Goal: Task Accomplishment & Management: Use online tool/utility

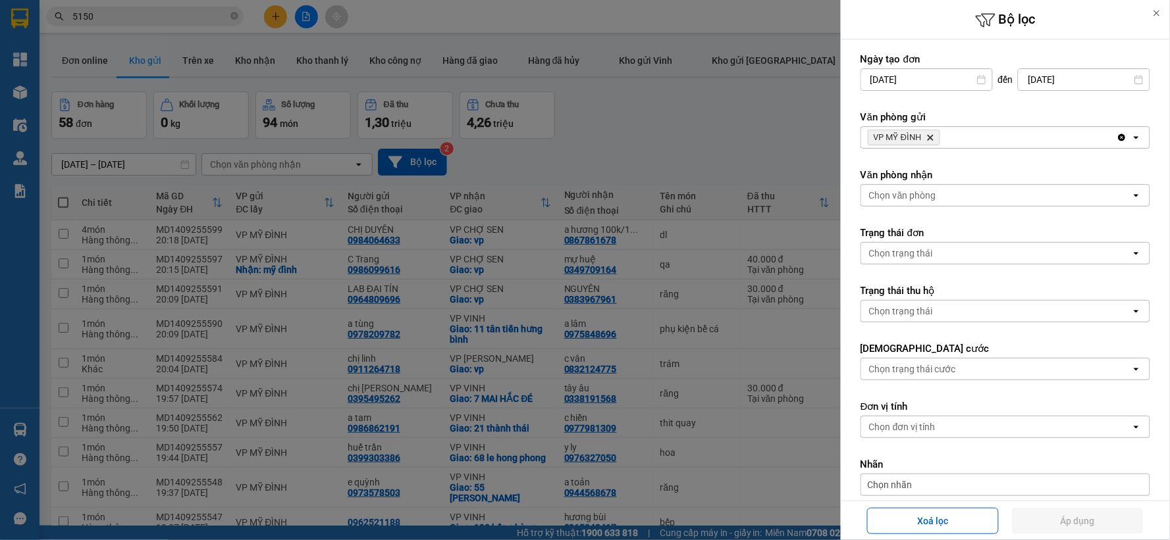
click at [929, 182] on div "Văn phòng nhận Chọn văn phòng open" at bounding box center [1005, 188] width 290 height 38
click at [931, 198] on div "Chọn văn phòng" at bounding box center [902, 195] width 67 height 13
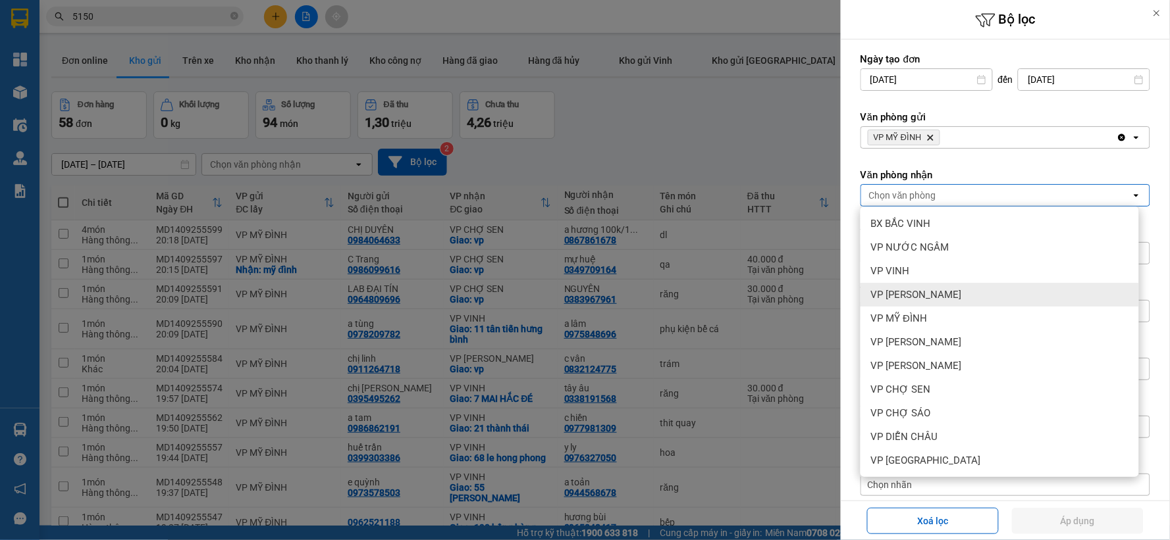
click at [943, 292] on span "VP [PERSON_NAME]" at bounding box center [916, 294] width 91 height 13
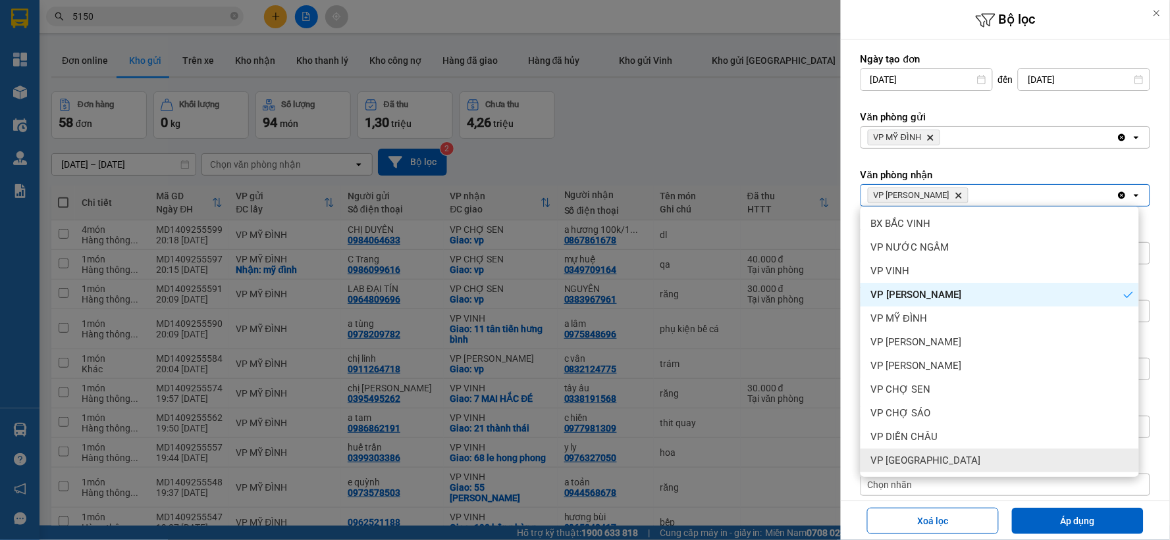
click at [1093, 514] on button "Áp dụng" at bounding box center [1078, 521] width 132 height 26
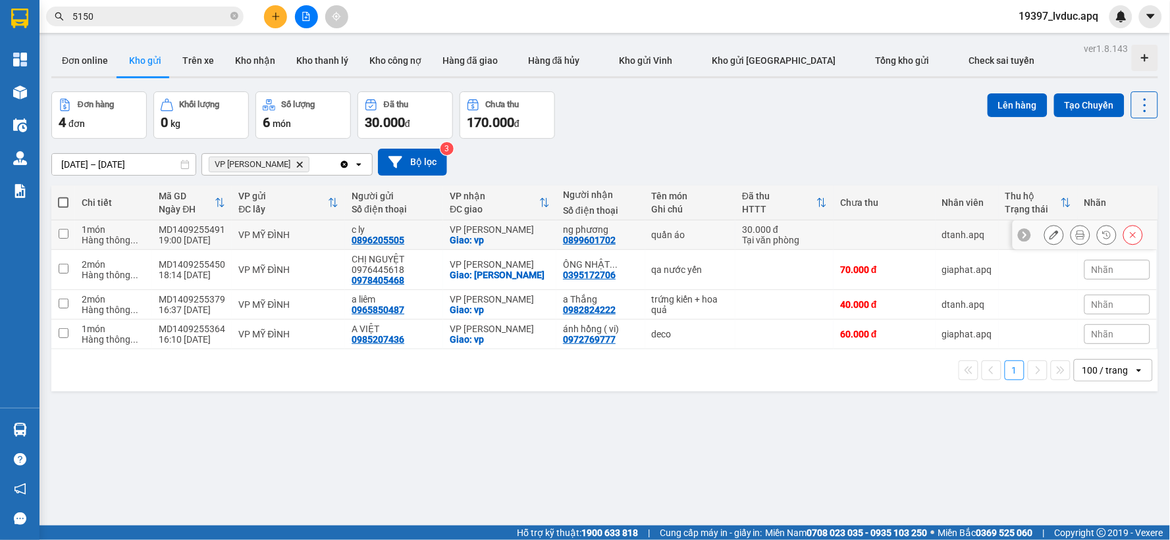
click at [415, 234] on div "c ly" at bounding box center [394, 229] width 85 height 11
checkbox input "true"
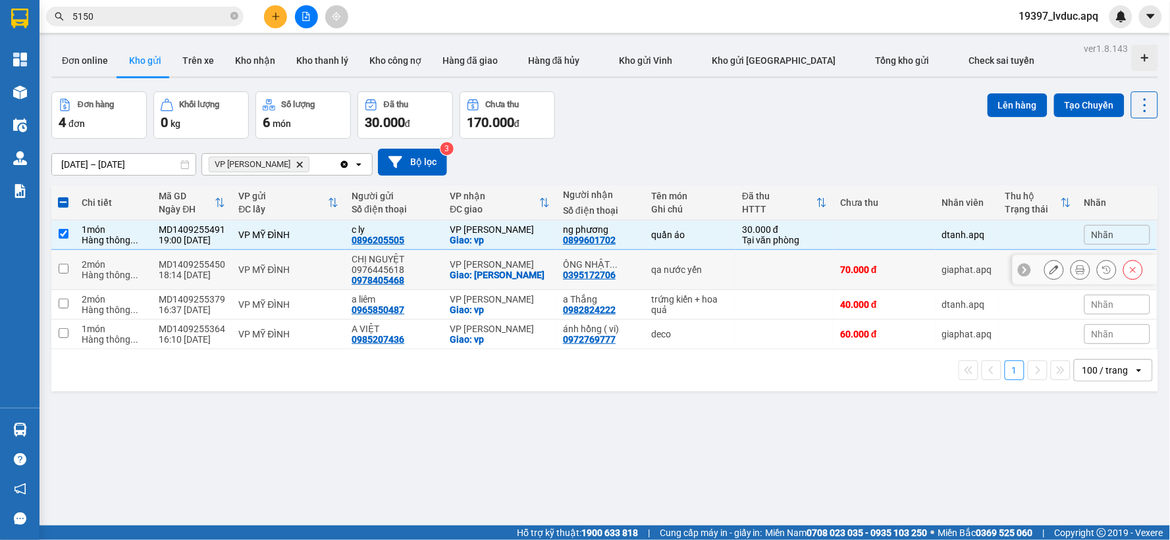
click at [400, 262] on div "CHỊ NGUYỆT 0976445618" at bounding box center [394, 264] width 85 height 21
checkbox input "true"
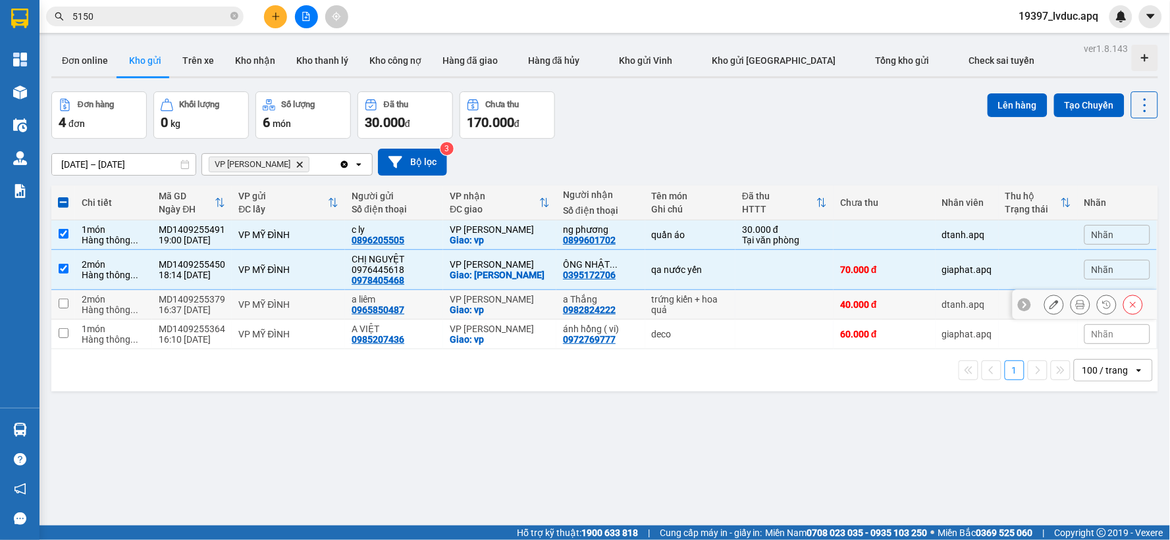
click at [394, 294] on div "a liêm" at bounding box center [394, 299] width 85 height 11
checkbox input "true"
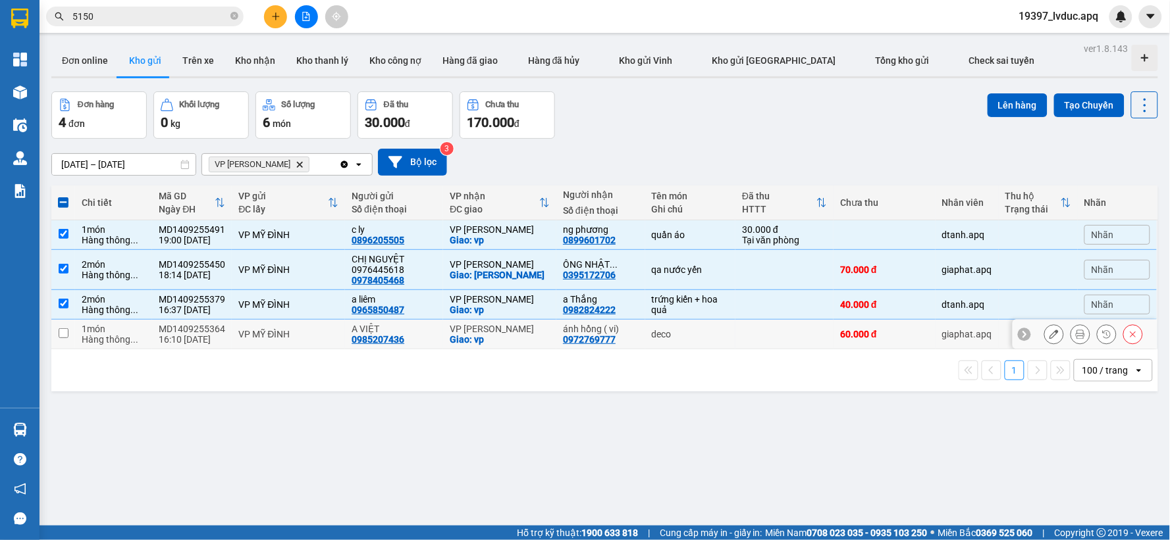
click at [399, 330] on div "A VIỆT" at bounding box center [394, 329] width 85 height 11
checkbox input "true"
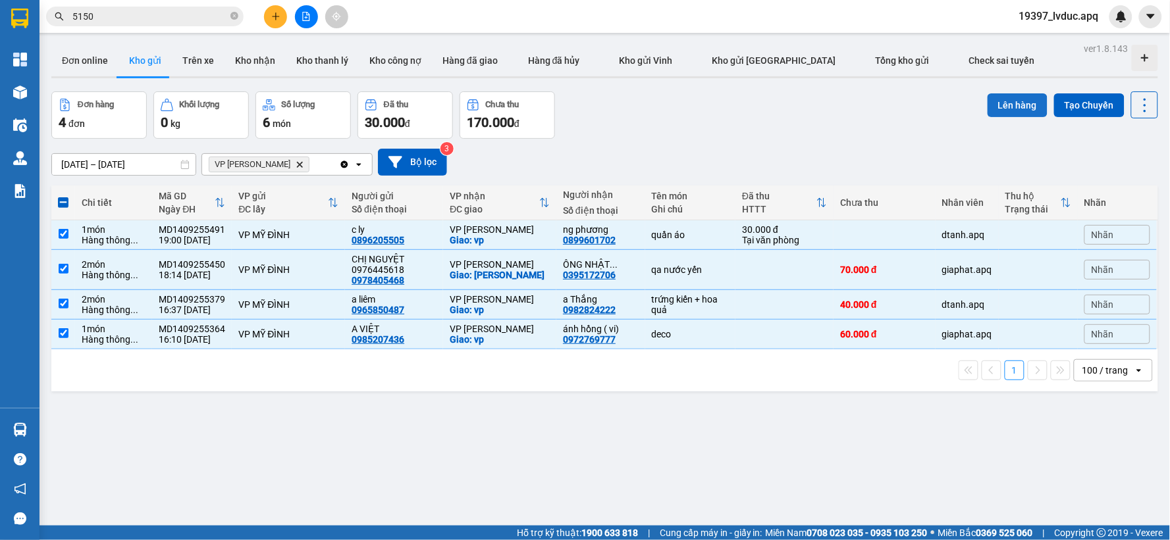
click at [1010, 102] on button "Lên hàng" at bounding box center [1017, 105] width 60 height 24
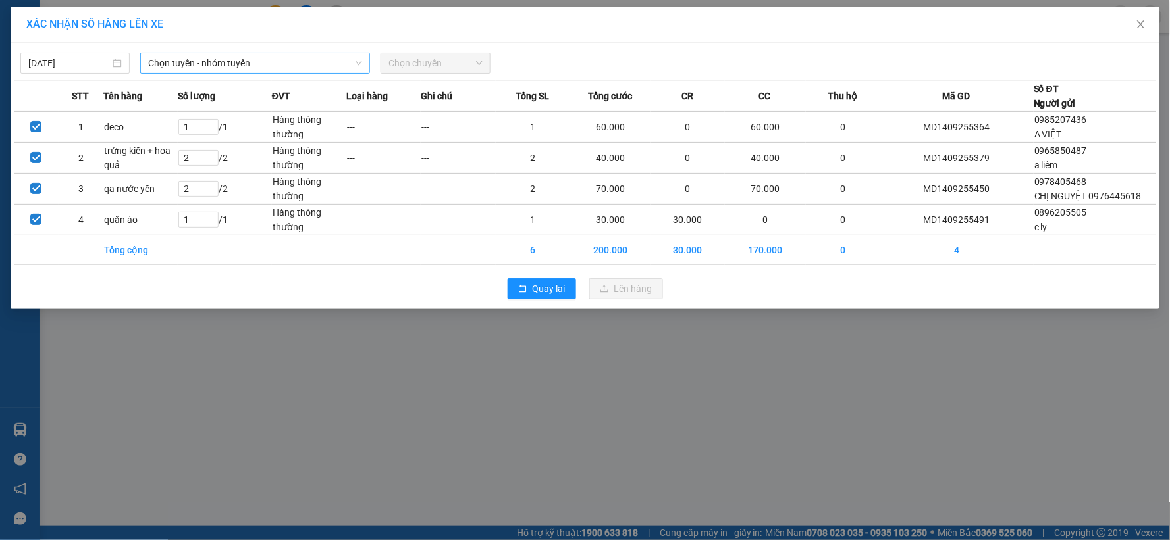
click at [265, 54] on span "Chọn tuyến - nhóm tuyến" at bounding box center [255, 63] width 214 height 20
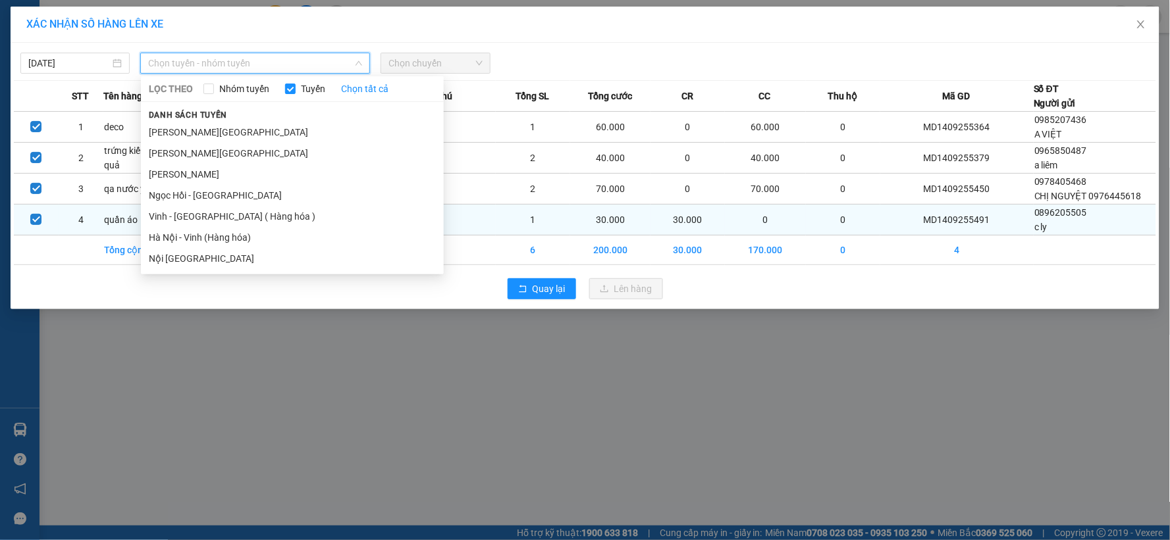
drag, startPoint x: 206, startPoint y: 232, endPoint x: 215, endPoint y: 228, distance: 10.0
click at [206, 232] on li "Hà Nội - Vinh (Hàng hóa)" at bounding box center [292, 237] width 303 height 21
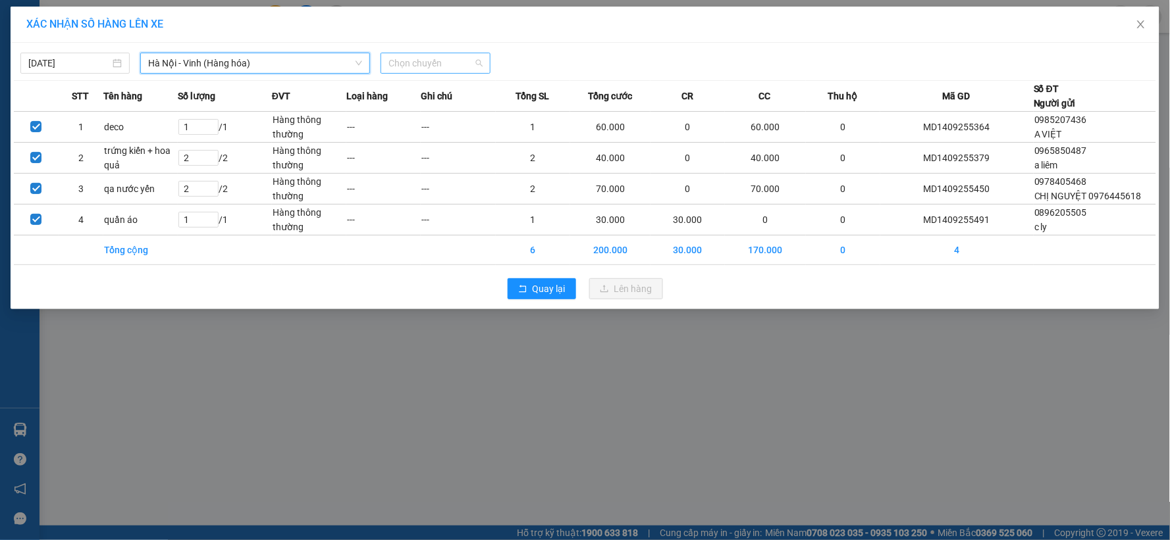
click at [416, 65] on span "Chọn chuyến" at bounding box center [434, 63] width 93 height 20
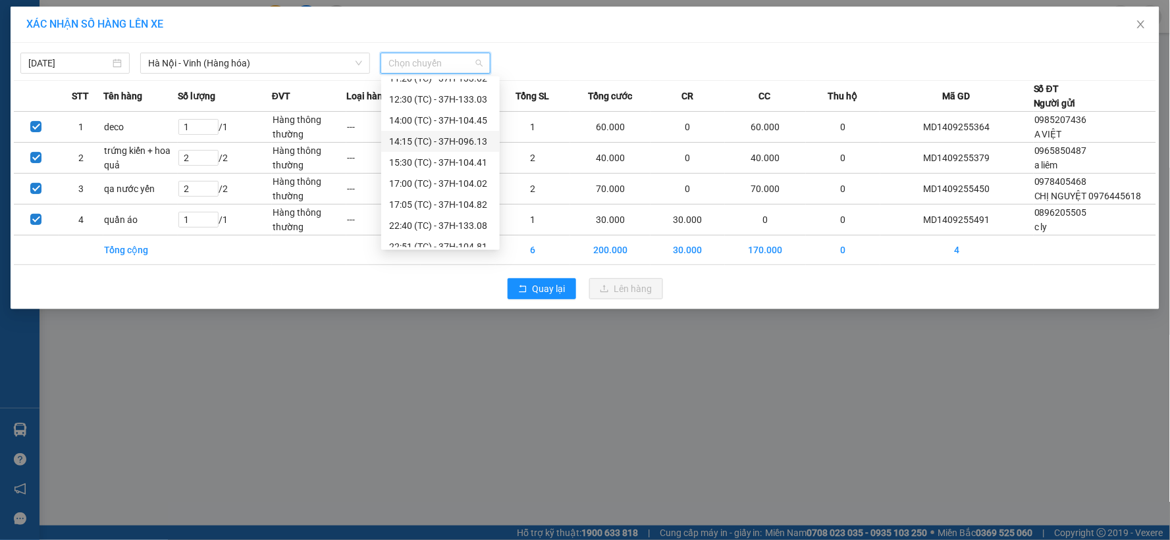
scroll to position [147, 0]
click at [459, 167] on div "22:40 (TC) - 37H-133.08" at bounding box center [440, 174] width 103 height 14
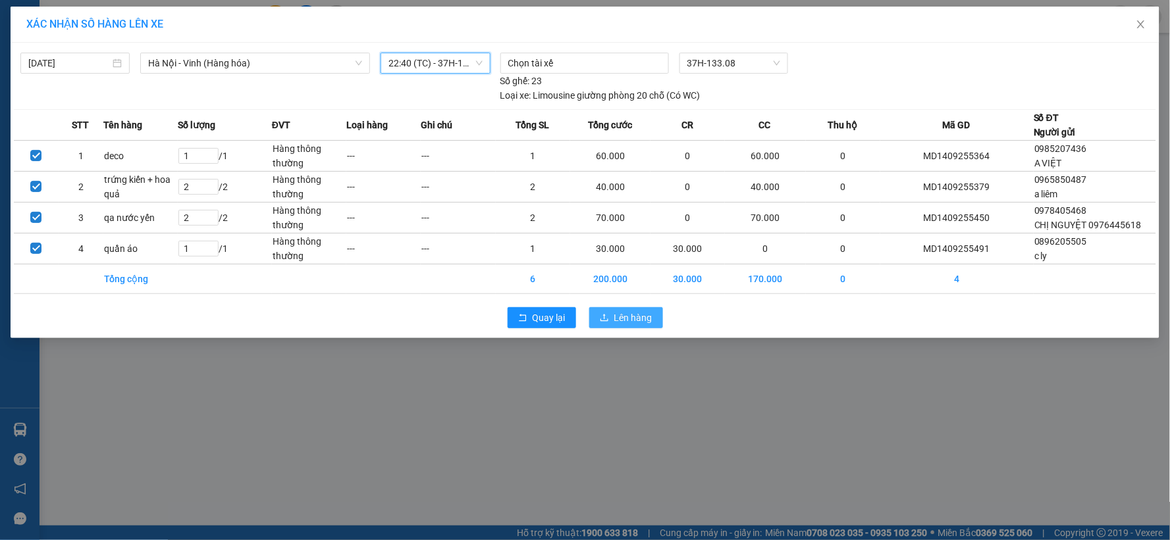
click at [627, 312] on span "Lên hàng" at bounding box center [633, 318] width 38 height 14
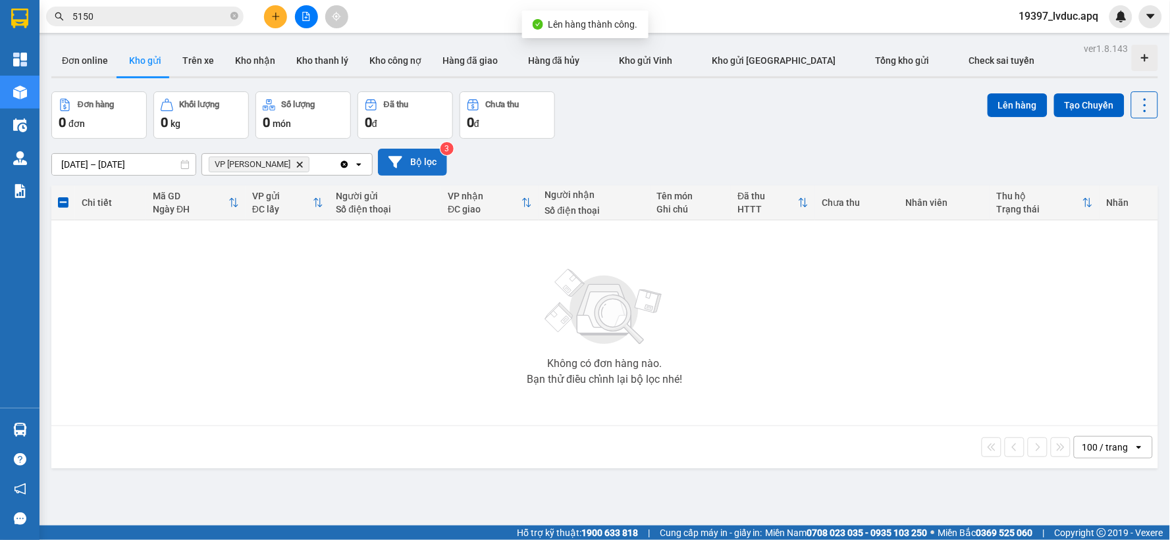
drag, startPoint x: 383, startPoint y: 172, endPoint x: 393, endPoint y: 170, distance: 10.2
click at [393, 170] on button "Bộ lọc" at bounding box center [412, 162] width 69 height 27
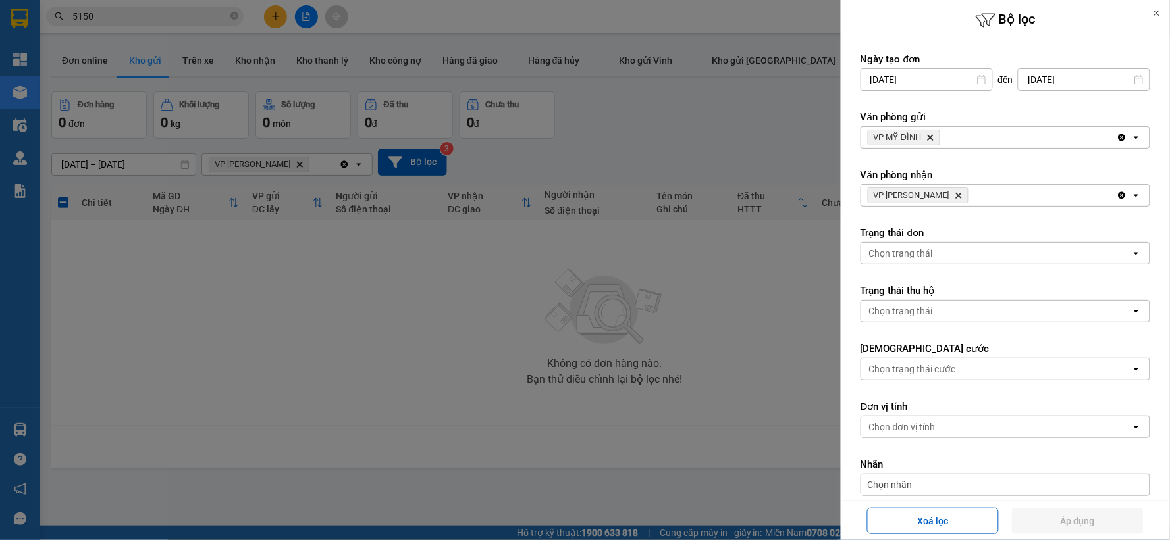
click at [930, 134] on icon "Delete" at bounding box center [930, 138] width 8 height 8
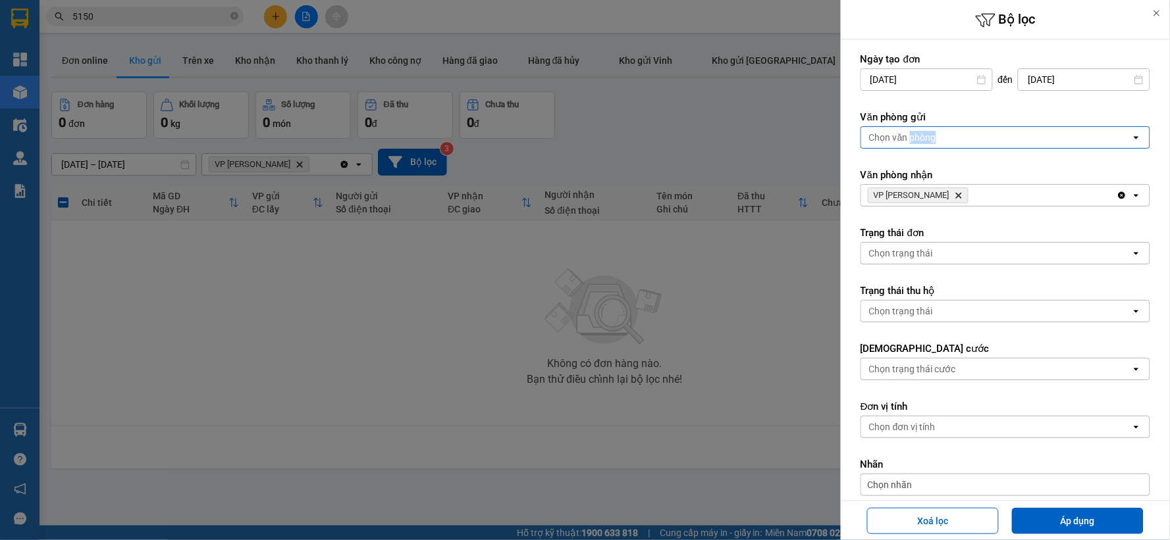
click at [931, 133] on div "Chọn văn phòng" at bounding box center [902, 137] width 67 height 13
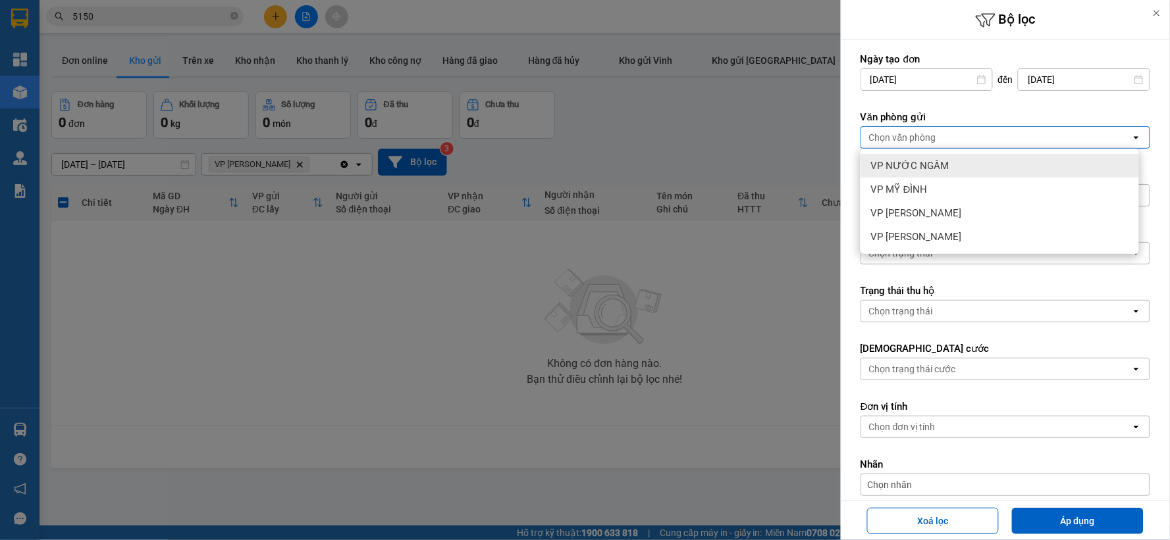
click at [937, 138] on div "Chọn văn phòng" at bounding box center [996, 137] width 270 height 21
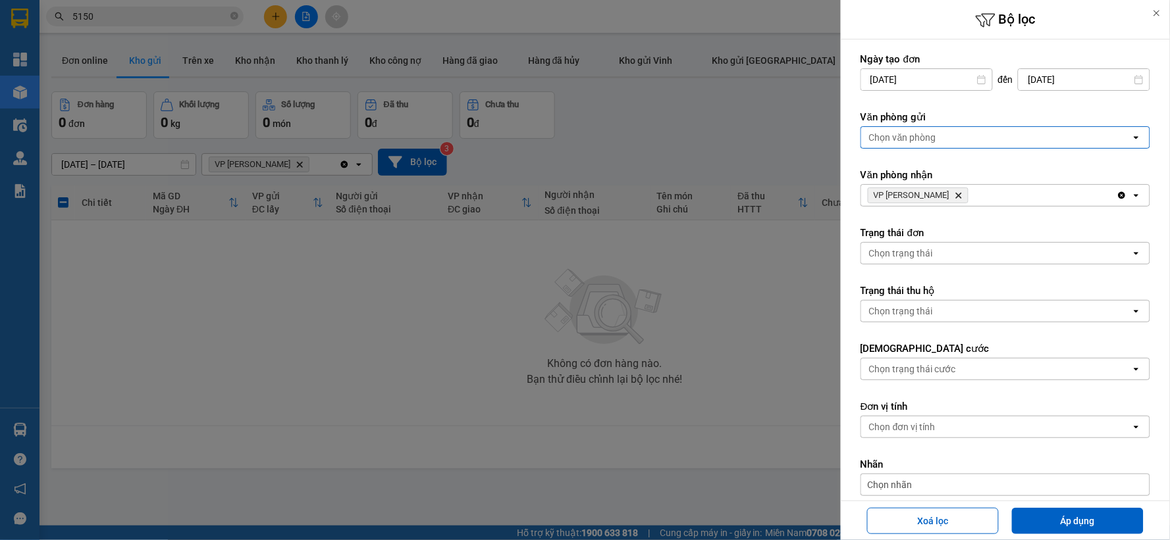
click at [936, 137] on div "Chọn văn phòng" at bounding box center [996, 137] width 270 height 21
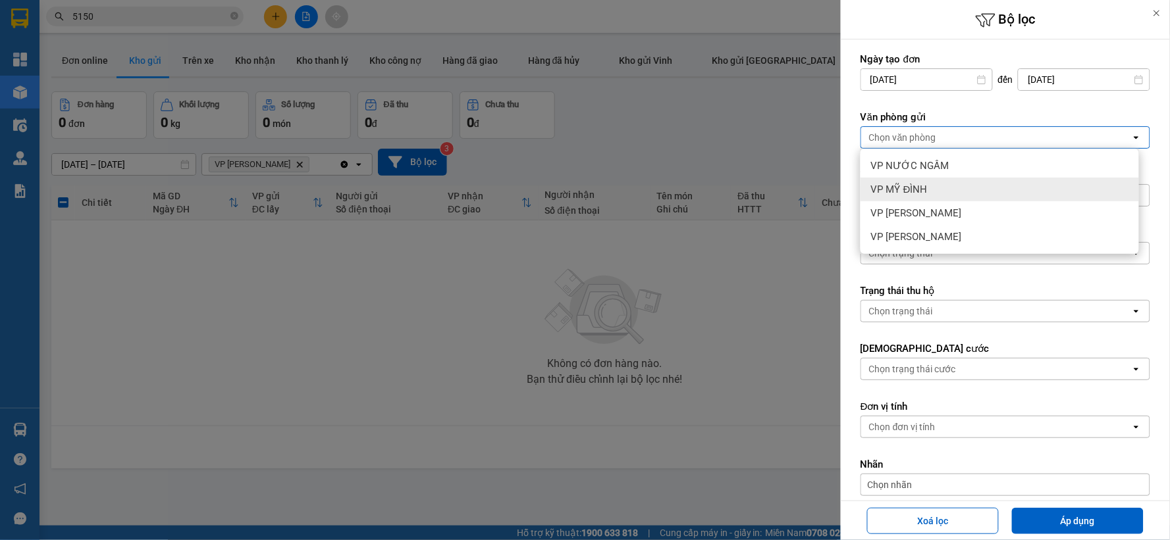
click at [923, 186] on span "VP MỸ ĐÌNH" at bounding box center [899, 189] width 57 height 13
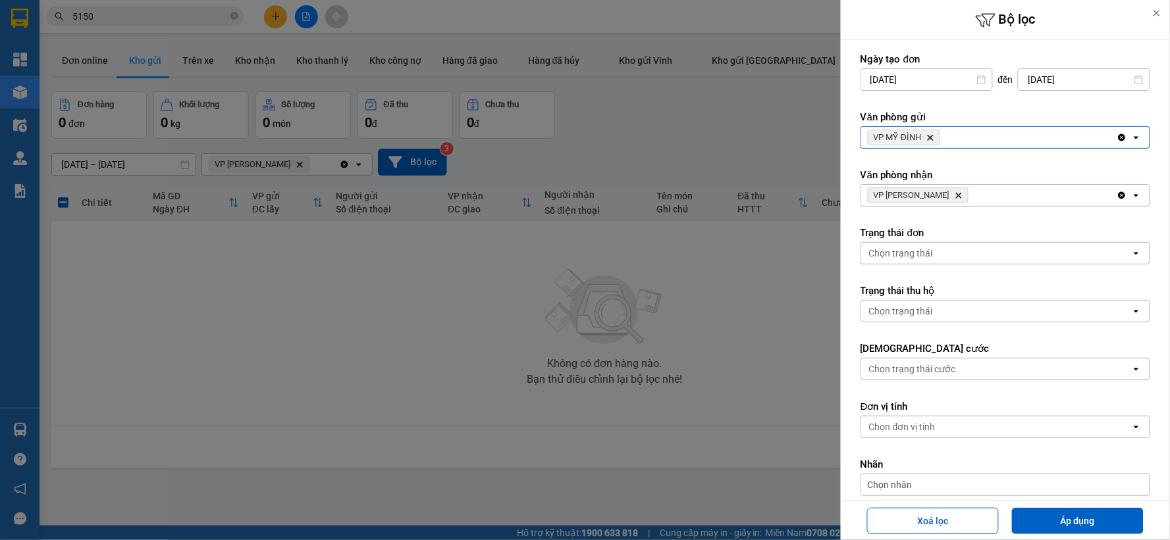
click at [959, 194] on icon "Delete" at bounding box center [959, 196] width 8 height 8
click at [960, 194] on div "Chọn văn phòng" at bounding box center [996, 195] width 270 height 21
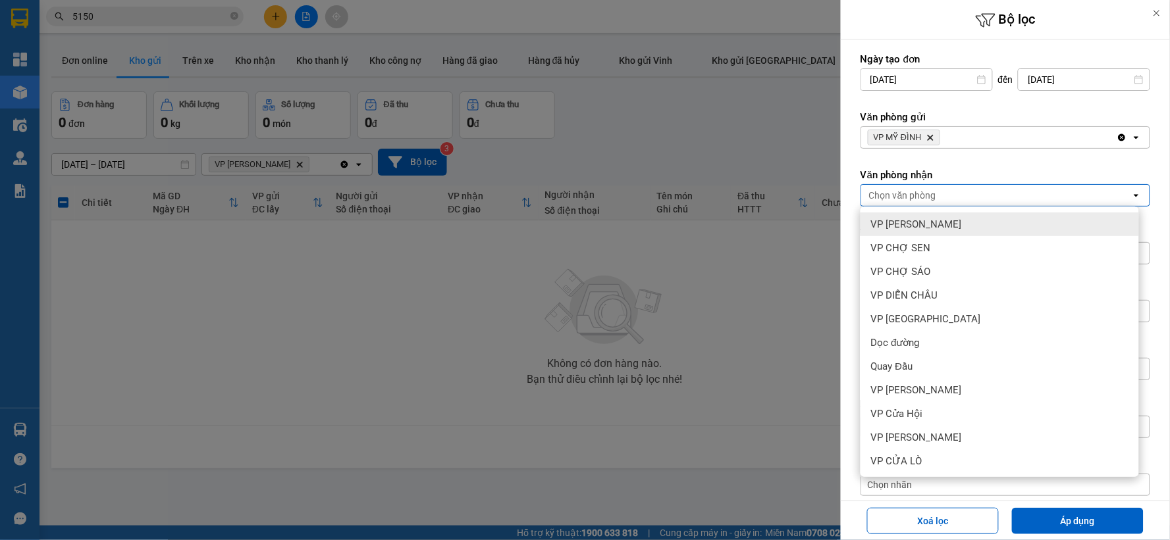
scroll to position [142, 0]
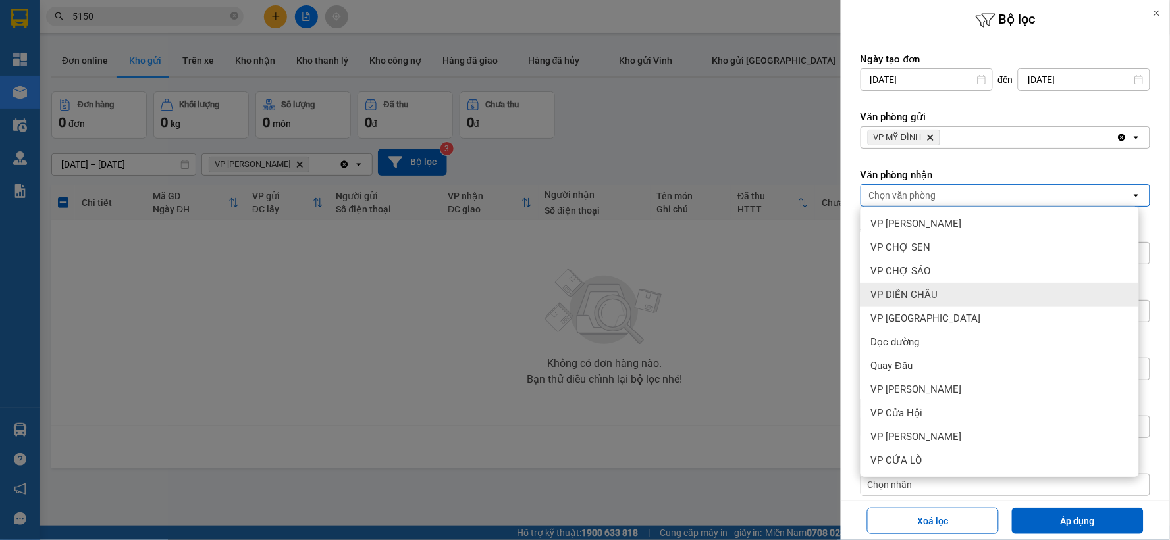
click at [918, 297] on span "VP DIỄN CHÂU" at bounding box center [904, 294] width 67 height 13
click at [906, 288] on span "VP DIỄN CHÂU" at bounding box center [904, 294] width 67 height 13
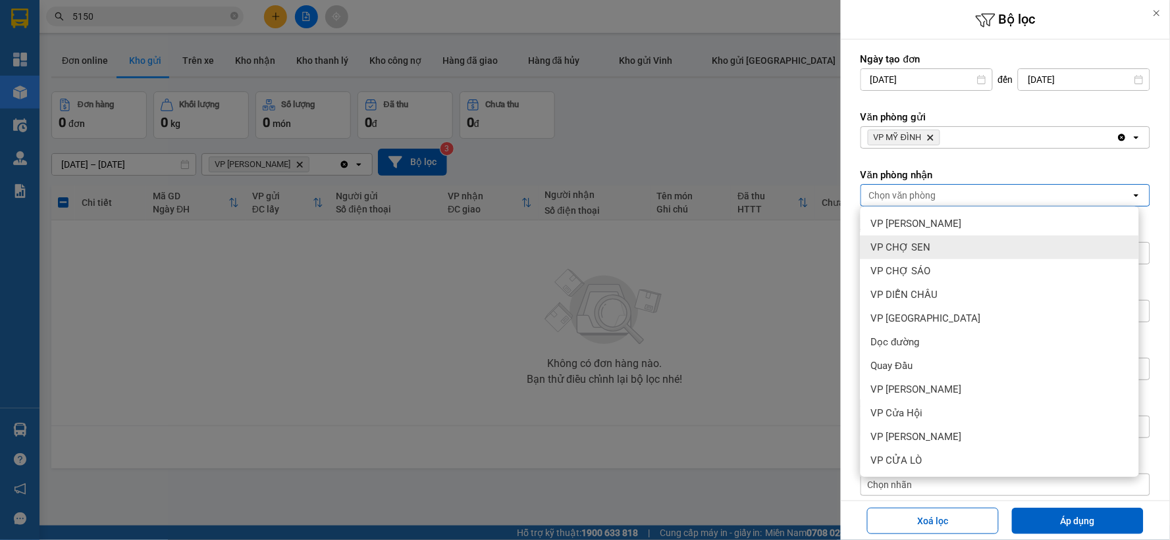
click at [930, 251] on div "VP CHỢ SEN" at bounding box center [999, 248] width 278 height 24
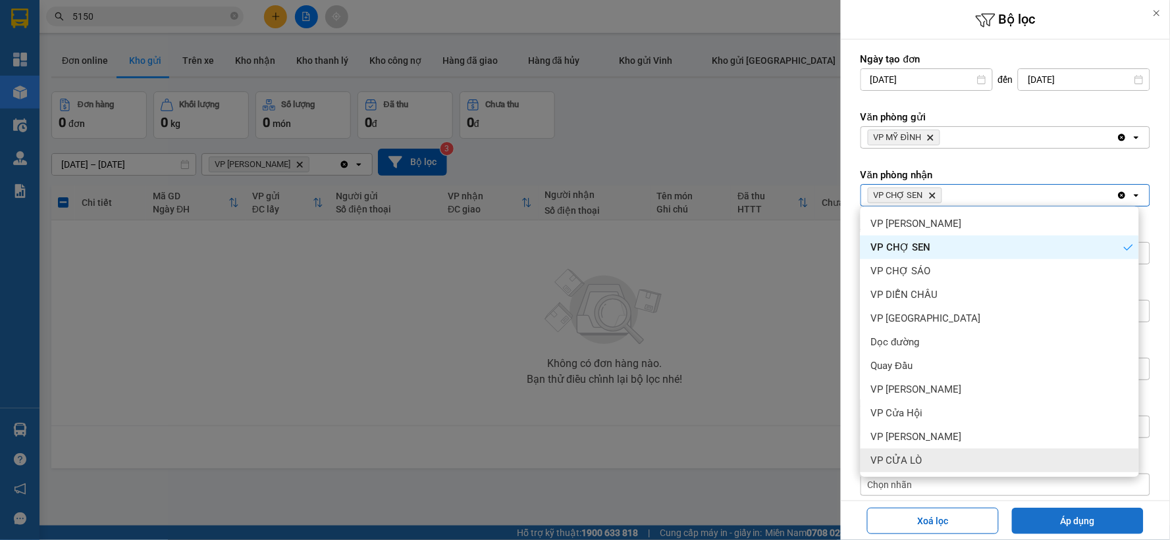
click at [1044, 523] on button "Áp dụng" at bounding box center [1078, 521] width 132 height 26
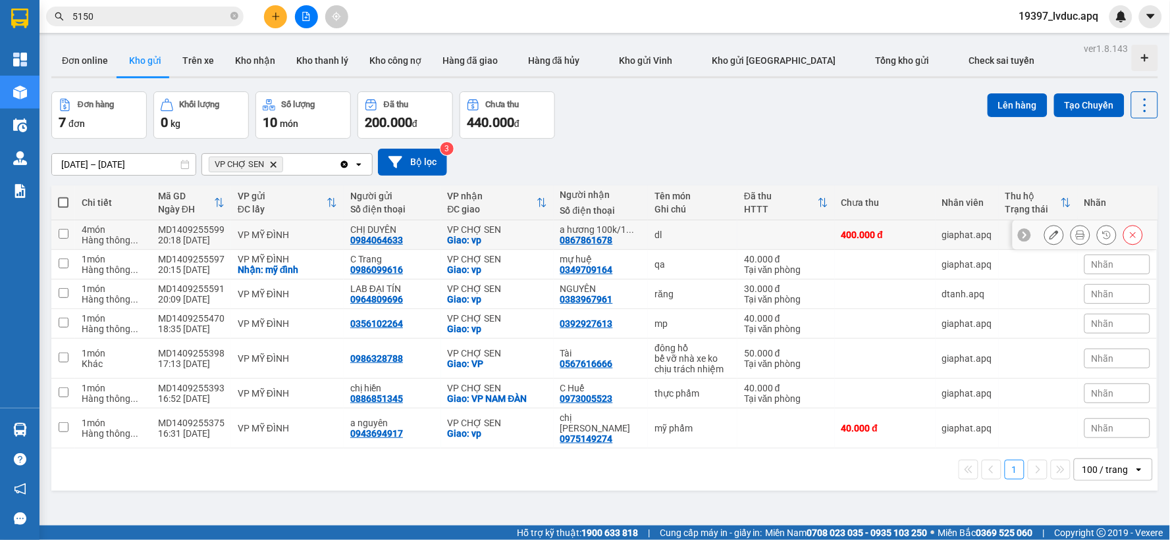
click at [415, 242] on div "CHỊ DUYÊN 0984064633" at bounding box center [392, 234] width 84 height 21
checkbox input "true"
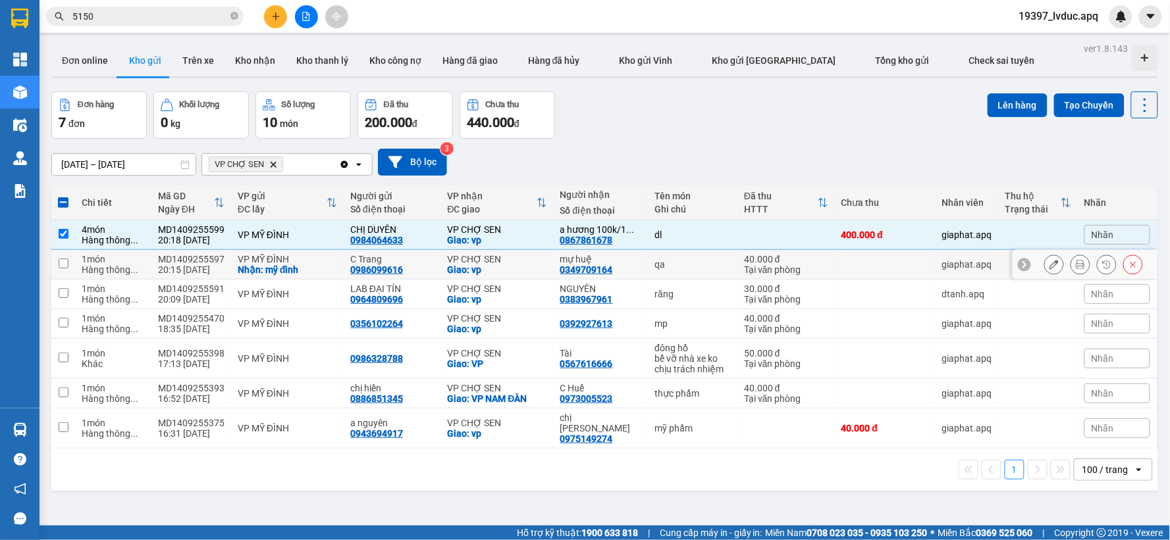
click at [412, 274] on div "C Trang 0986099616" at bounding box center [392, 264] width 84 height 21
checkbox input "true"
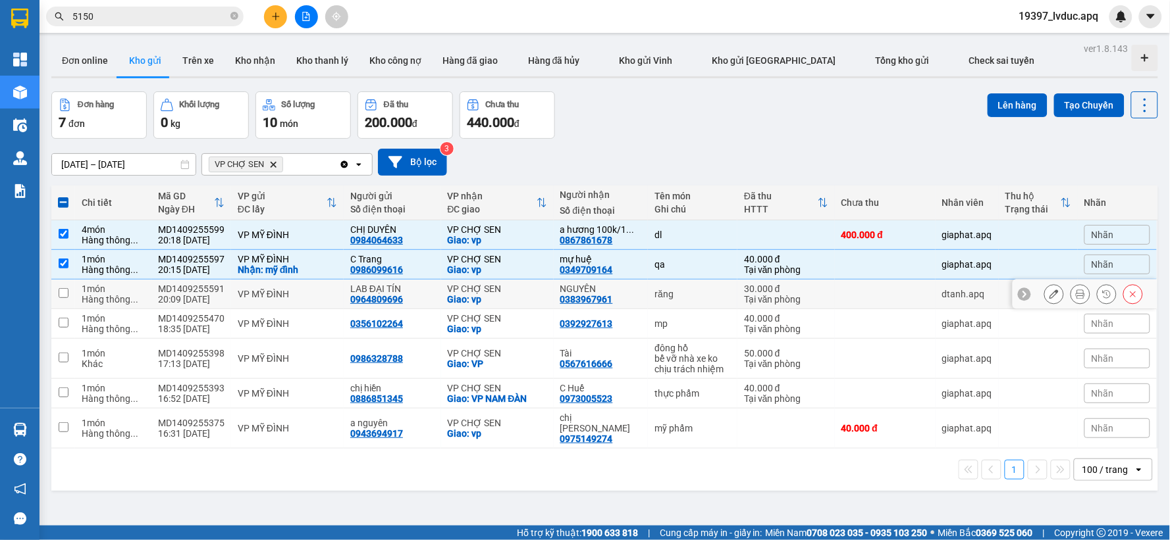
click at [415, 297] on div "LAB ĐẠI TÍN 0964809696" at bounding box center [392, 294] width 84 height 21
checkbox input "true"
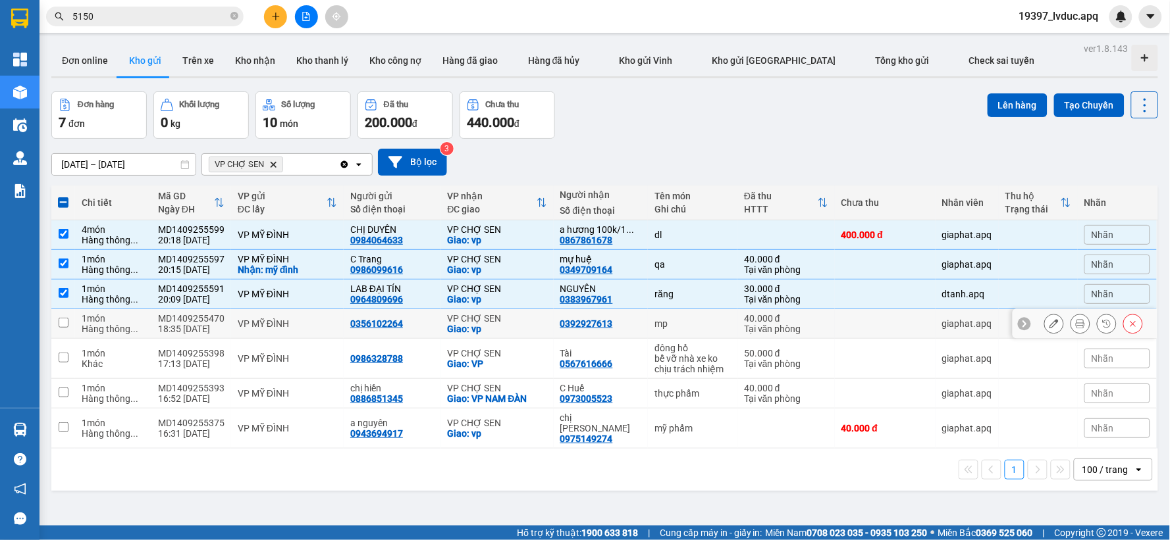
click at [411, 326] on div "0356102264" at bounding box center [392, 324] width 84 height 11
checkbox input "true"
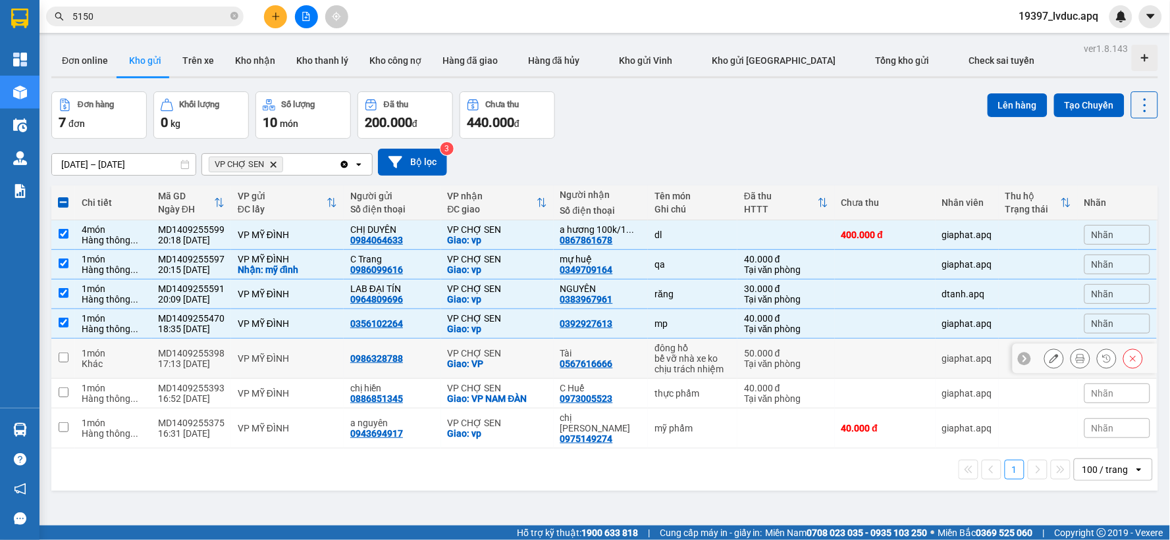
click at [419, 359] on div "0986328788" at bounding box center [392, 358] width 84 height 11
checkbox input "true"
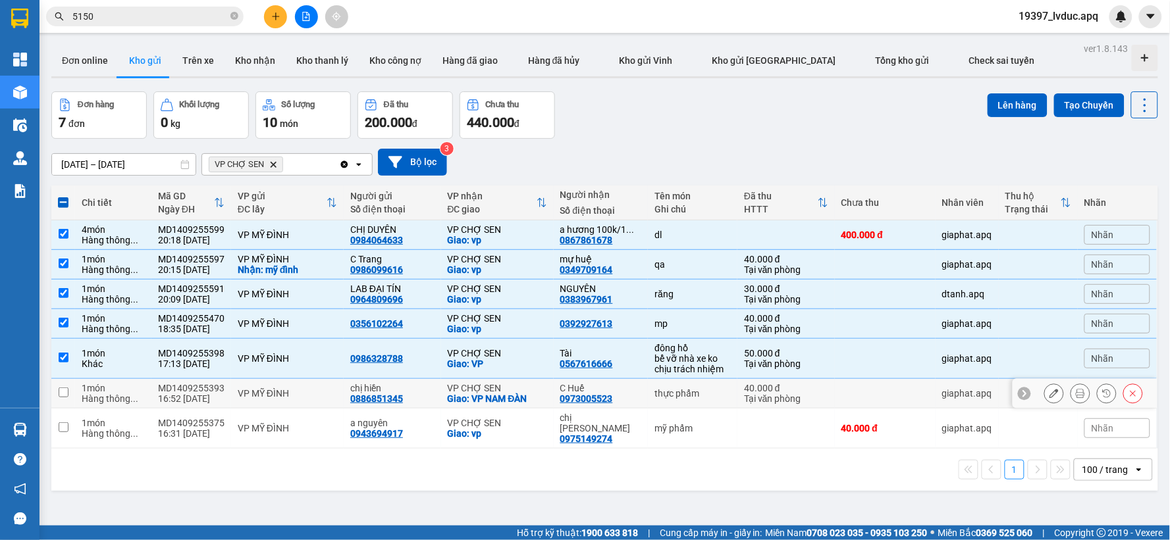
click at [418, 395] on div "chị hiền 0886851345" at bounding box center [392, 393] width 84 height 21
checkbox input "true"
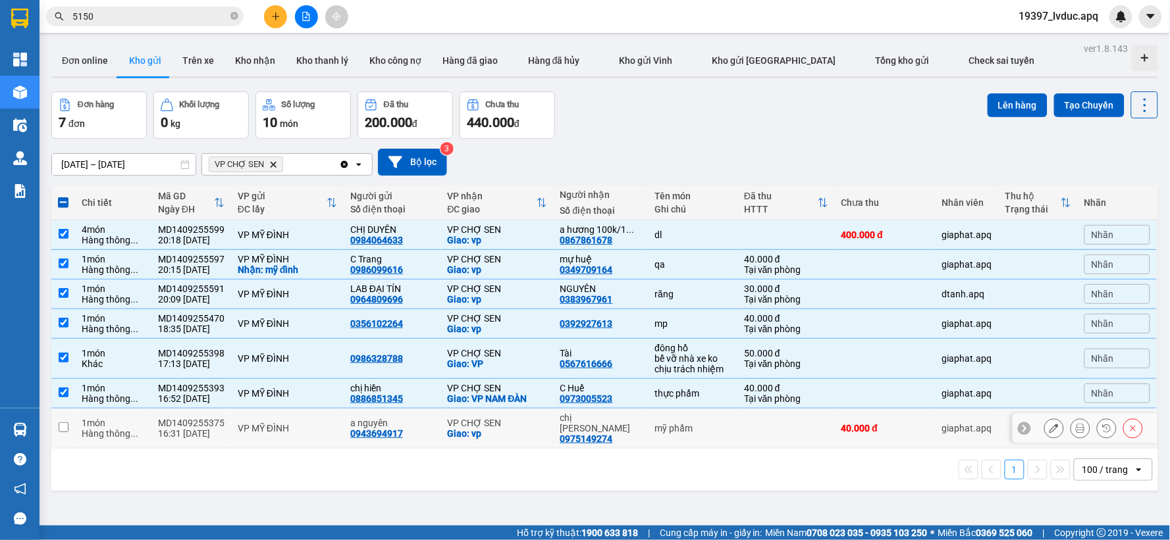
click at [428, 419] on div "a nguyên" at bounding box center [392, 423] width 84 height 11
checkbox input "true"
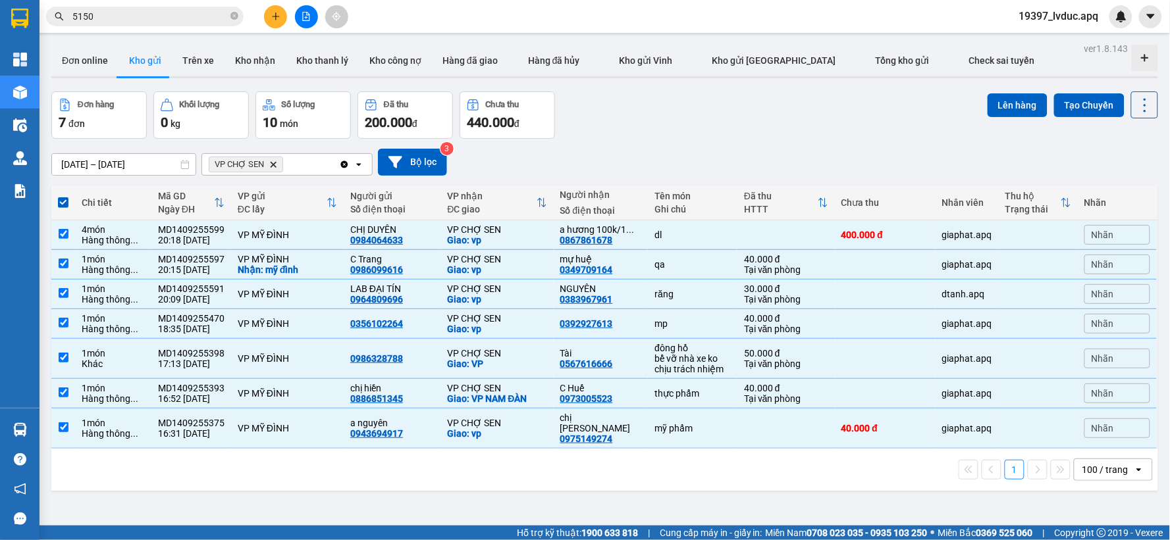
click at [987, 118] on div "Lên hàng Tạo Chuyến" at bounding box center [1072, 115] width 170 height 47
click at [990, 108] on button "Lên hàng" at bounding box center [1017, 105] width 60 height 24
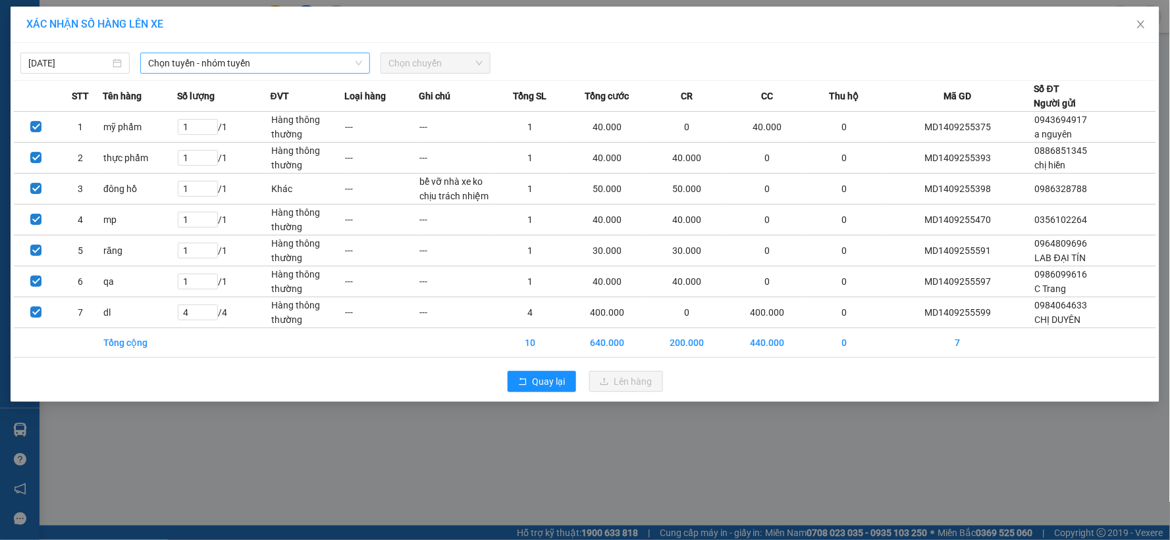
click at [169, 63] on span "Chọn tuyến - nhóm tuyến" at bounding box center [255, 63] width 214 height 20
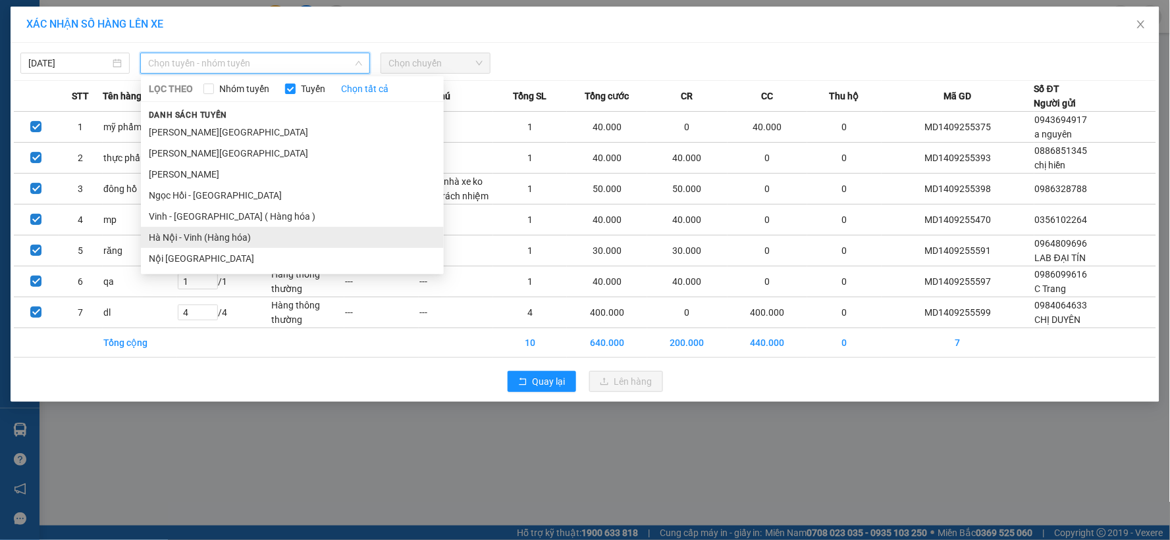
click at [203, 245] on ul "Gia Lâm - Mỹ Đình Mỹ Đình - [GEOGRAPHIC_DATA] Mỹ Đình - Ngọc Hồi Ngọc Hồi - Mỹ …" at bounding box center [292, 195] width 303 height 147
click at [207, 240] on li "Hà Nội - Vinh (Hàng hóa)" at bounding box center [292, 237] width 303 height 21
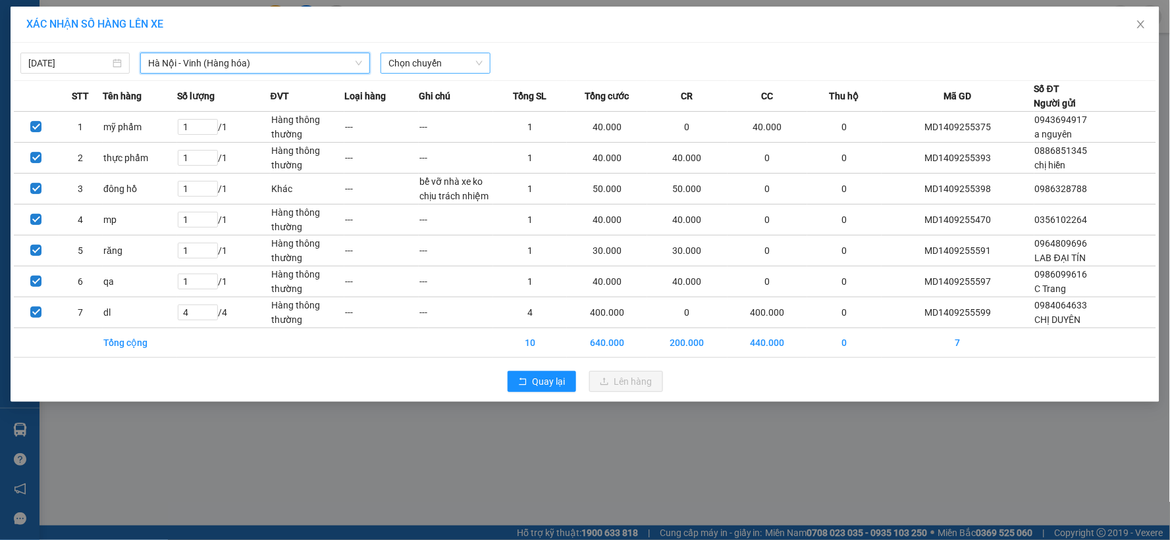
click at [419, 66] on span "Chọn chuyến" at bounding box center [434, 63] width 93 height 20
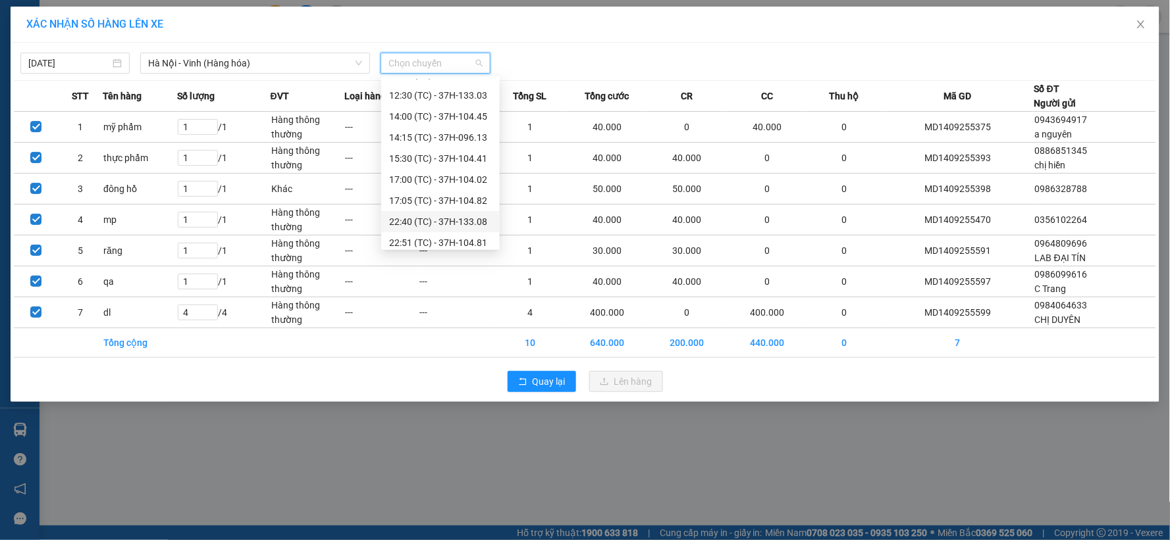
scroll to position [147, 0]
click at [466, 238] on div "23:08 (TC) - 37H-133.00" at bounding box center [440, 237] width 103 height 14
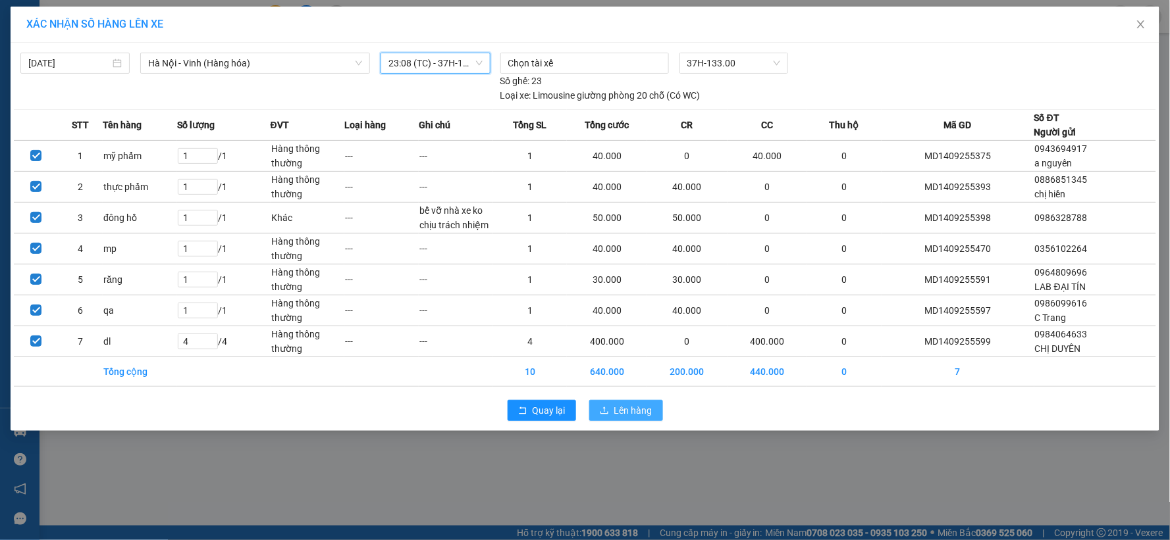
drag, startPoint x: 610, startPoint y: 411, endPoint x: 619, endPoint y: 415, distance: 10.6
click at [613, 415] on button "Lên hàng" at bounding box center [626, 410] width 74 height 21
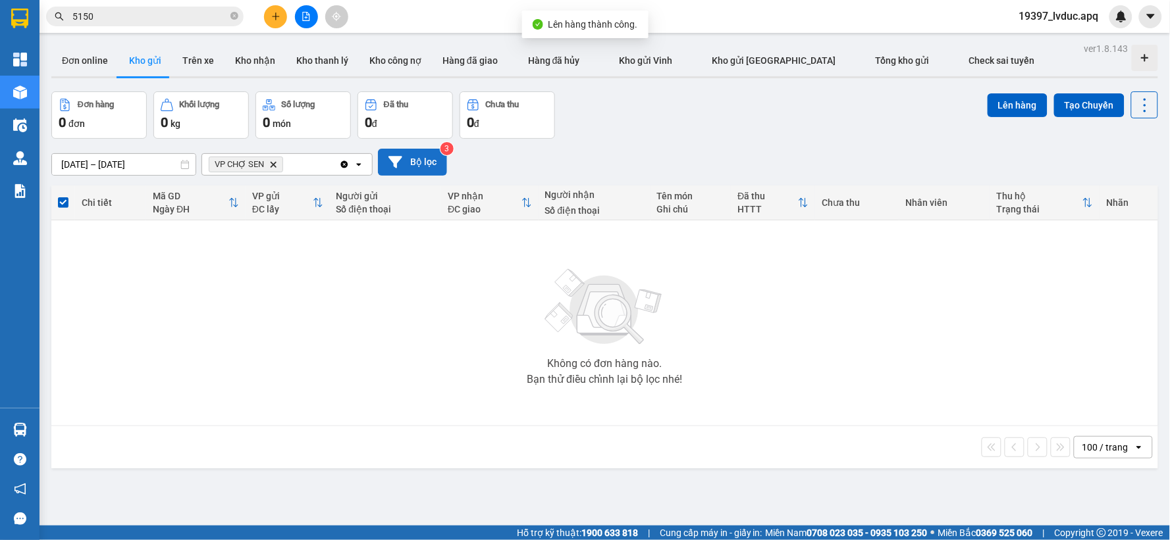
click at [431, 165] on button "Bộ lọc" at bounding box center [412, 162] width 69 height 27
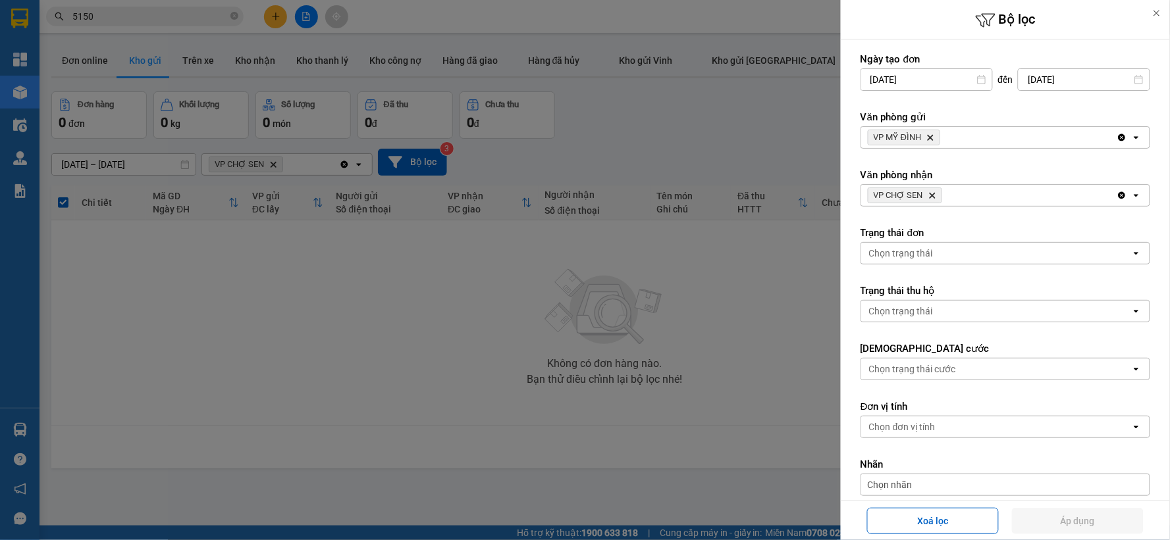
click at [960, 142] on div "VP MỸ ĐÌNH Delete" at bounding box center [988, 137] width 255 height 21
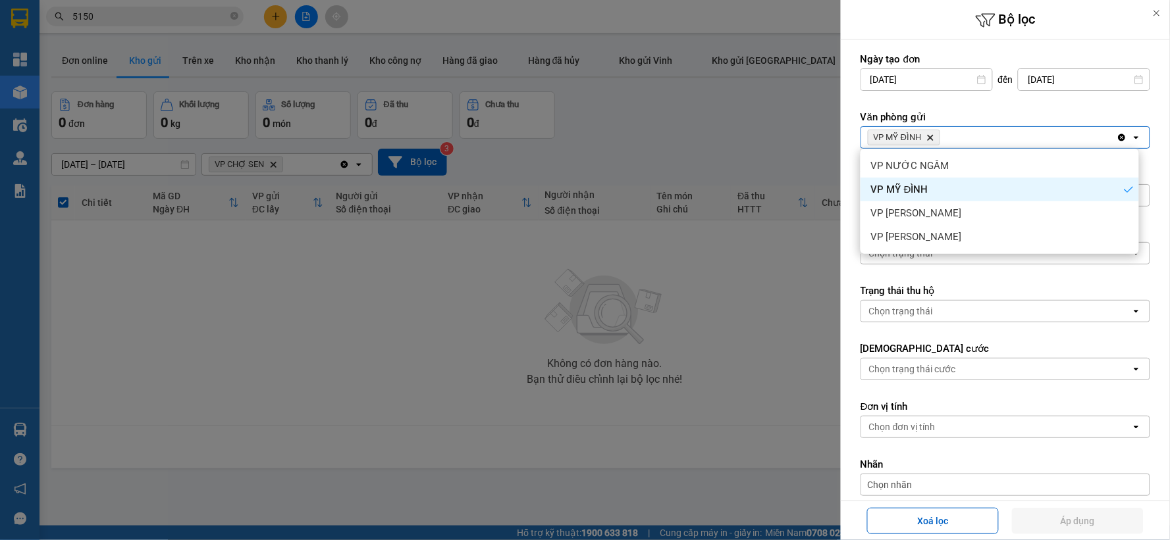
click at [956, 144] on div "VP MỸ ĐÌNH Delete" at bounding box center [988, 137] width 255 height 21
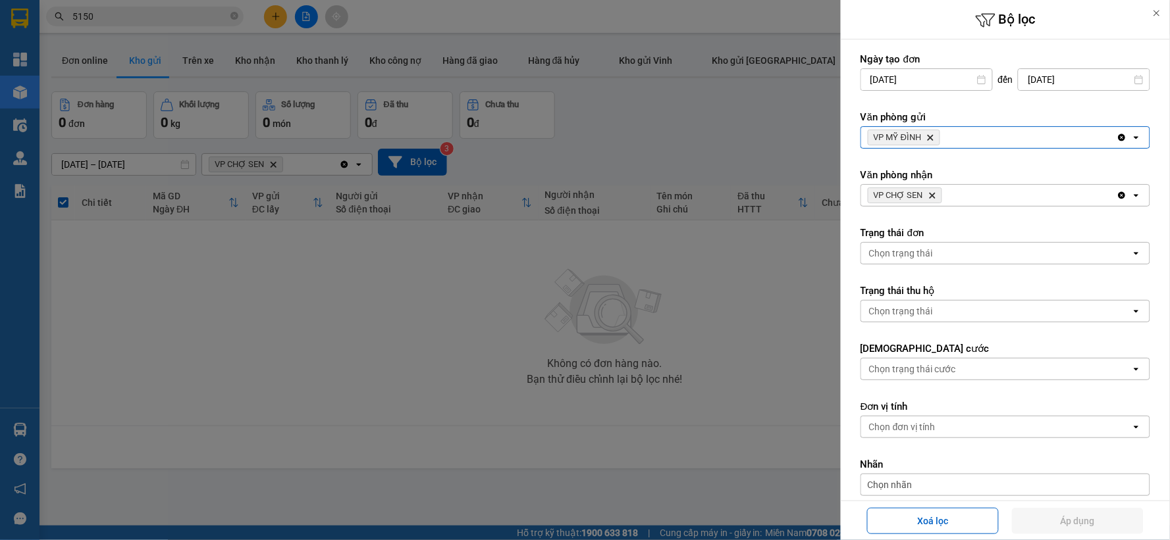
click at [933, 195] on icon "Delete" at bounding box center [932, 196] width 8 height 8
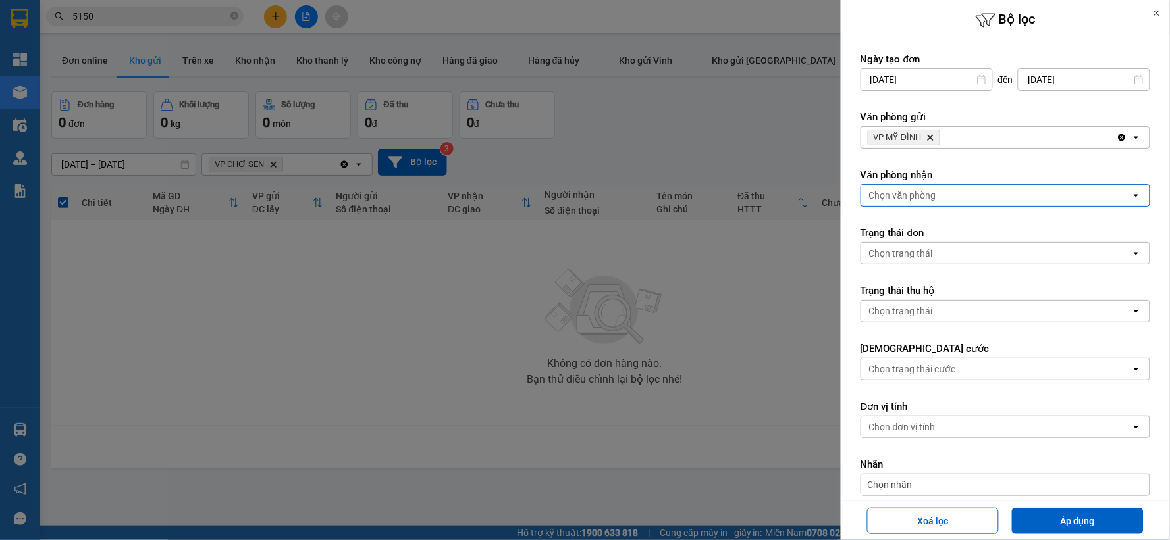
click at [933, 194] on div "Chọn văn phòng" at bounding box center [902, 195] width 67 height 13
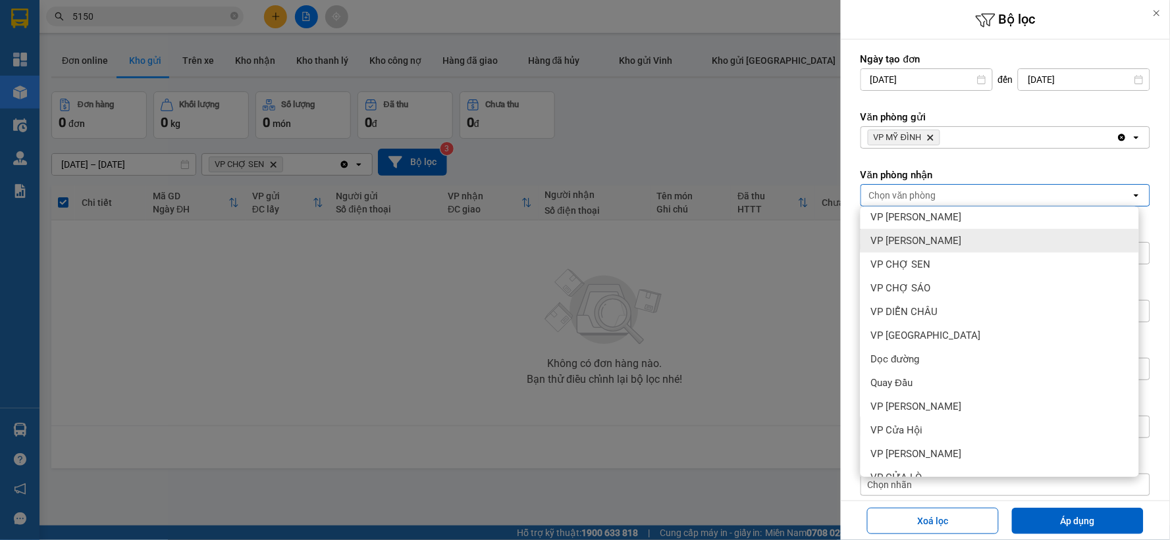
scroll to position [142, 0]
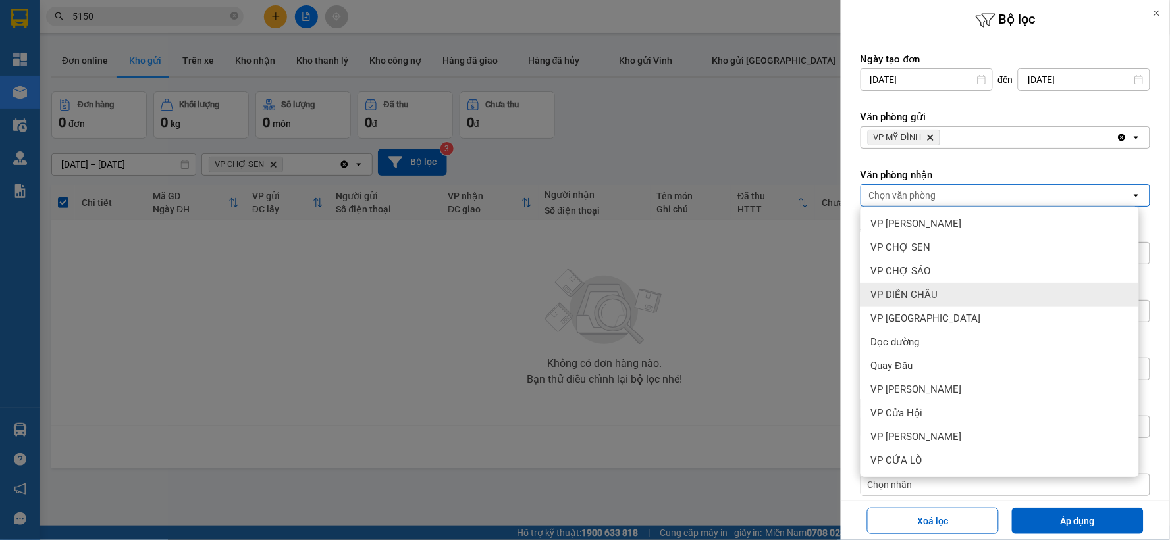
click at [939, 294] on div "VP DIỄN CHÂU" at bounding box center [999, 295] width 278 height 24
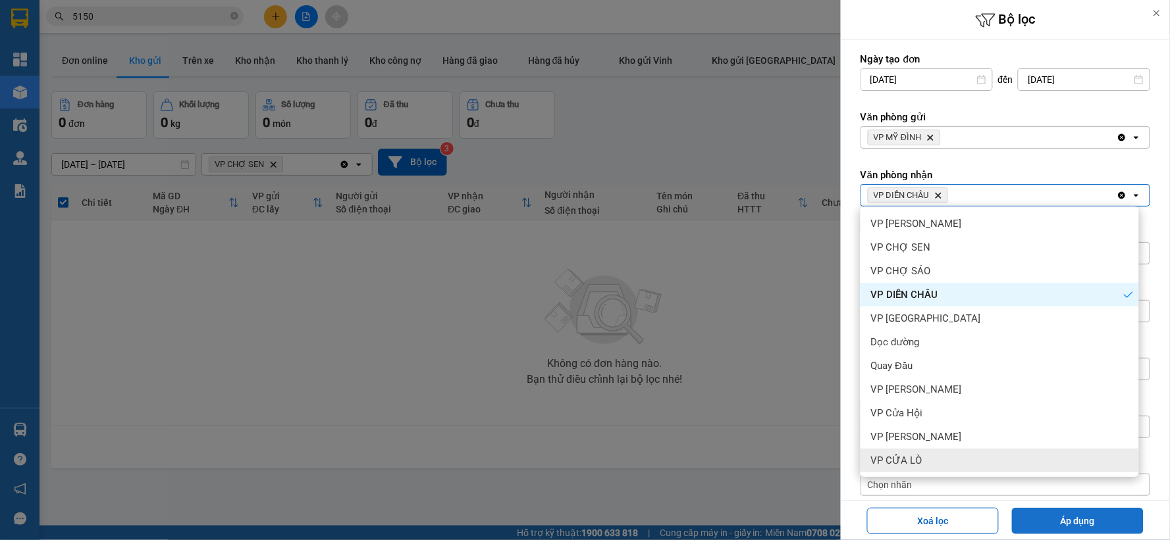
click at [1041, 517] on button "Áp dụng" at bounding box center [1078, 521] width 132 height 26
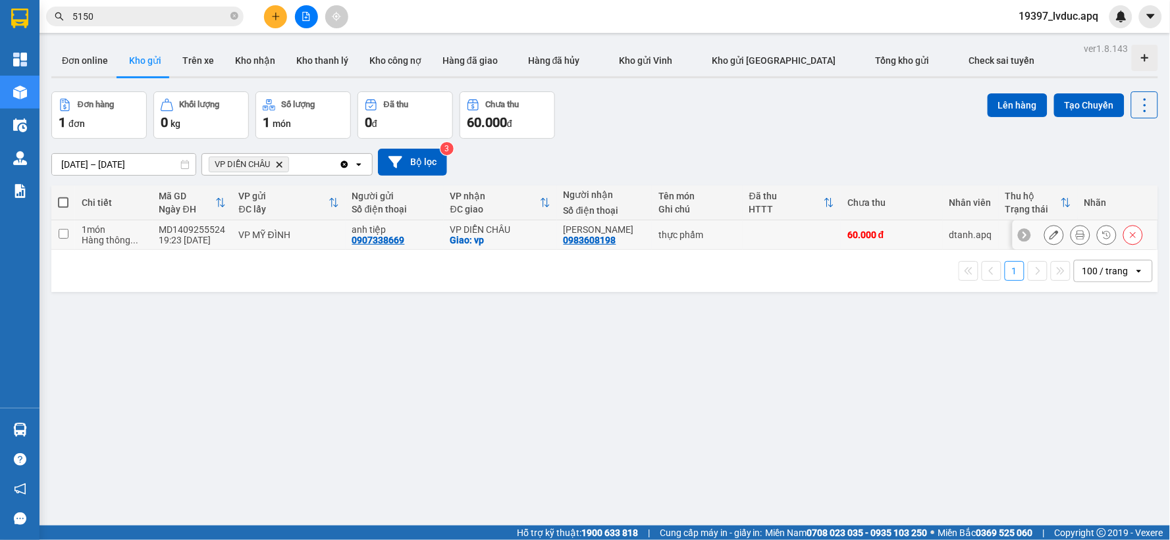
click at [552, 238] on td "VP DIỄN [PERSON_NAME]: vp" at bounding box center [500, 236] width 113 height 30
checkbox input "true"
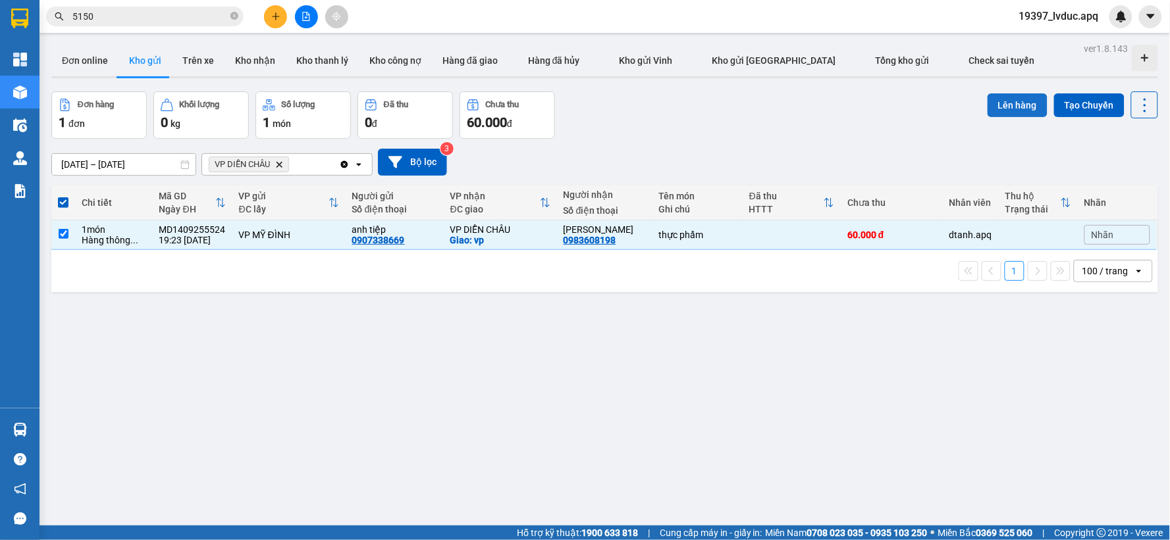
click at [992, 107] on button "Lên hàng" at bounding box center [1017, 105] width 60 height 24
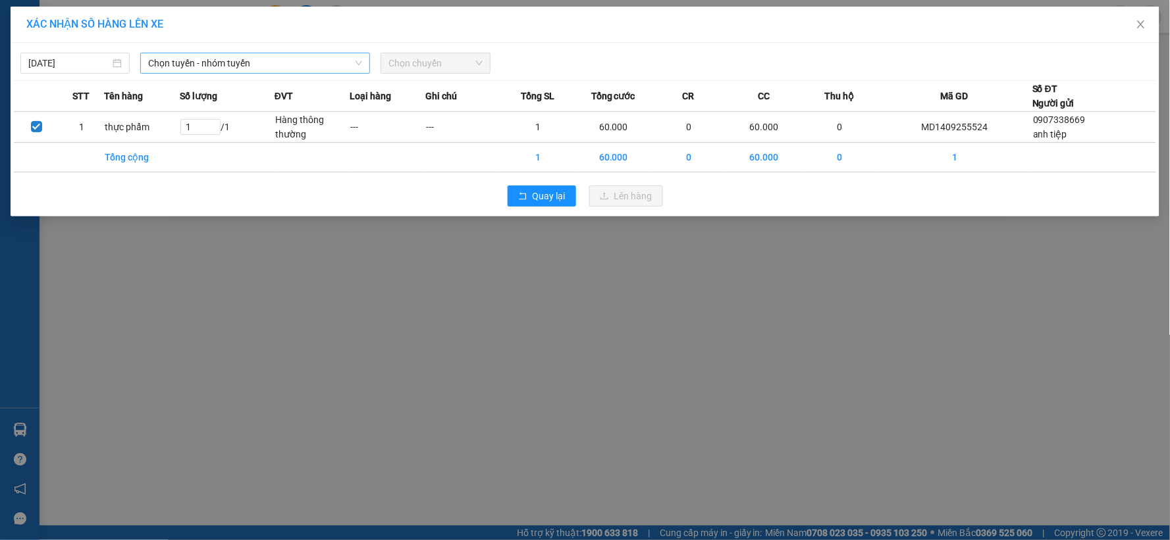
drag, startPoint x: 270, startPoint y: 53, endPoint x: 267, endPoint y: 61, distance: 9.0
click at [271, 57] on div "Chọn tuyến - nhóm tuyến" at bounding box center [255, 63] width 230 height 21
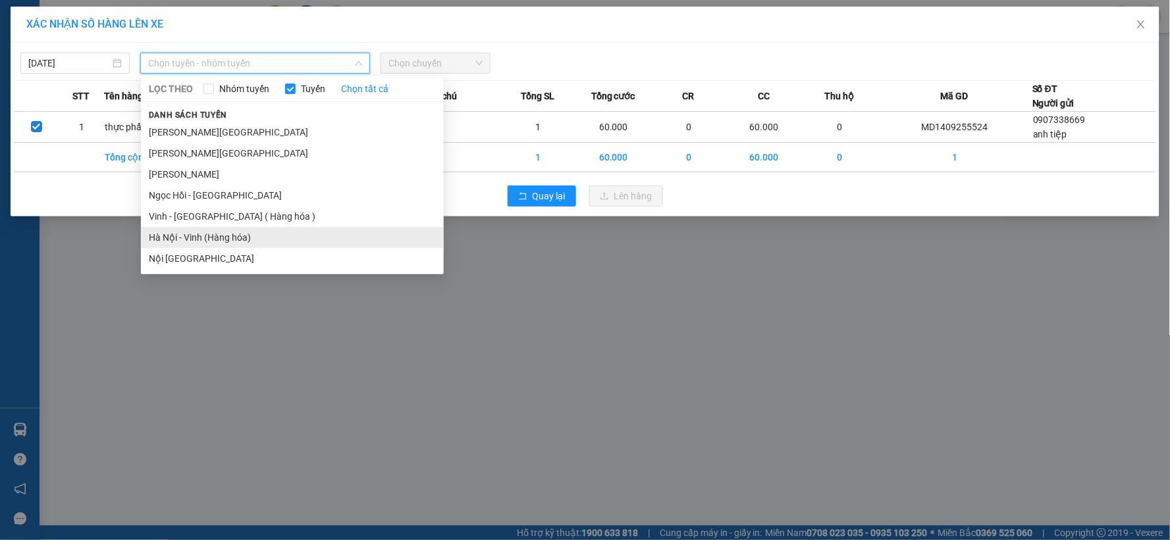
click at [215, 234] on li "Hà Nội - Vinh (Hàng hóa)" at bounding box center [292, 237] width 303 height 21
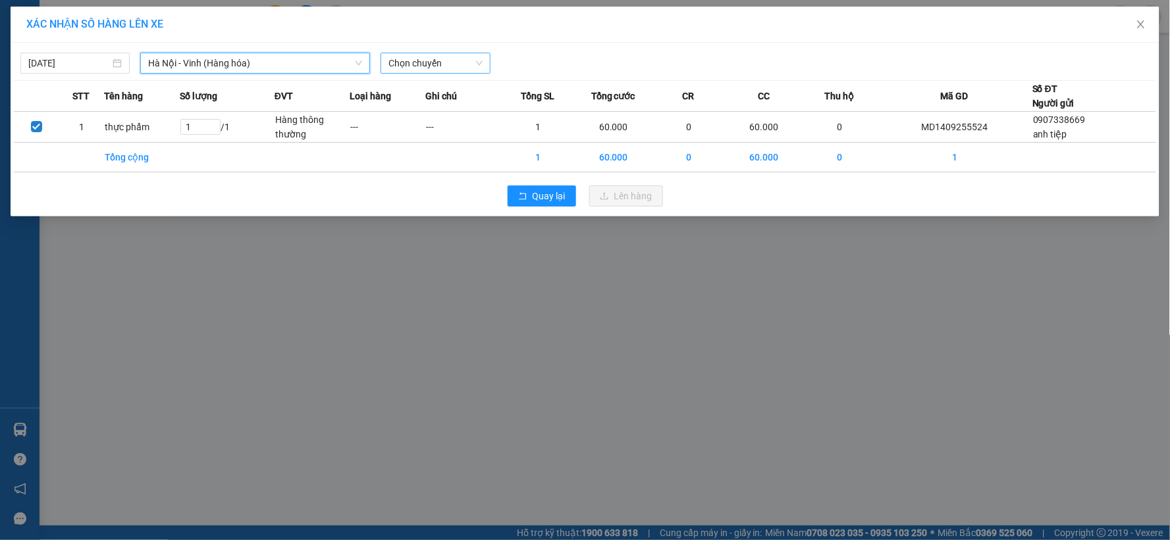
click at [415, 63] on span "Chọn chuyến" at bounding box center [434, 63] width 93 height 20
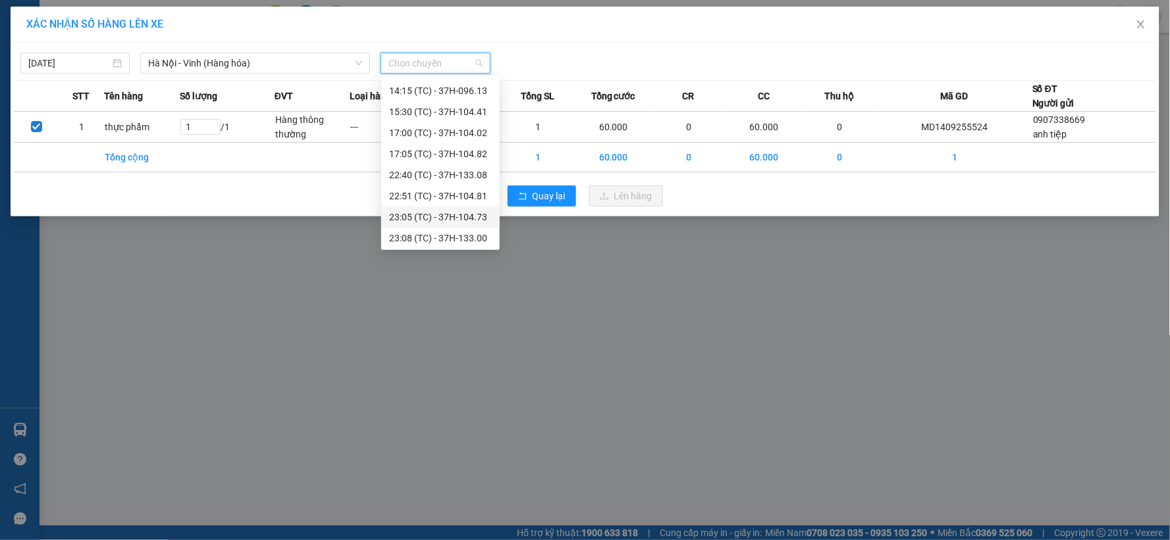
scroll to position [147, 0]
drag, startPoint x: 453, startPoint y: 209, endPoint x: 510, endPoint y: 222, distance: 58.1
click at [454, 209] on div "23:05 (TC) - 37H-104.73" at bounding box center [440, 216] width 103 height 14
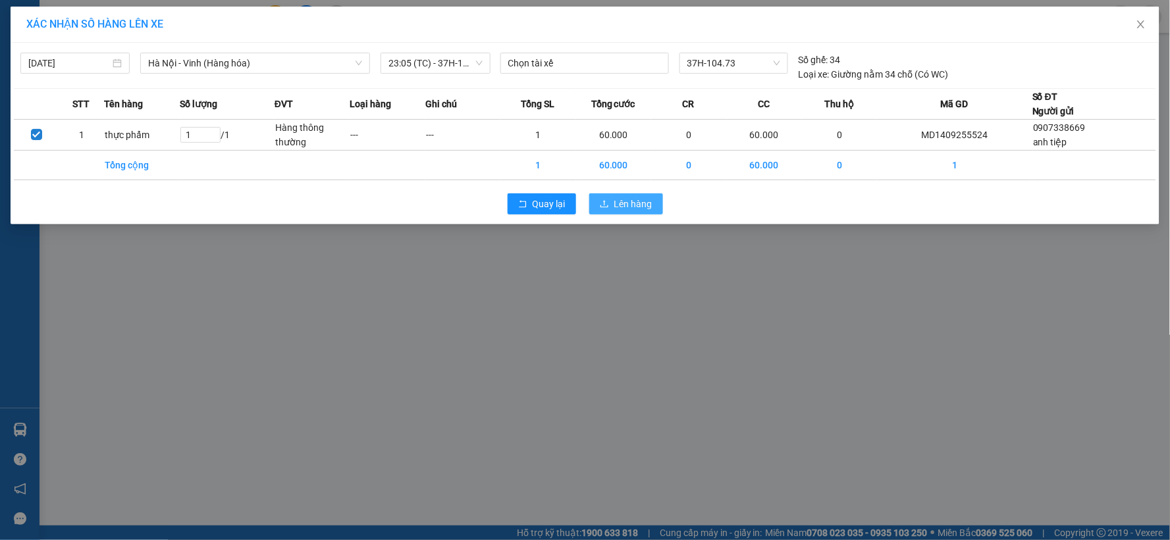
click at [633, 211] on span "Lên hàng" at bounding box center [633, 204] width 38 height 14
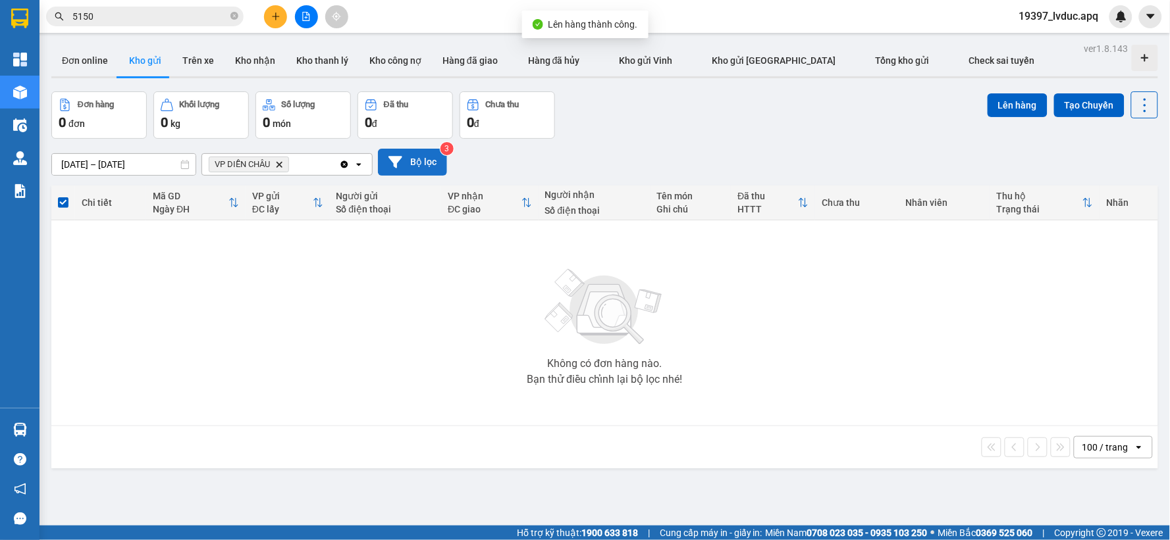
click at [428, 153] on button "Bộ lọc" at bounding box center [412, 162] width 69 height 27
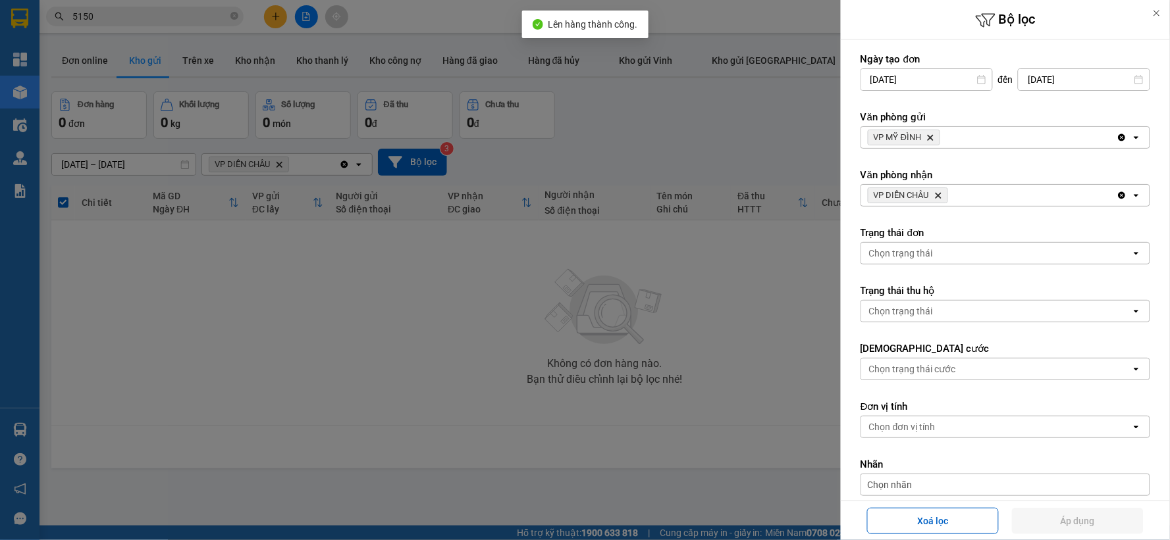
click at [959, 135] on div "VP MỸ ĐÌNH Delete" at bounding box center [988, 137] width 255 height 21
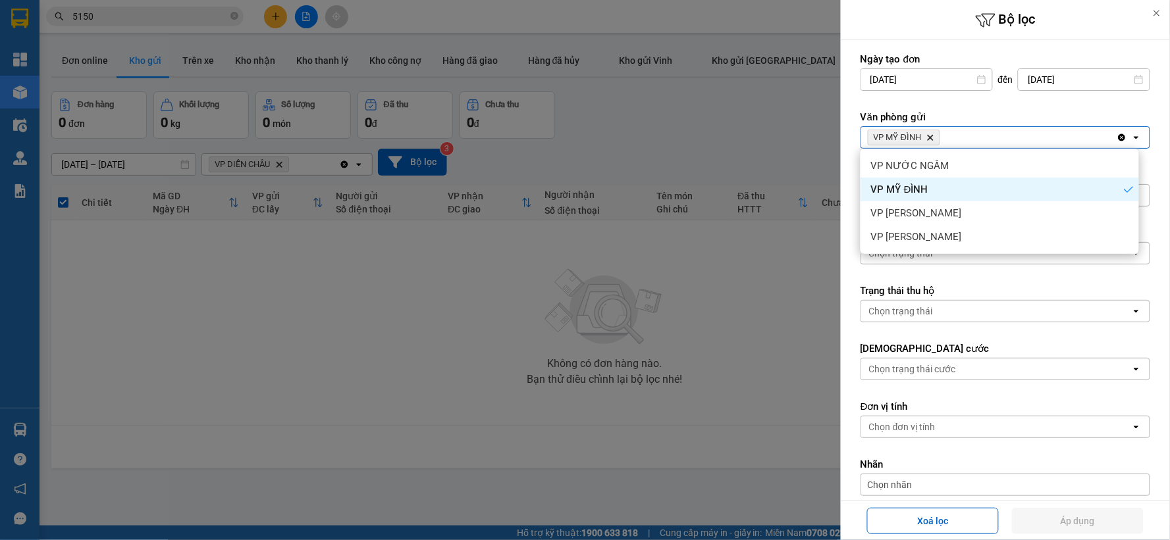
click at [959, 135] on div "VP MỸ ĐÌNH Delete" at bounding box center [988, 137] width 255 height 21
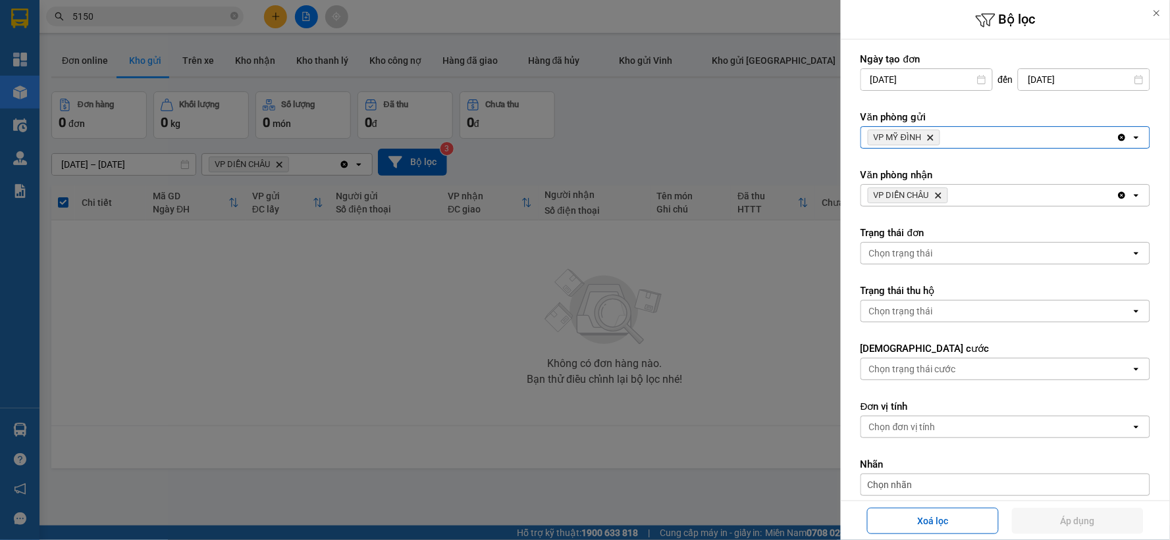
click at [978, 191] on div "VP DIỄN [PERSON_NAME]" at bounding box center [988, 195] width 255 height 21
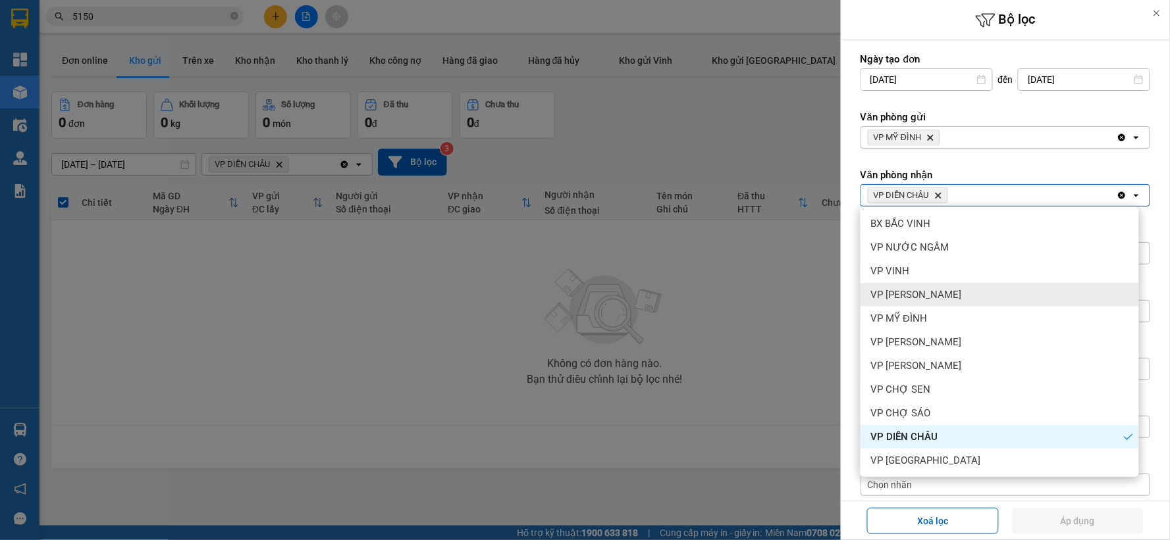
click at [971, 300] on div "VP [PERSON_NAME]" at bounding box center [999, 295] width 278 height 24
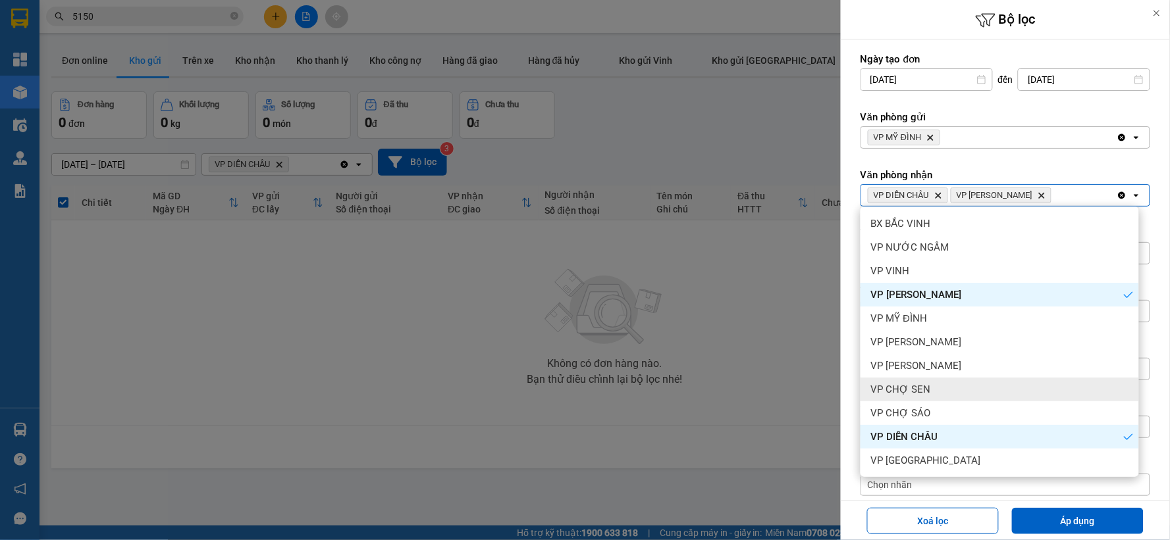
click at [942, 388] on div "VP CHỢ SEN" at bounding box center [999, 390] width 278 height 24
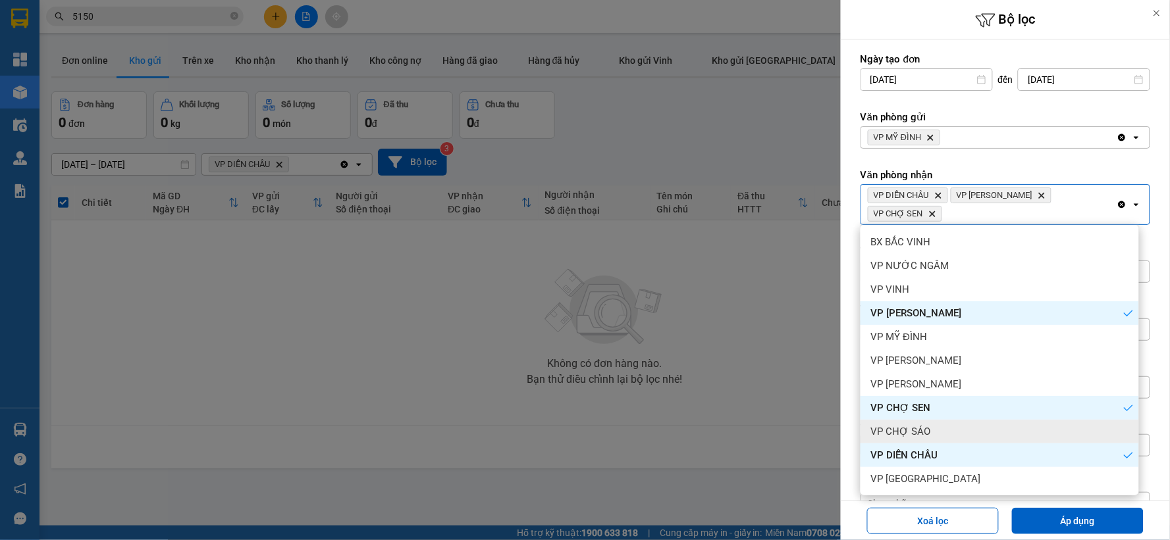
click at [930, 429] on div "VP CHỢ SÁO" at bounding box center [999, 432] width 278 height 24
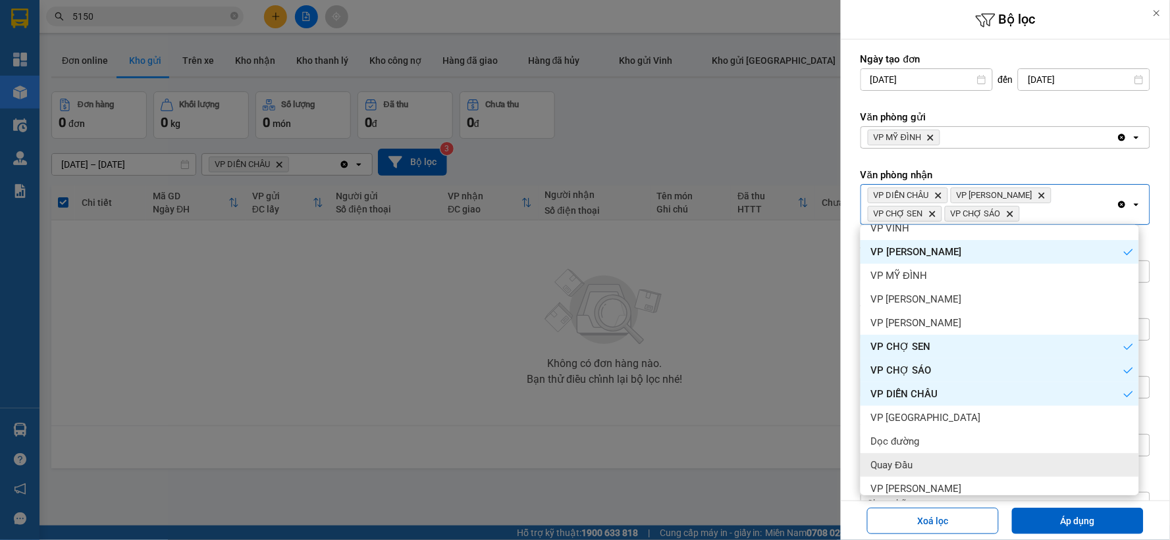
scroll to position [142, 0]
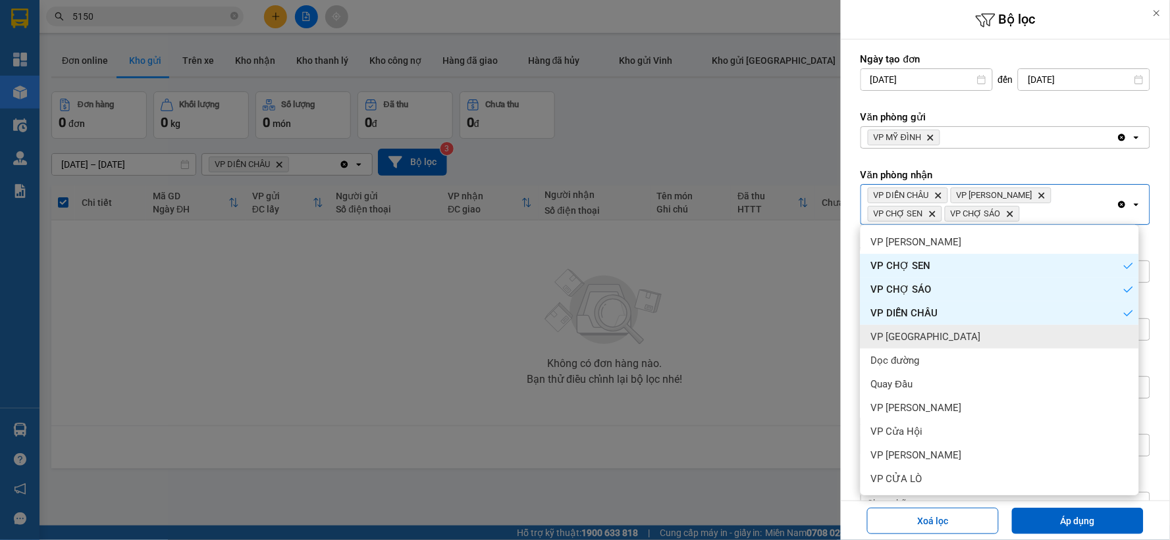
click at [958, 334] on div "VP [GEOGRAPHIC_DATA]" at bounding box center [999, 337] width 278 height 24
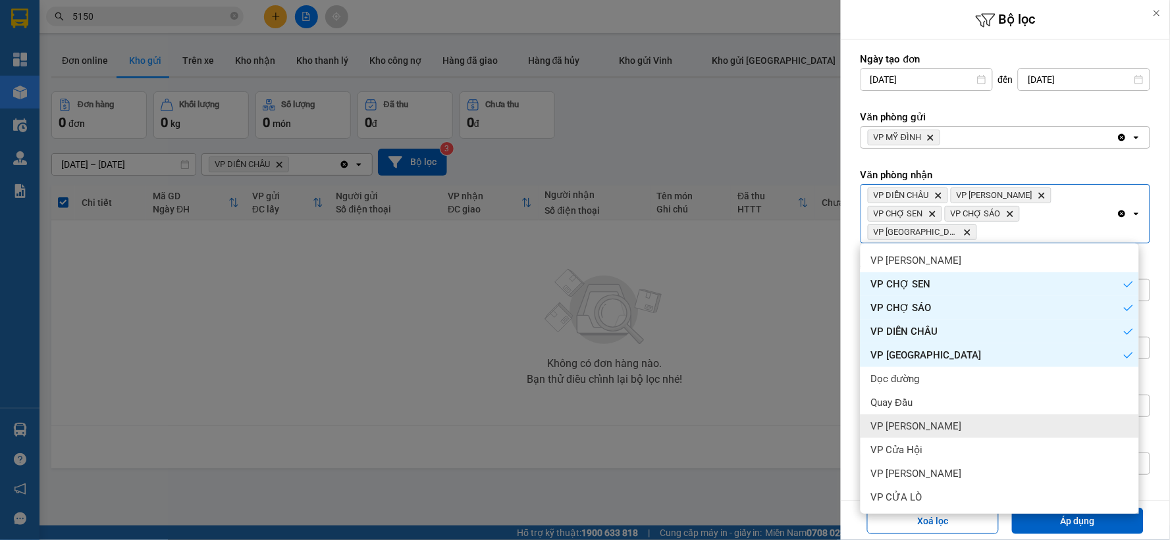
click at [936, 416] on div "VP [PERSON_NAME]" at bounding box center [999, 427] width 278 height 24
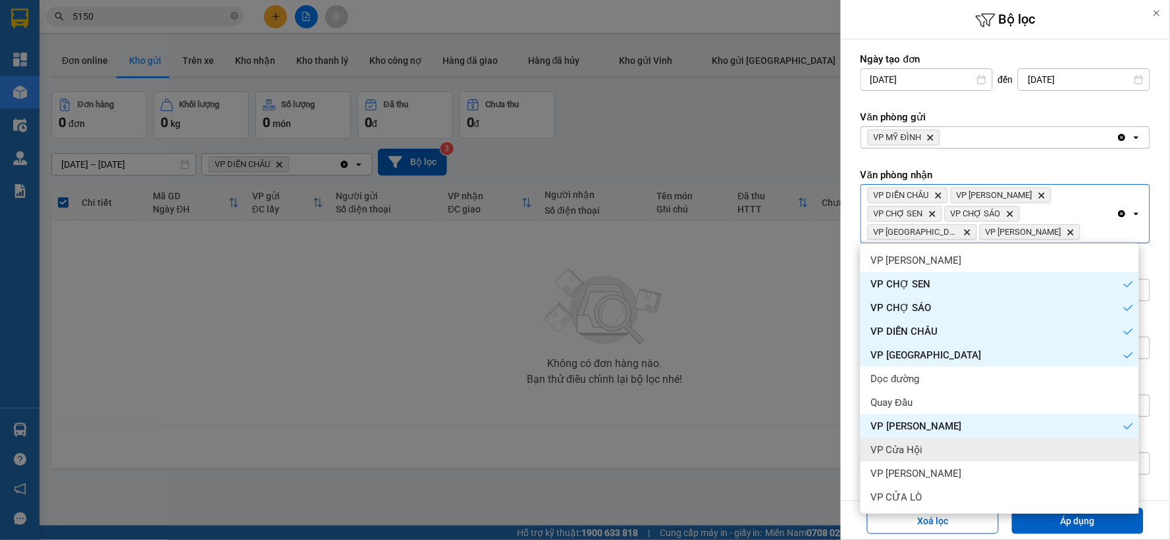
click at [929, 453] on div "VP Cửa Hội" at bounding box center [999, 450] width 278 height 24
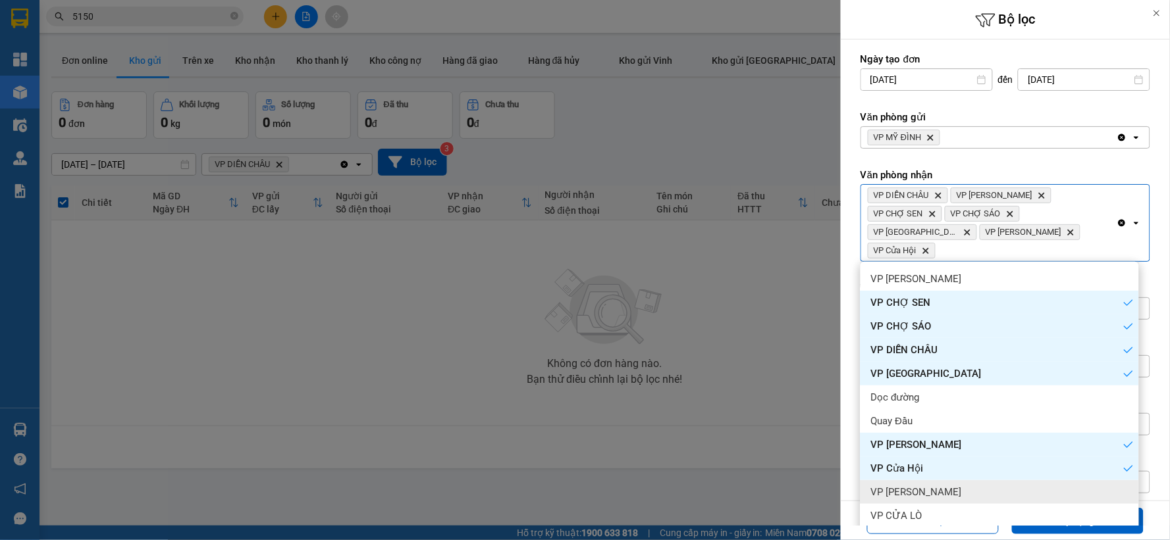
click at [916, 494] on span "VP [PERSON_NAME]" at bounding box center [916, 492] width 91 height 13
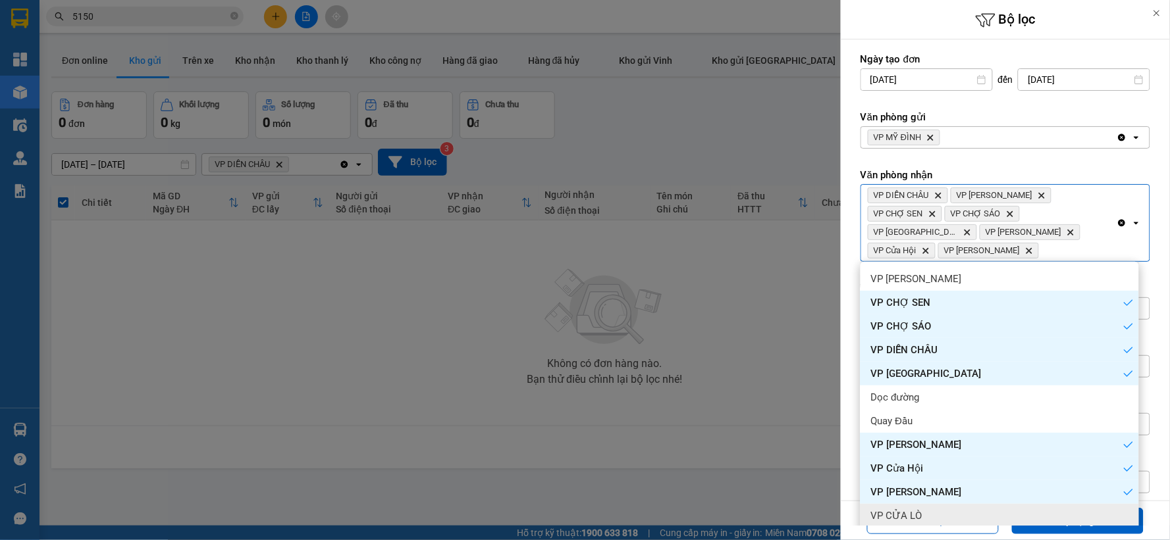
click at [913, 510] on span "VP CỬA LÒ" at bounding box center [896, 516] width 51 height 13
click at [1051, 531] on button "Áp dụng" at bounding box center [1078, 521] width 132 height 26
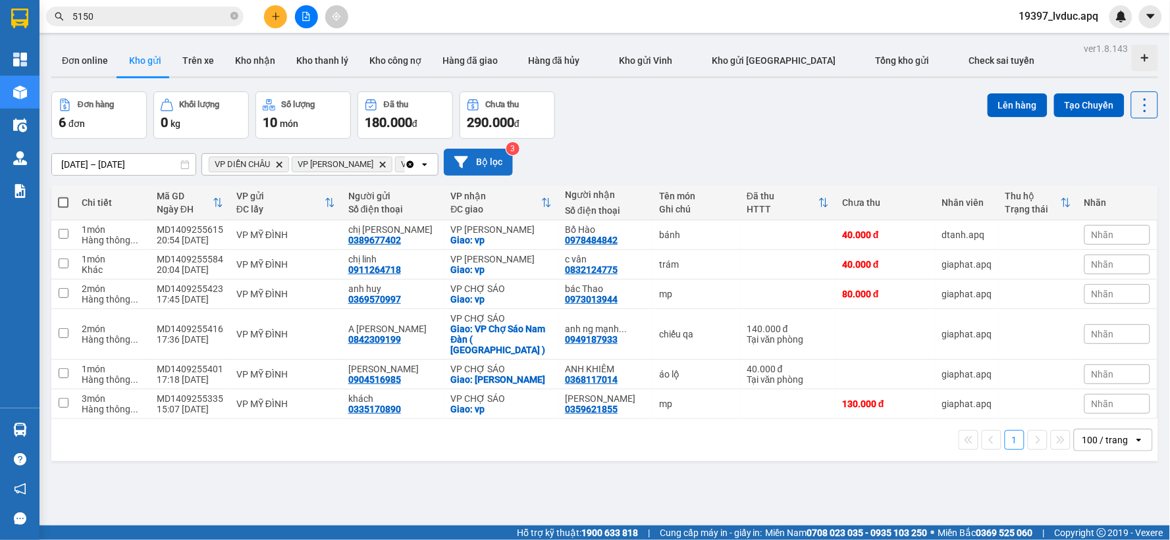
click at [504, 163] on button "Bộ lọc" at bounding box center [478, 162] width 69 height 27
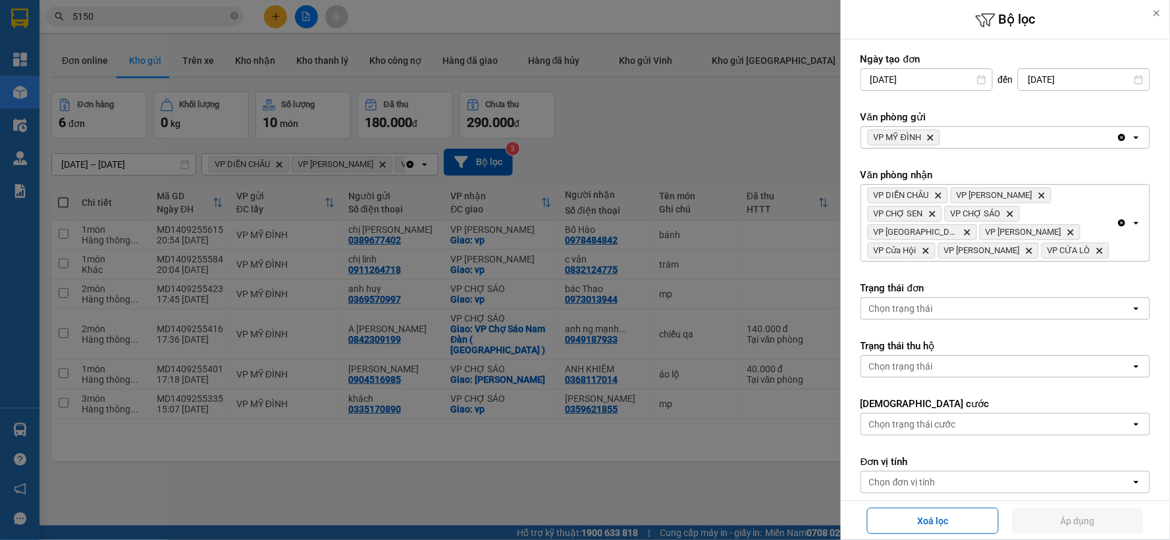
click at [1118, 224] on icon "Clear all" at bounding box center [1121, 223] width 7 height 7
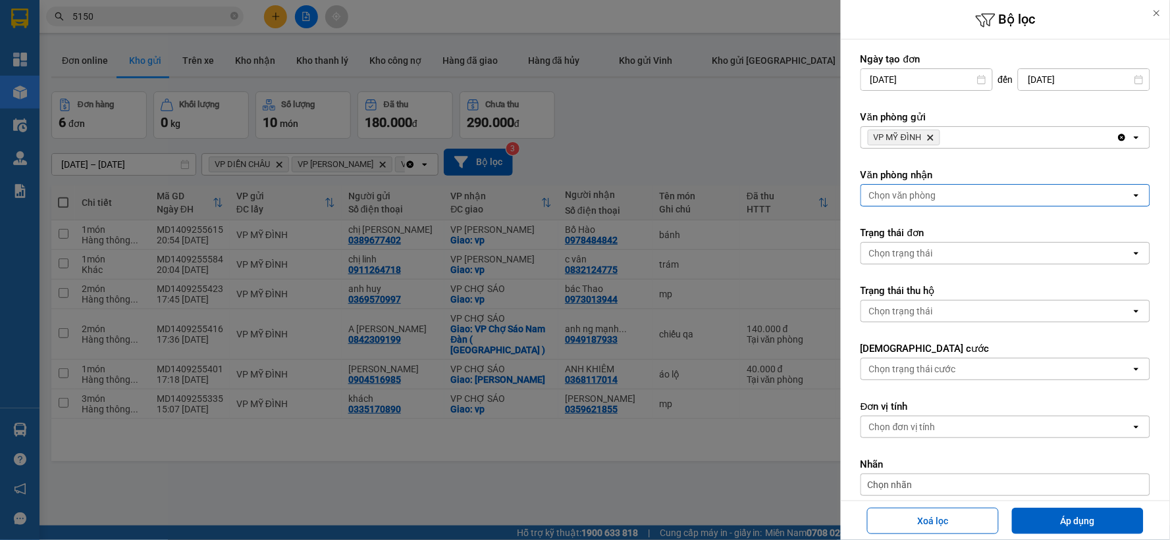
click at [1062, 519] on button "Áp dụng" at bounding box center [1078, 521] width 132 height 26
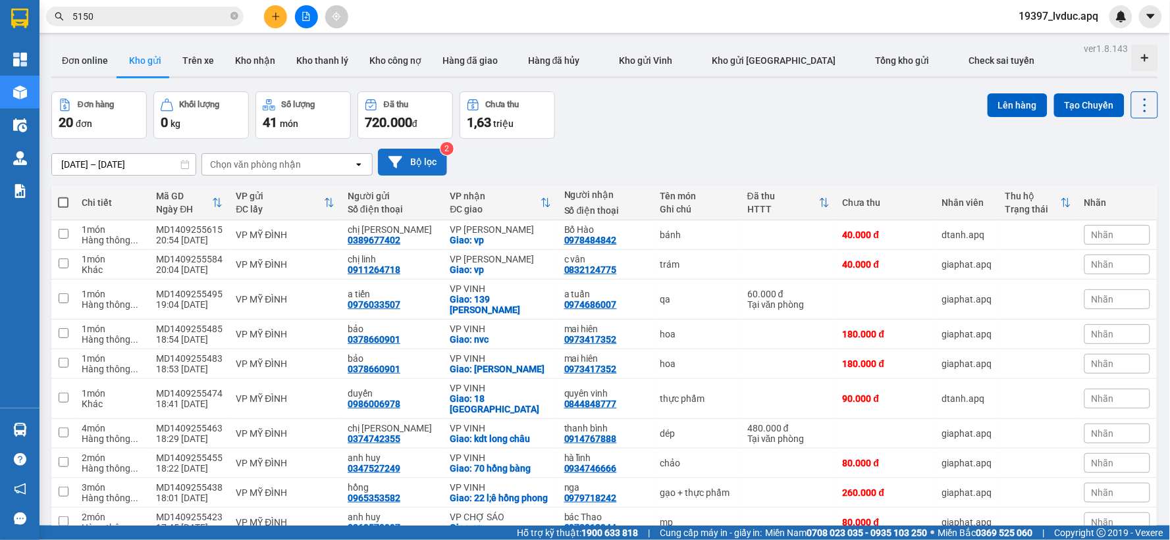
click at [416, 165] on button "Bộ lọc" at bounding box center [412, 162] width 69 height 27
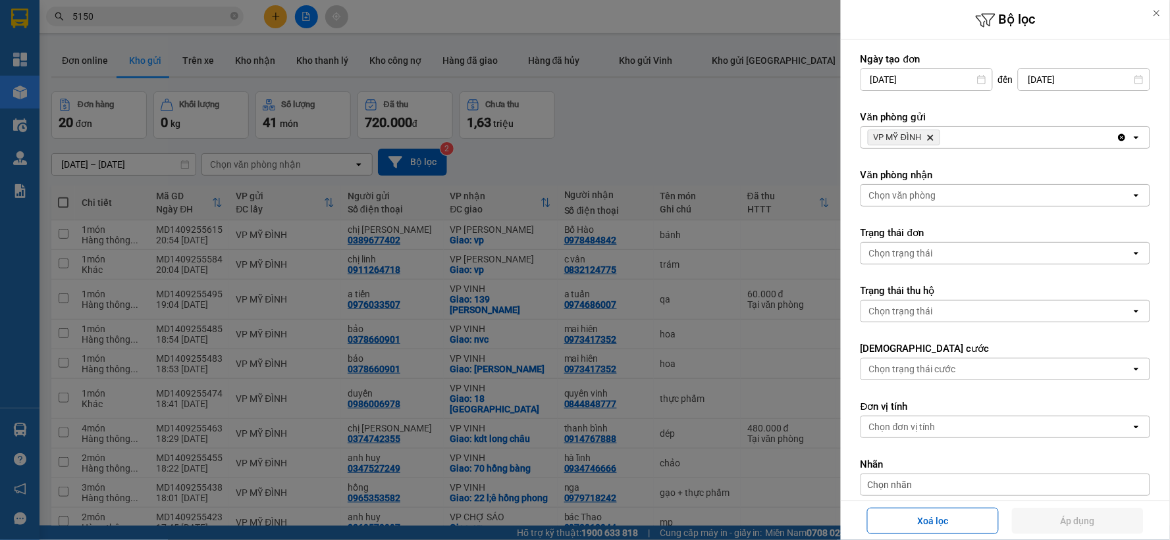
click at [910, 201] on div "Chọn văn phòng" at bounding box center [902, 195] width 67 height 13
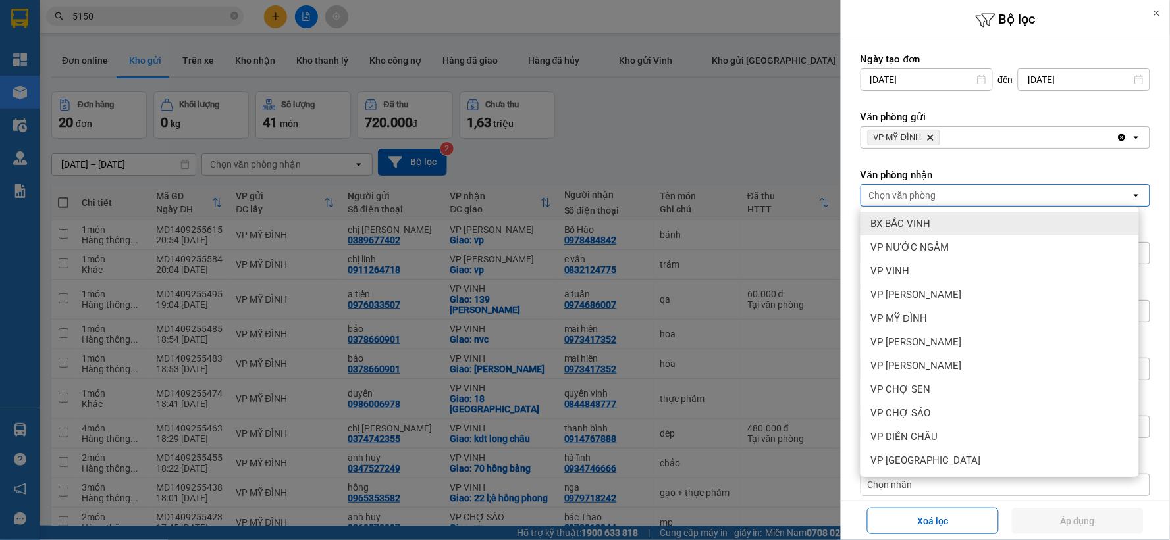
click at [915, 225] on span "BX BẮC VINH" at bounding box center [901, 223] width 60 height 13
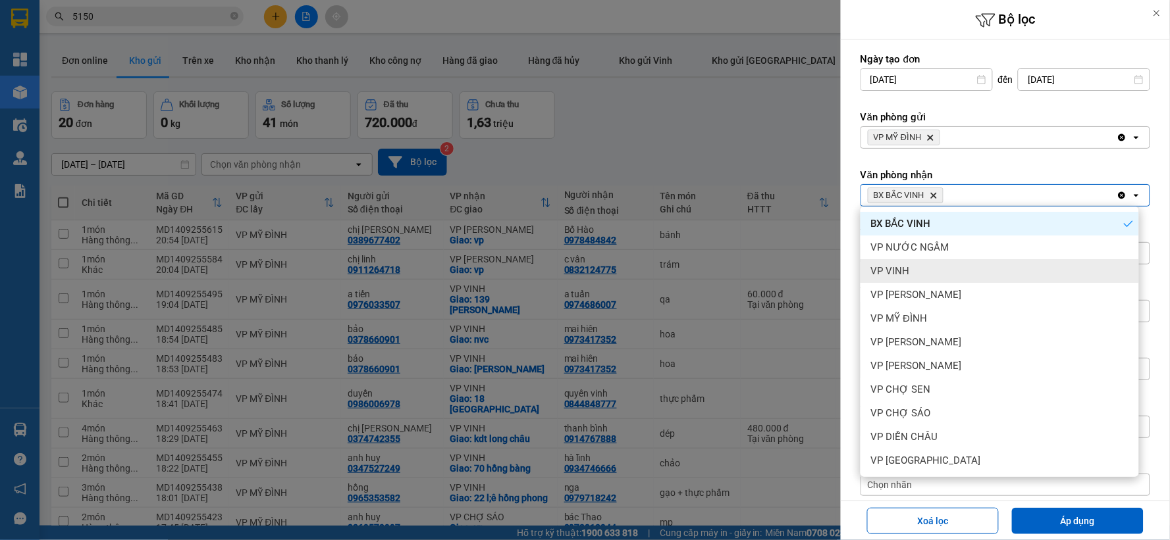
click at [912, 275] on div "VP VINH" at bounding box center [999, 271] width 278 height 24
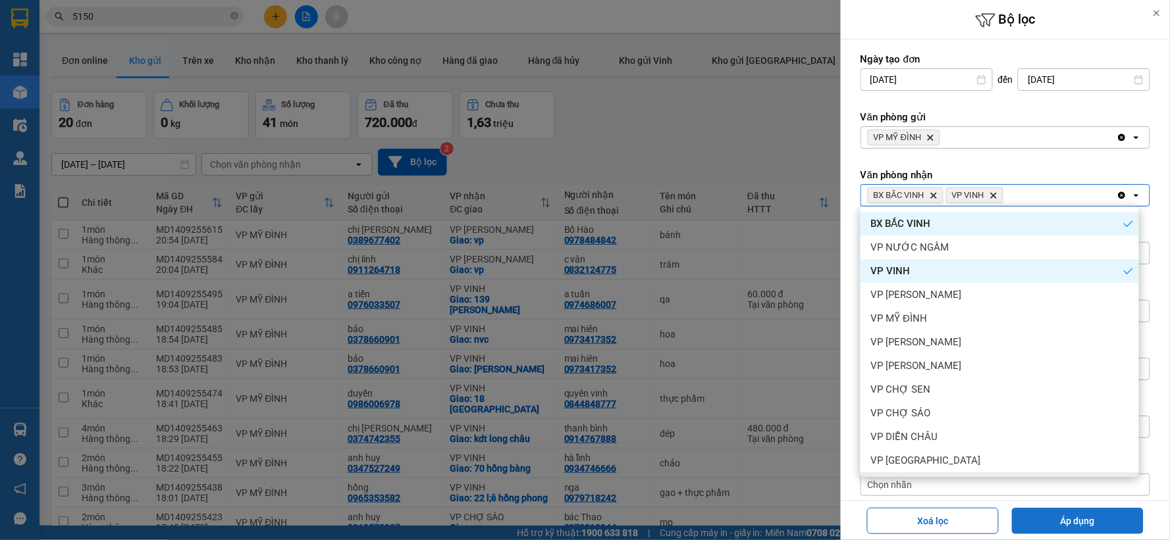
click at [1032, 521] on button "Áp dụng" at bounding box center [1078, 521] width 132 height 26
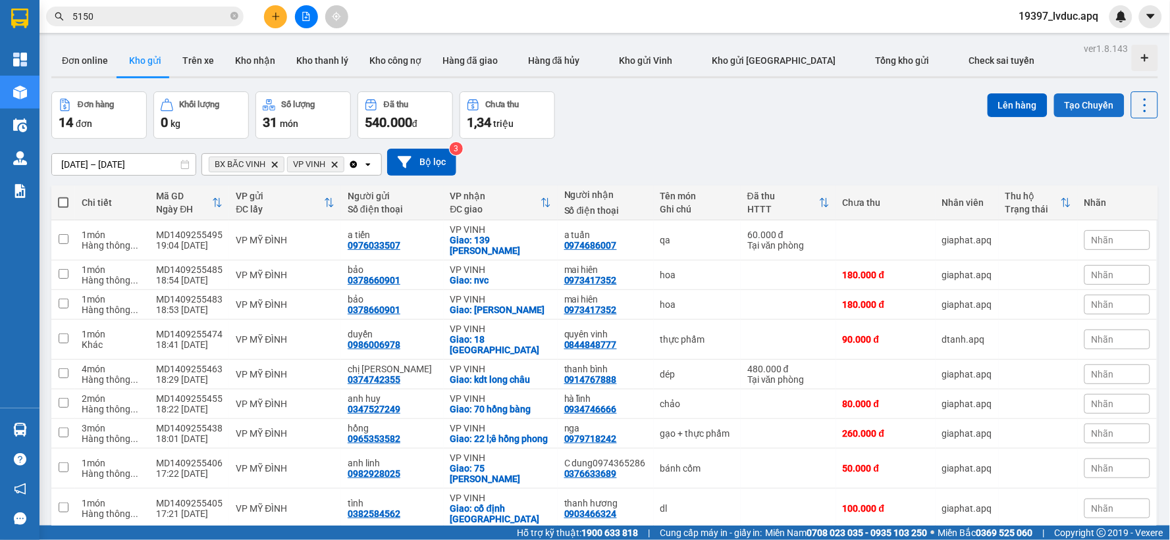
drag, startPoint x: 1107, startPoint y: 95, endPoint x: 1102, endPoint y: 101, distance: 8.0
click at [1105, 100] on button "Tạo Chuyến" at bounding box center [1089, 105] width 70 height 24
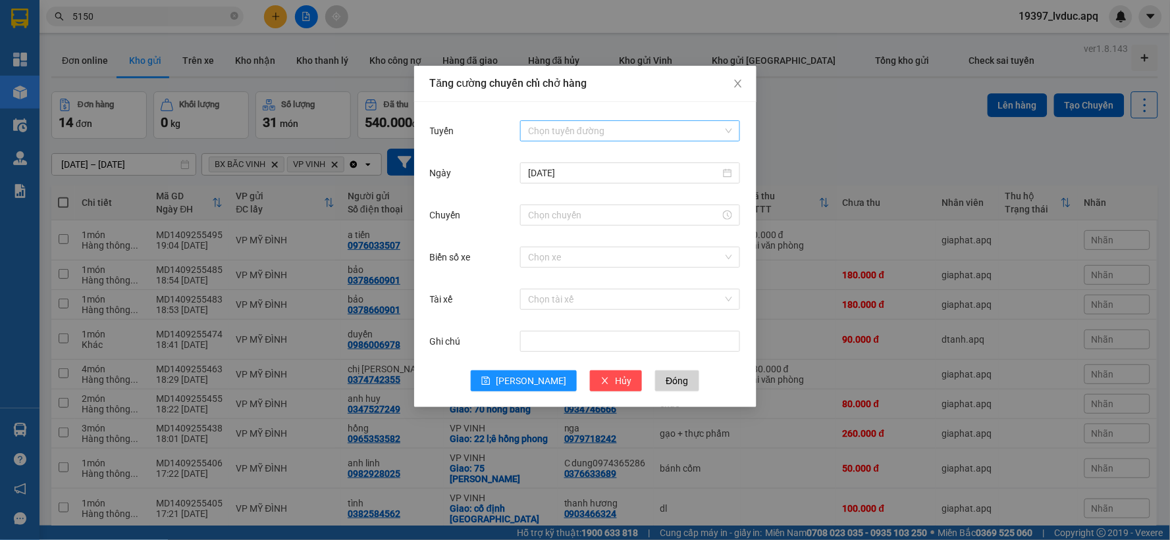
click at [574, 130] on input "Tuyến" at bounding box center [625, 131] width 195 height 20
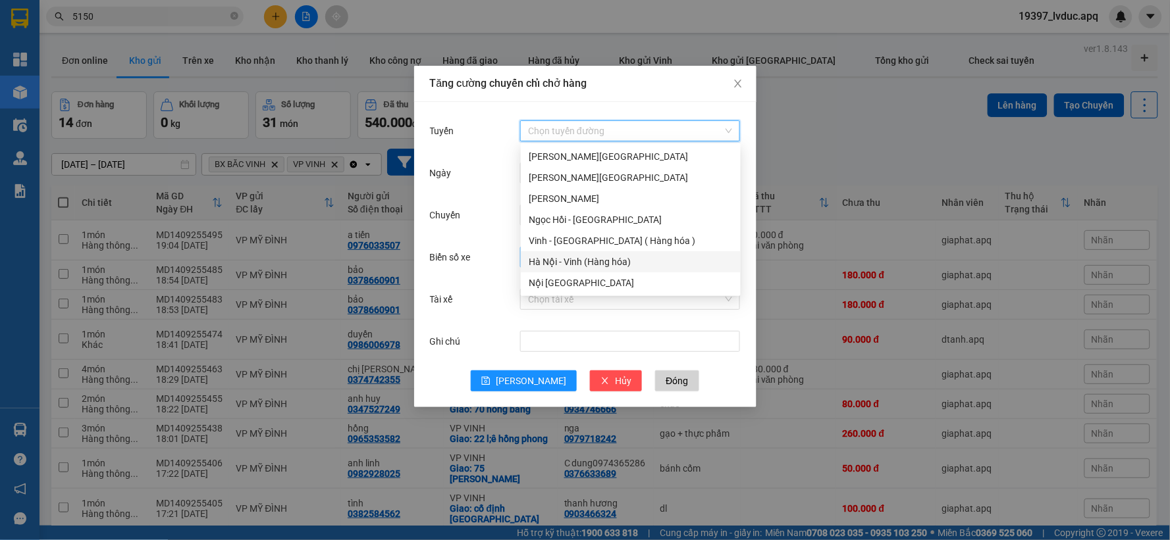
click at [582, 267] on div "Hà Nội - Vinh (Hàng hóa)" at bounding box center [631, 262] width 204 height 14
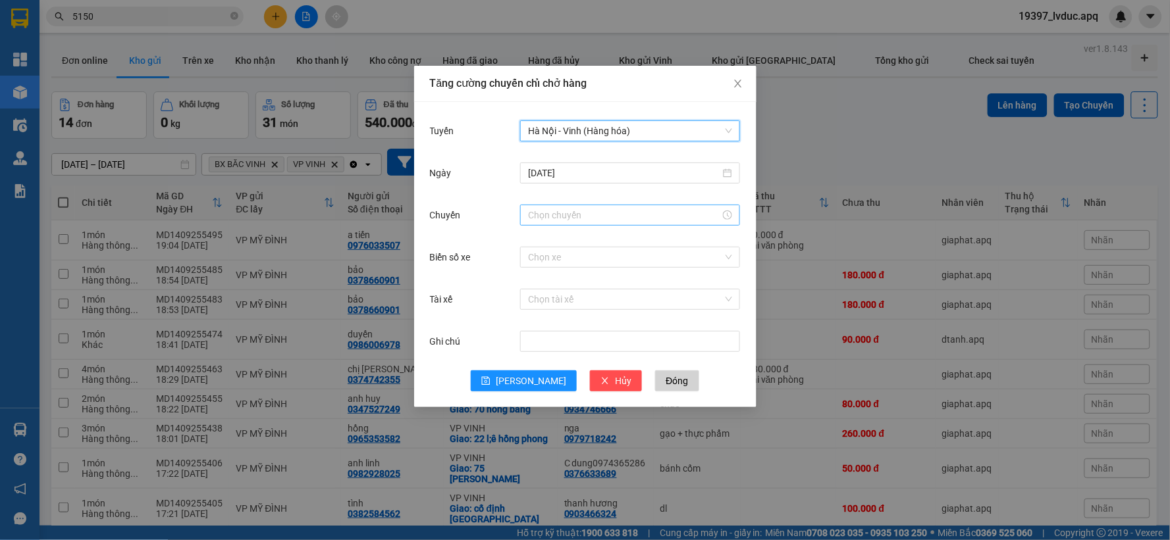
click at [566, 213] on input "Chuyến" at bounding box center [624, 215] width 192 height 14
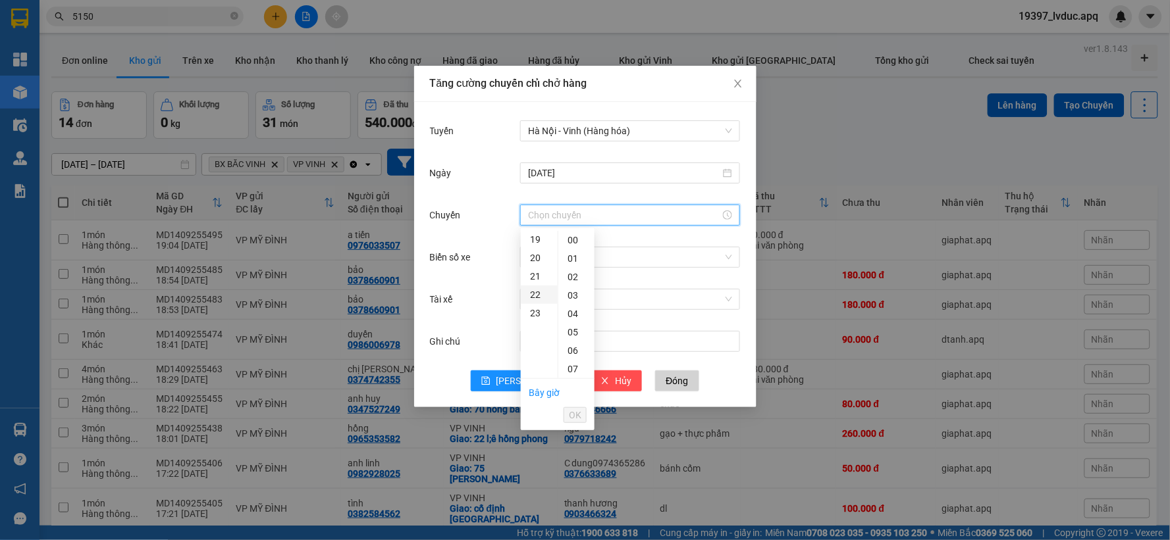
scroll to position [350, 0]
click at [536, 294] on div "22" at bounding box center [539, 295] width 37 height 18
click at [575, 303] on div "47" at bounding box center [576, 302] width 36 height 18
type input "22:47"
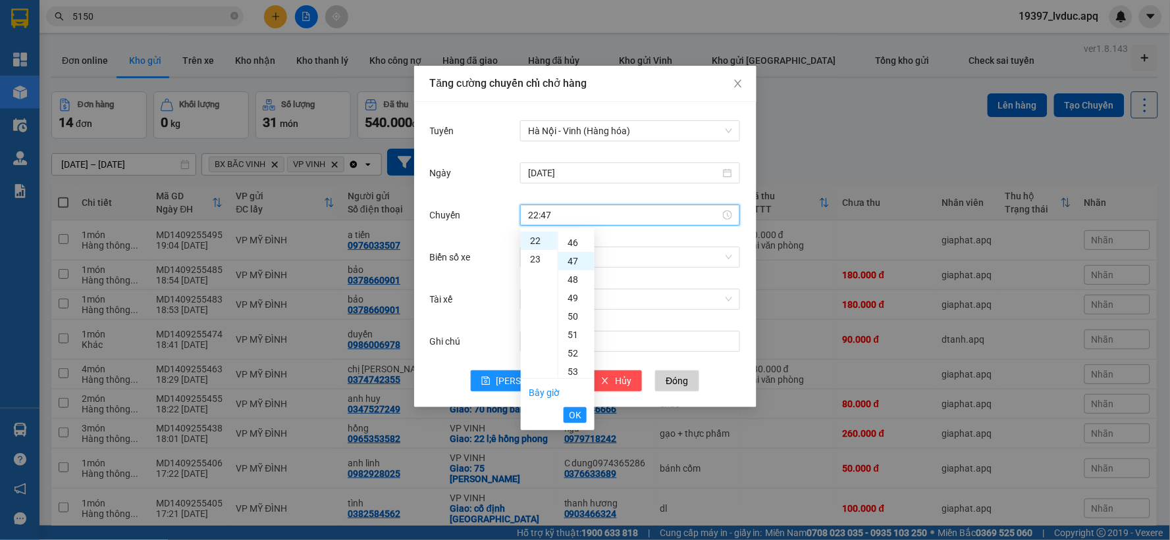
scroll to position [866, 0]
drag, startPoint x: 575, startPoint y: 415, endPoint x: 590, endPoint y: 373, distance: 45.2
click at [575, 416] on span "OK" at bounding box center [575, 415] width 13 height 14
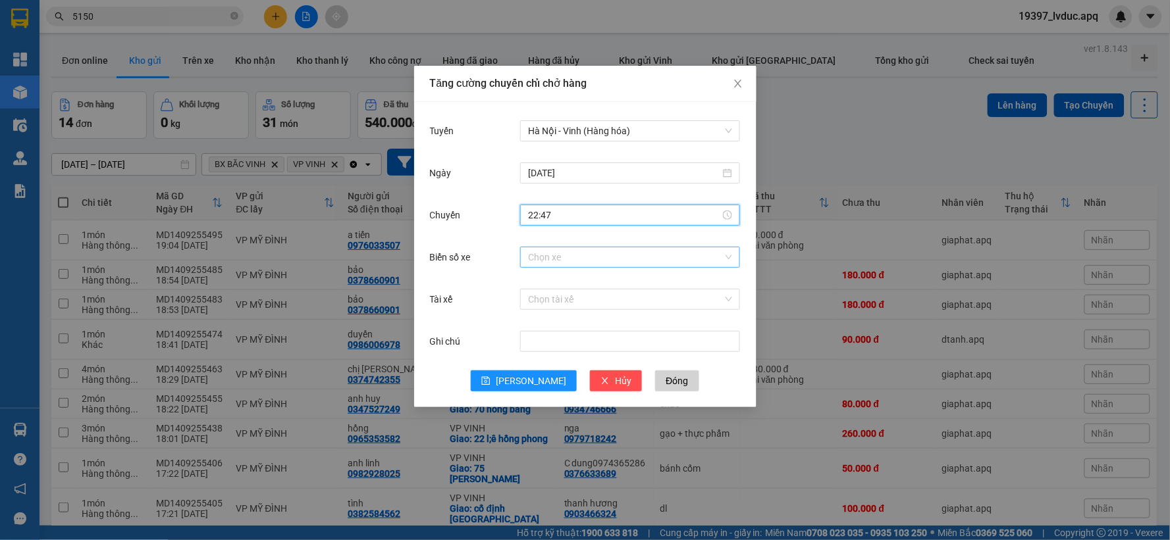
click at [569, 253] on input "Biển số xe" at bounding box center [625, 258] width 195 height 20
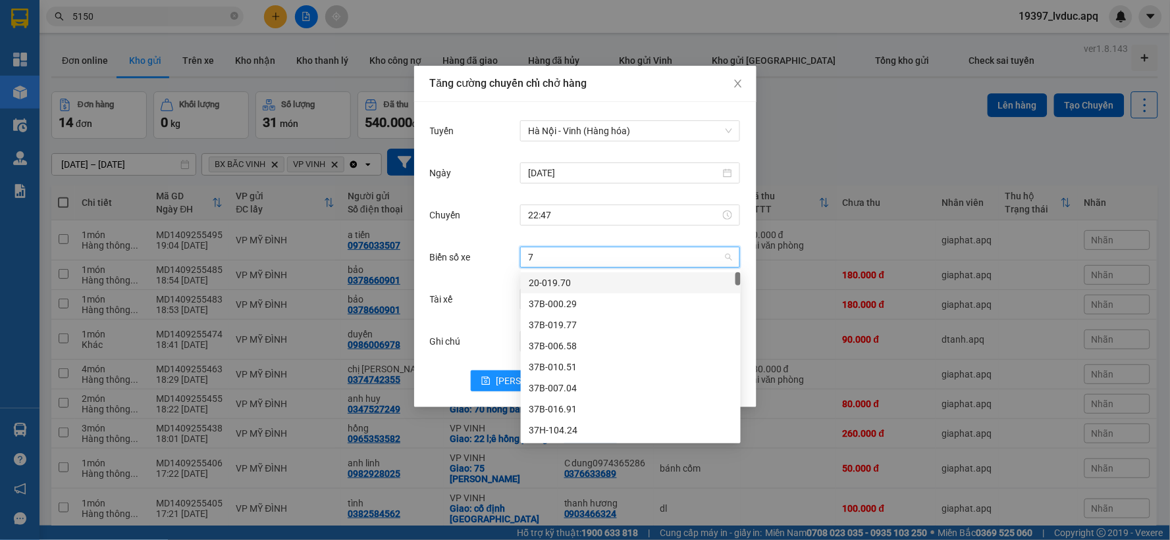
type input "78"
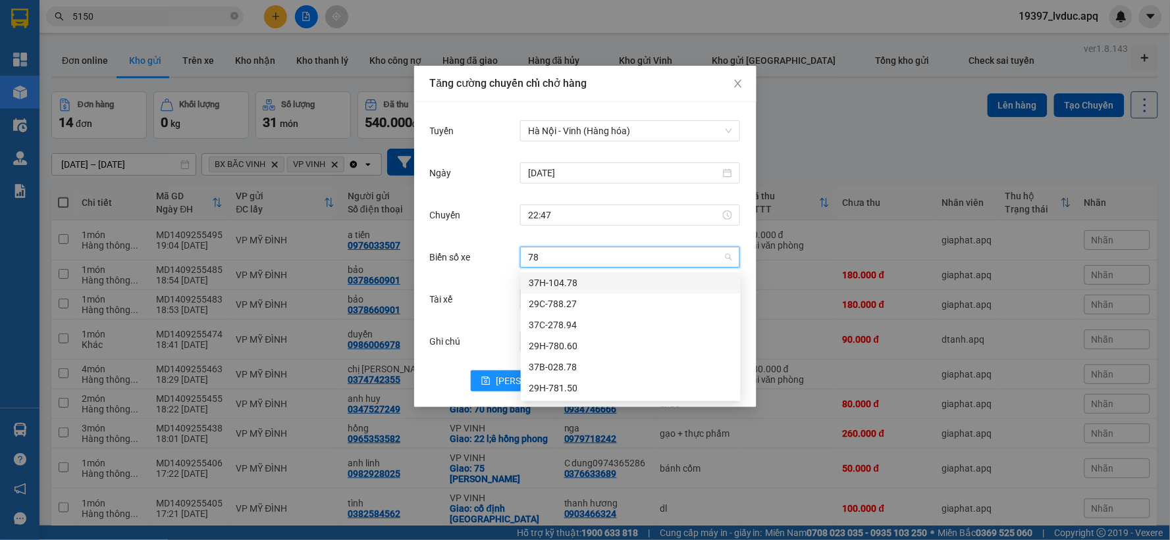
click at [555, 288] on div "37H-104.78" at bounding box center [631, 283] width 204 height 14
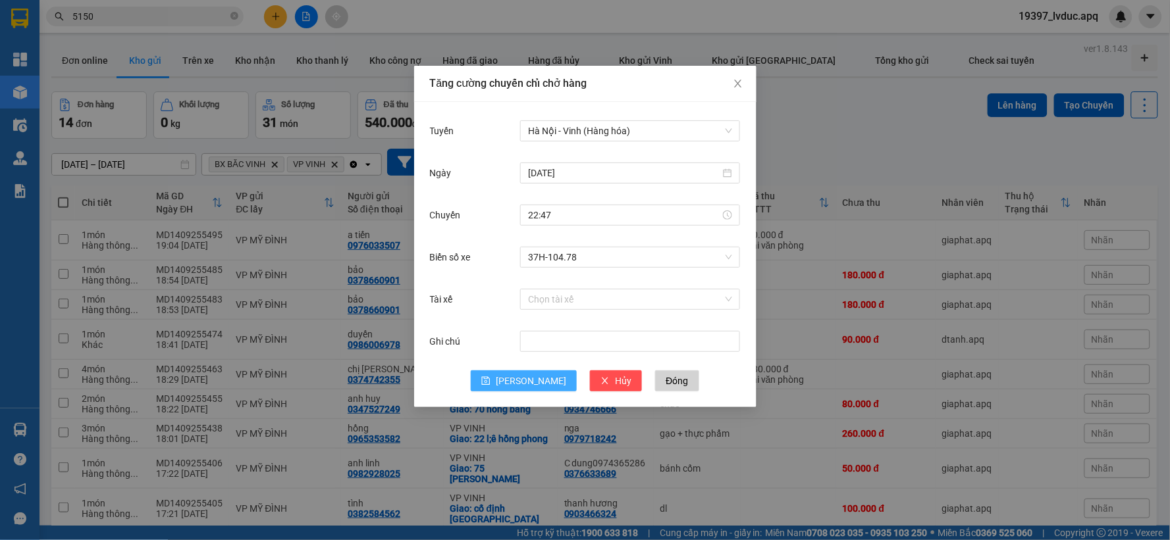
click at [525, 382] on span "[PERSON_NAME]" at bounding box center [531, 381] width 70 height 14
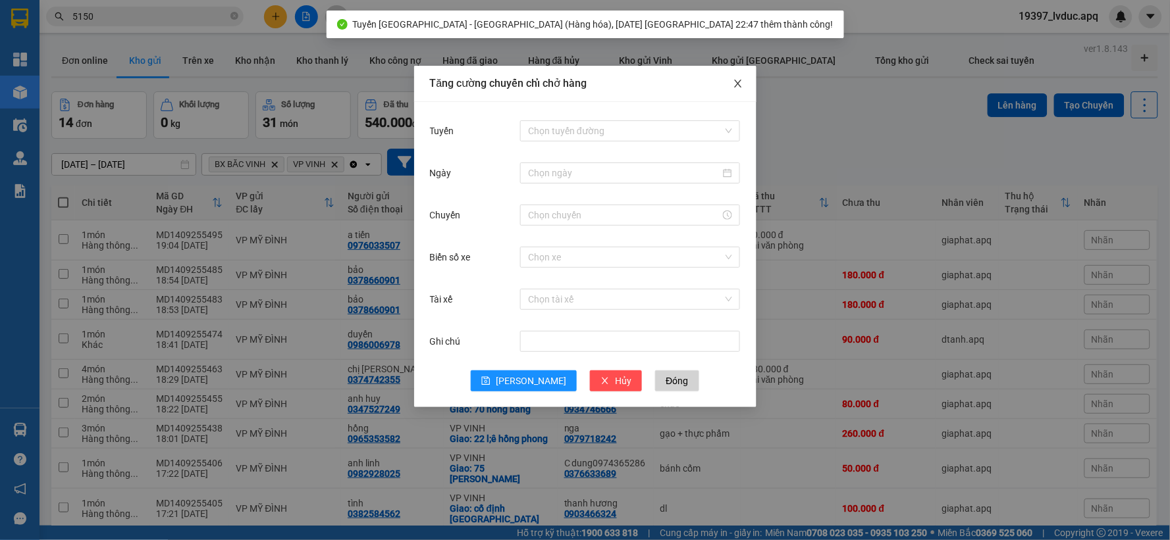
click at [734, 86] on icon "close" at bounding box center [738, 83] width 11 height 11
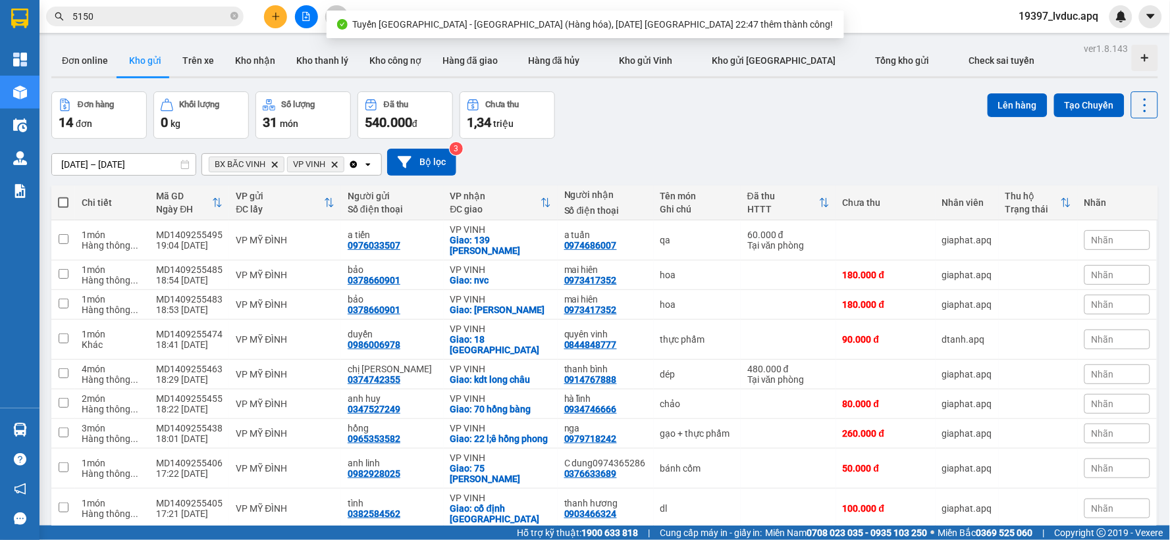
click at [66, 197] on span at bounding box center [63, 202] width 11 height 11
click at [63, 196] on input "checkbox" at bounding box center [63, 196] width 0 height 0
checkbox input "true"
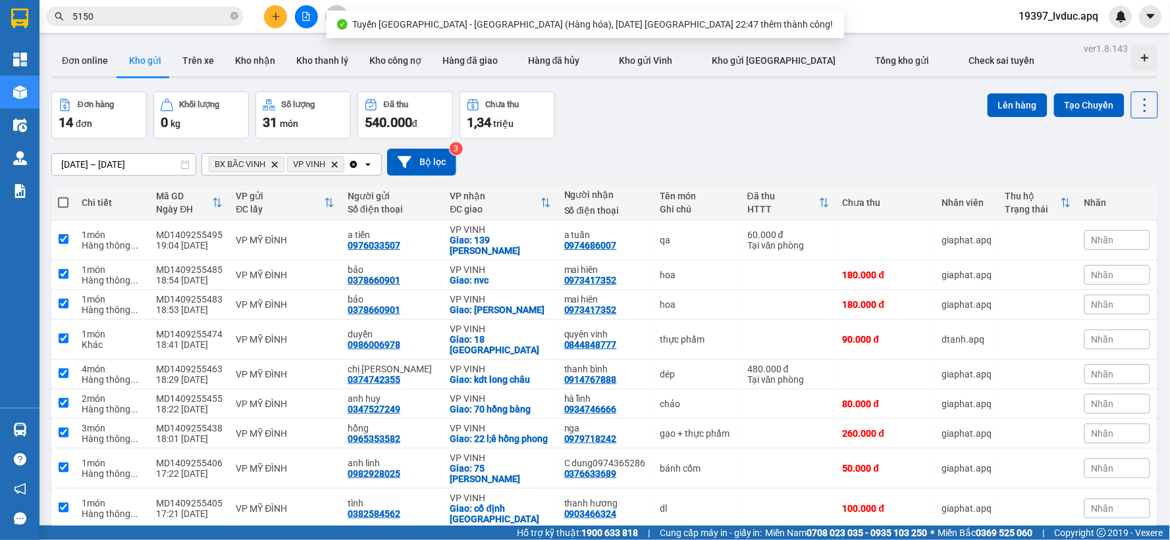
checkbox input "true"
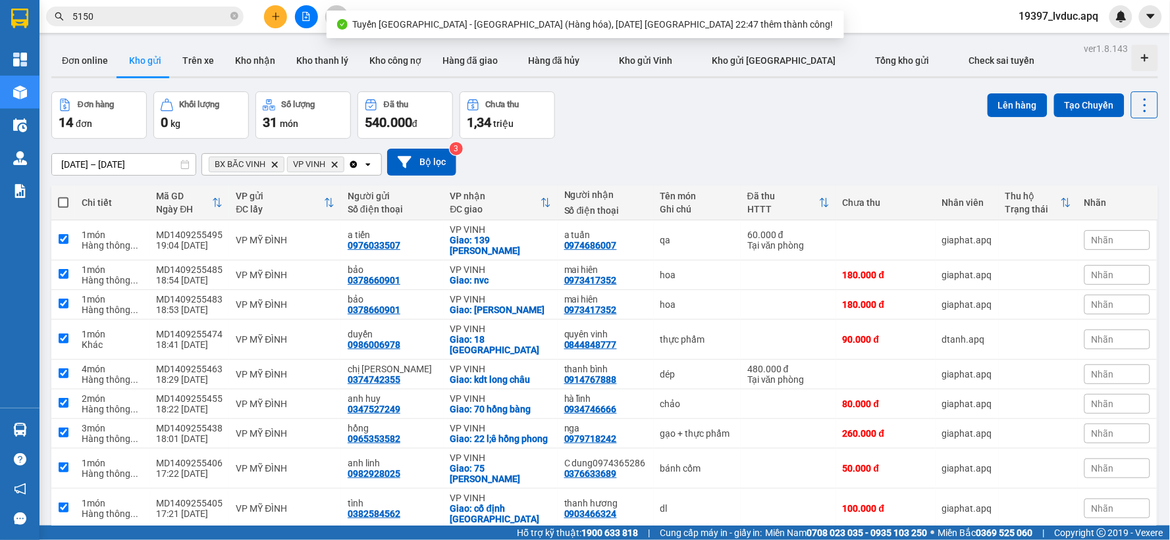
checkbox input "true"
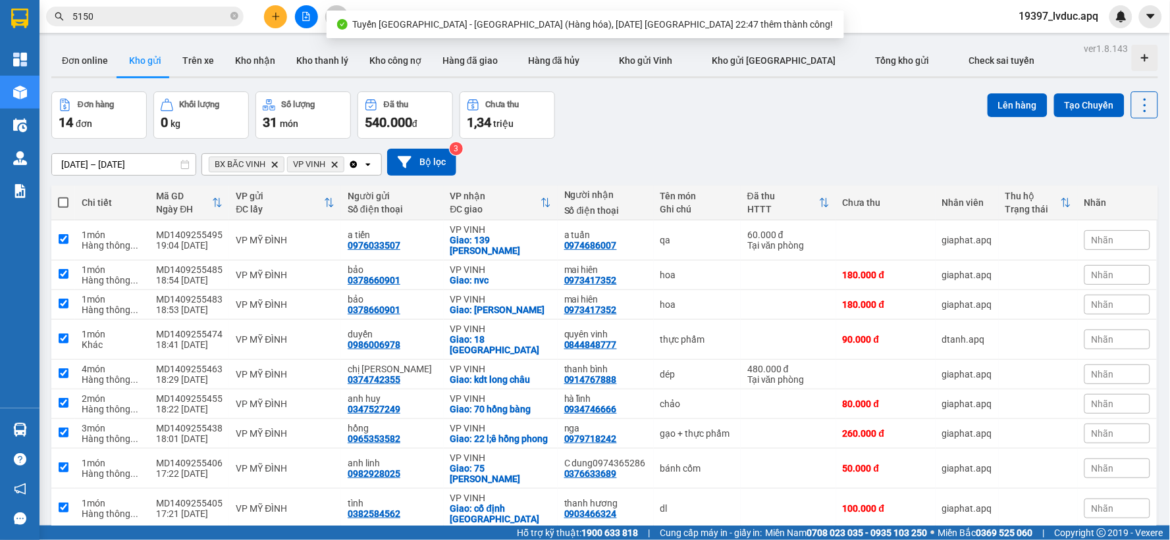
checkbox input "true"
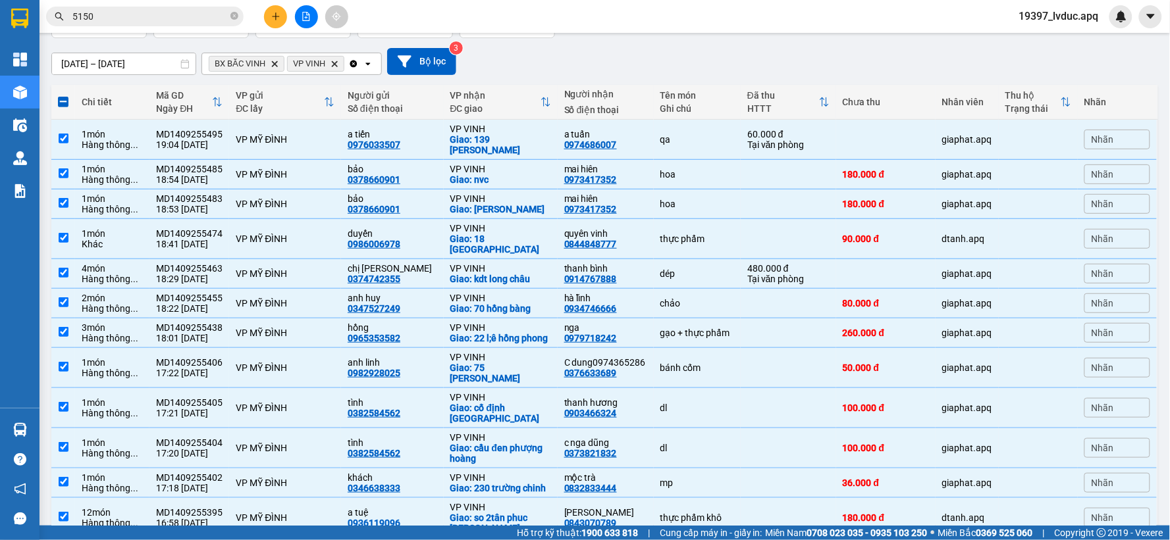
scroll to position [0, 0]
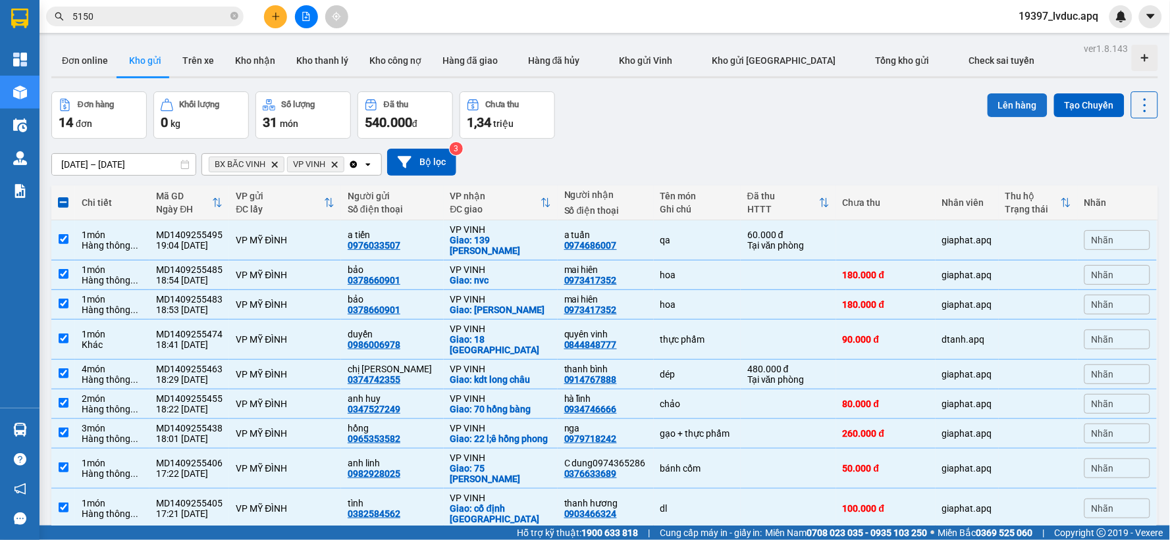
click at [992, 108] on button "Lên hàng" at bounding box center [1017, 105] width 60 height 24
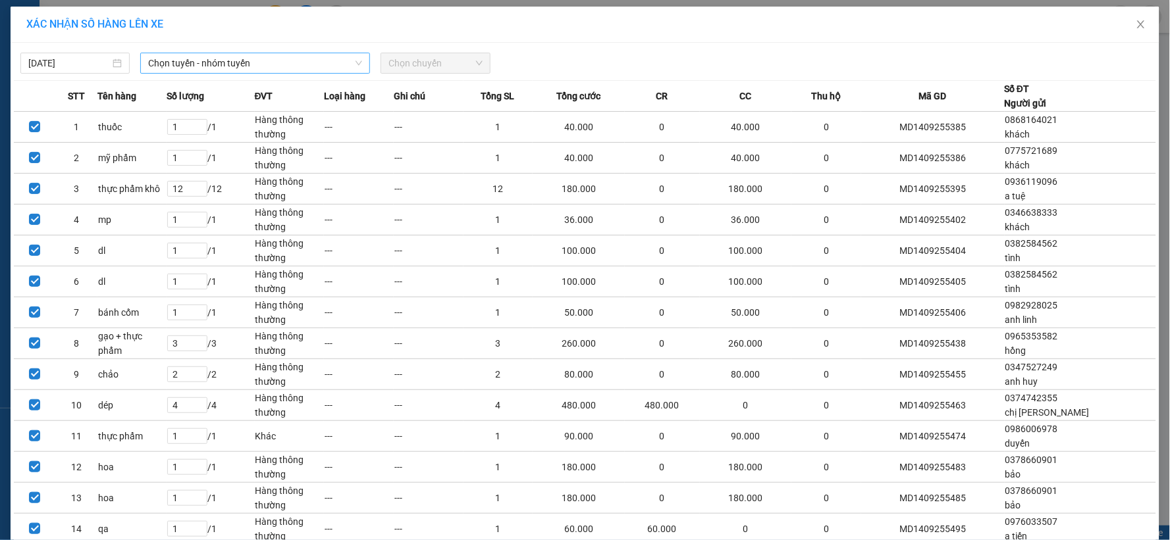
click at [219, 61] on span "Chọn tuyến - nhóm tuyến" at bounding box center [255, 63] width 214 height 20
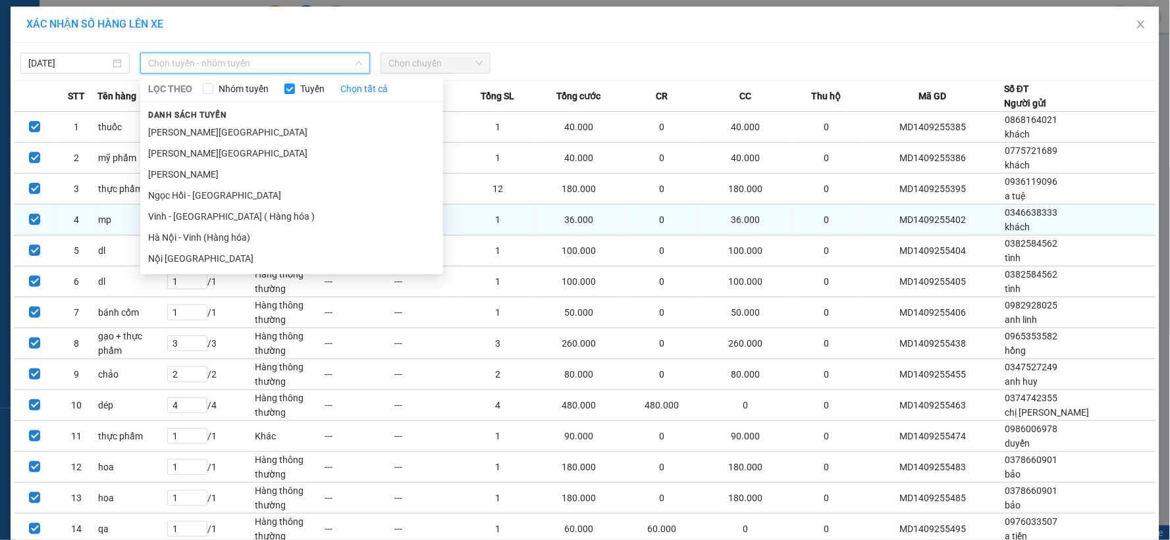
drag, startPoint x: 199, startPoint y: 238, endPoint x: 205, endPoint y: 228, distance: 11.8
click at [199, 235] on li "Hà Nội - Vinh (Hàng hóa)" at bounding box center [291, 237] width 303 height 21
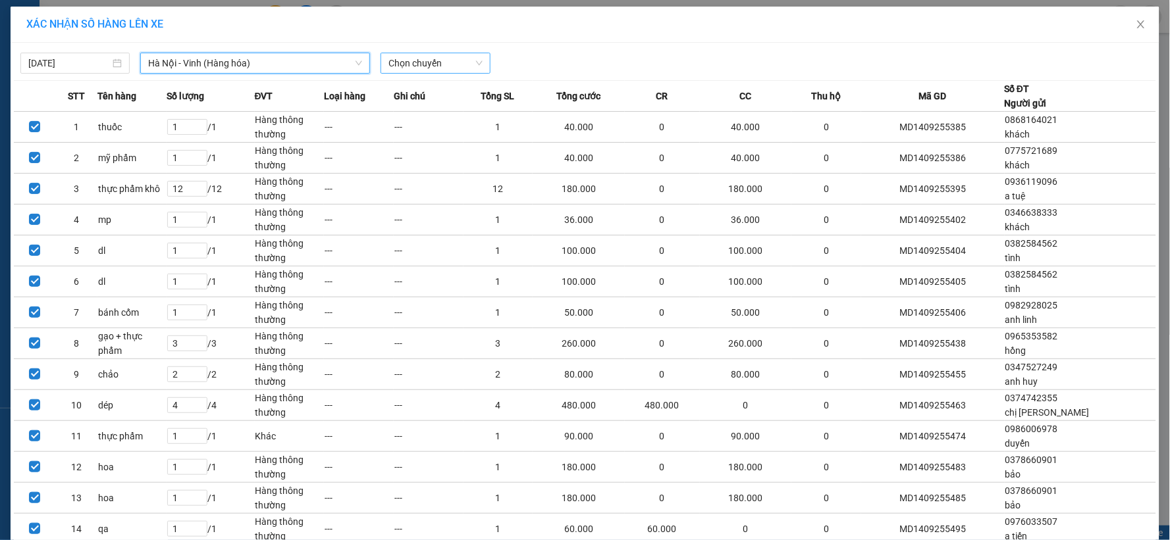
click at [436, 63] on span "Chọn chuyến" at bounding box center [434, 63] width 93 height 20
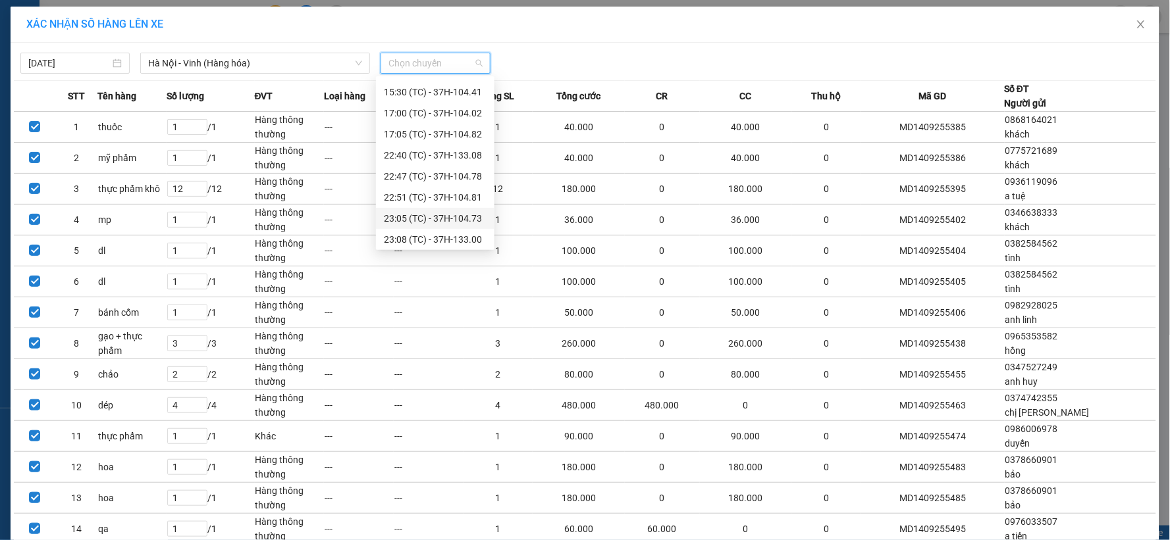
scroll to position [169, 0]
click at [471, 163] on div "22:47 (TC) - 37H-104.78" at bounding box center [435, 173] width 118 height 21
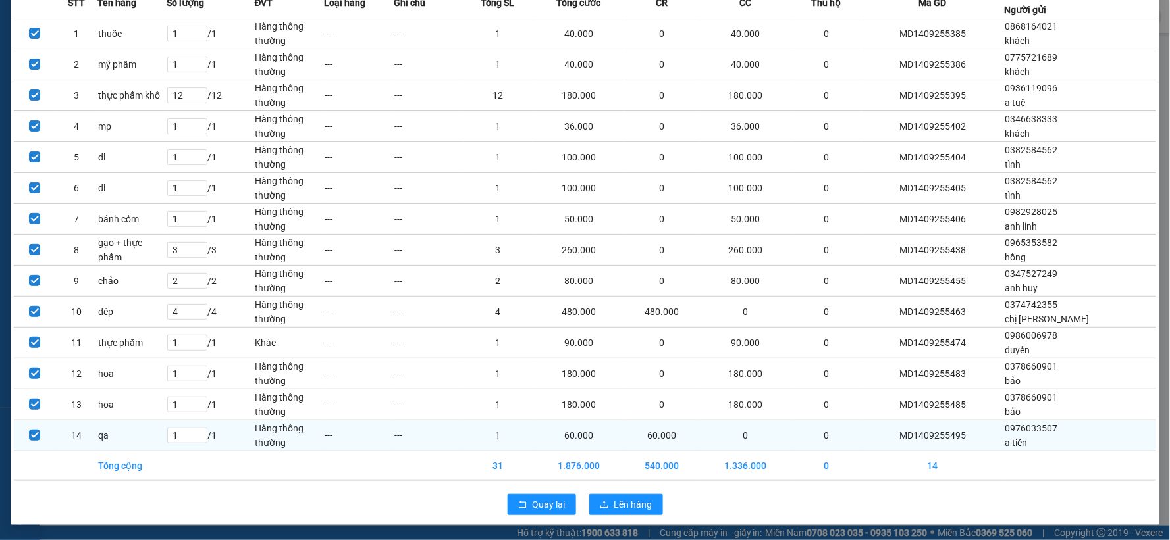
scroll to position [102, 0]
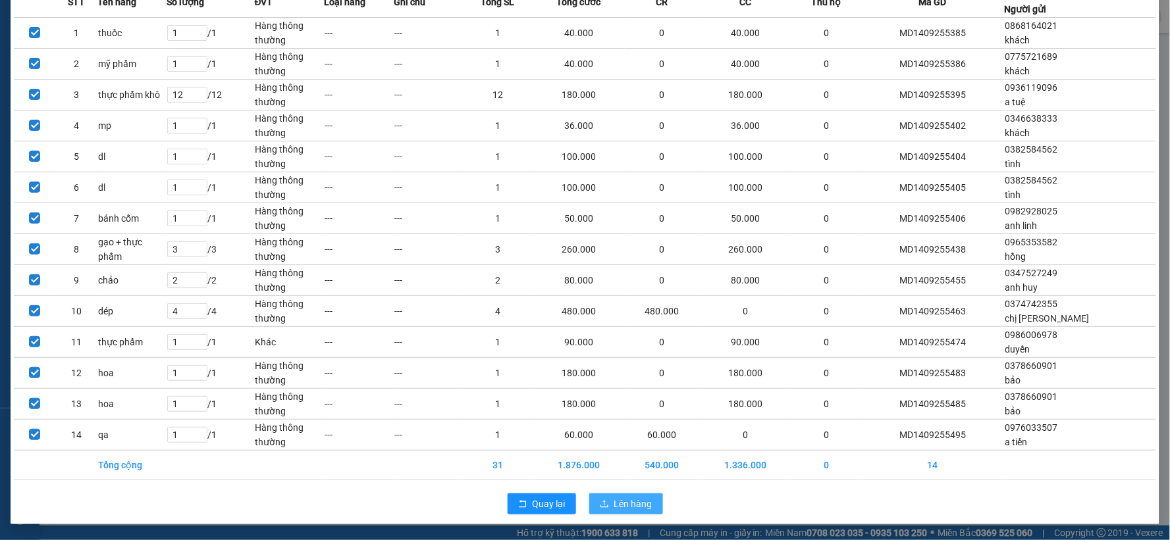
click at [617, 497] on span "Lên hàng" at bounding box center [633, 504] width 38 height 14
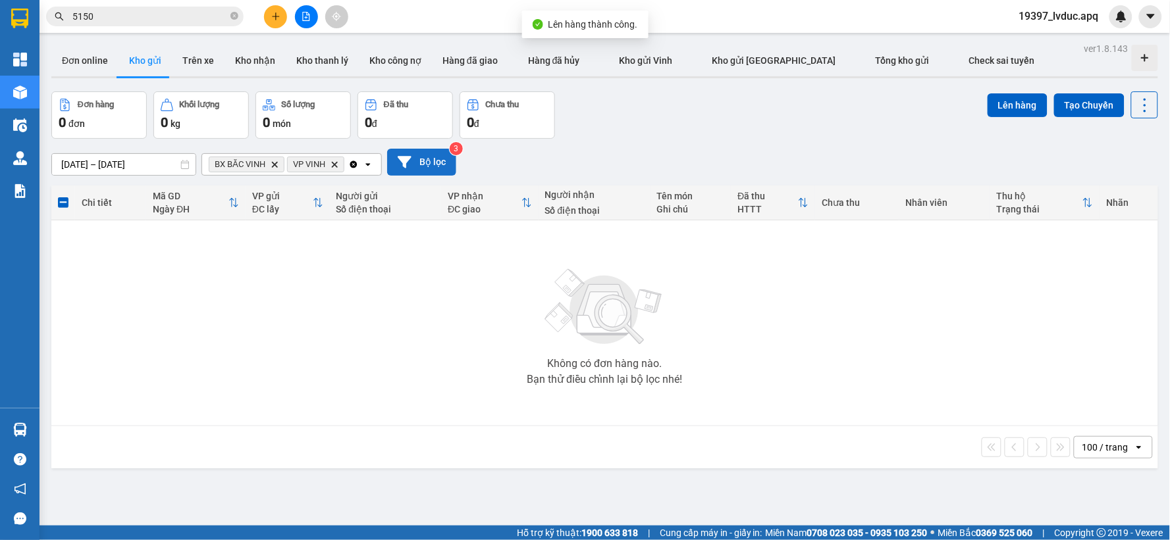
click at [444, 168] on button "Bộ lọc" at bounding box center [421, 162] width 69 height 27
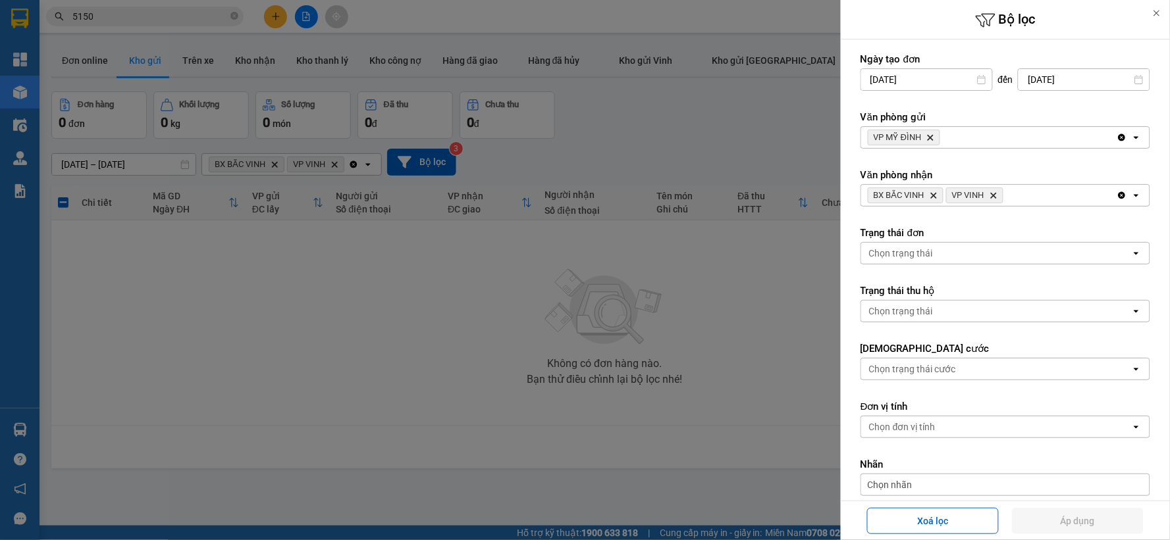
click at [995, 196] on icon "VP VINH, close by backspace" at bounding box center [994, 196] width 6 height 6
click at [936, 196] on icon "Delete" at bounding box center [933, 196] width 8 height 8
click at [1098, 506] on div "Xoá lọc Áp dụng" at bounding box center [1005, 521] width 323 height 32
drag, startPoint x: 1097, startPoint y: 527, endPoint x: 1097, endPoint y: 520, distance: 7.2
click at [1097, 521] on button "Áp dụng" at bounding box center [1078, 521] width 132 height 26
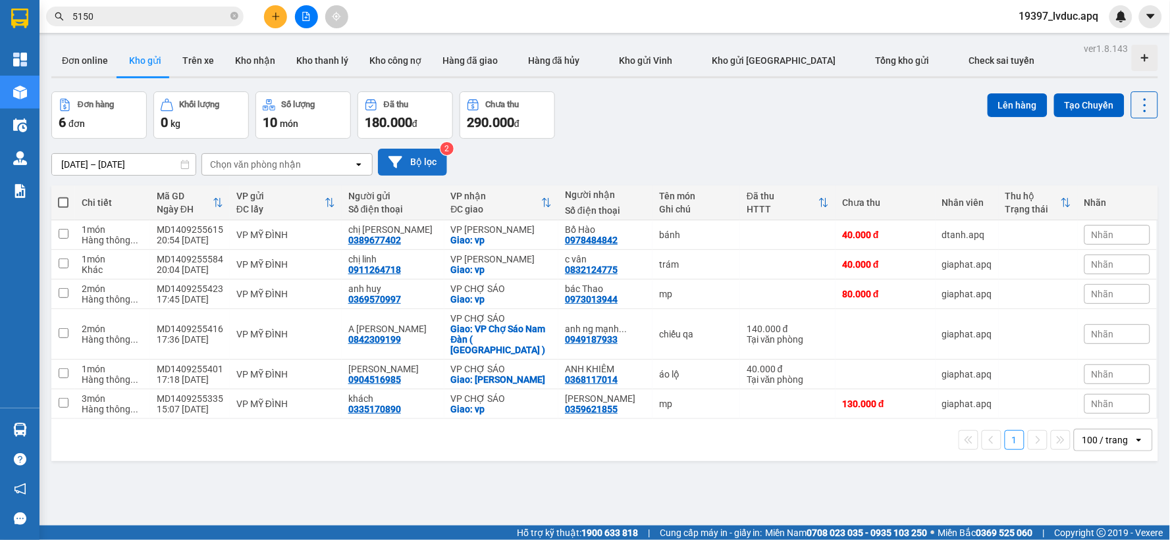
click at [426, 158] on button "Bộ lọc" at bounding box center [412, 162] width 69 height 27
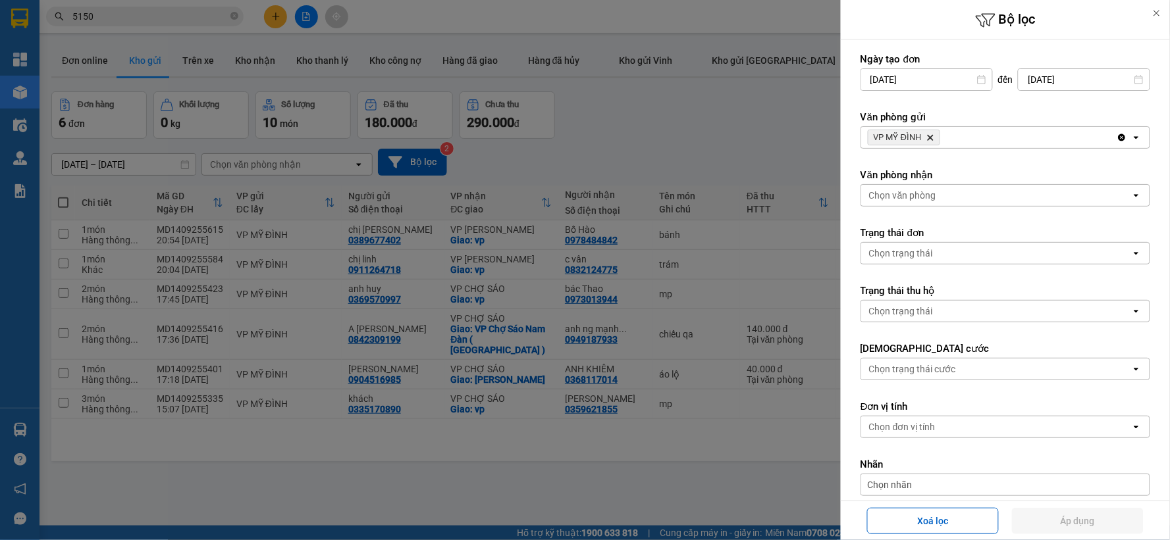
click at [615, 142] on div at bounding box center [585, 270] width 1170 height 540
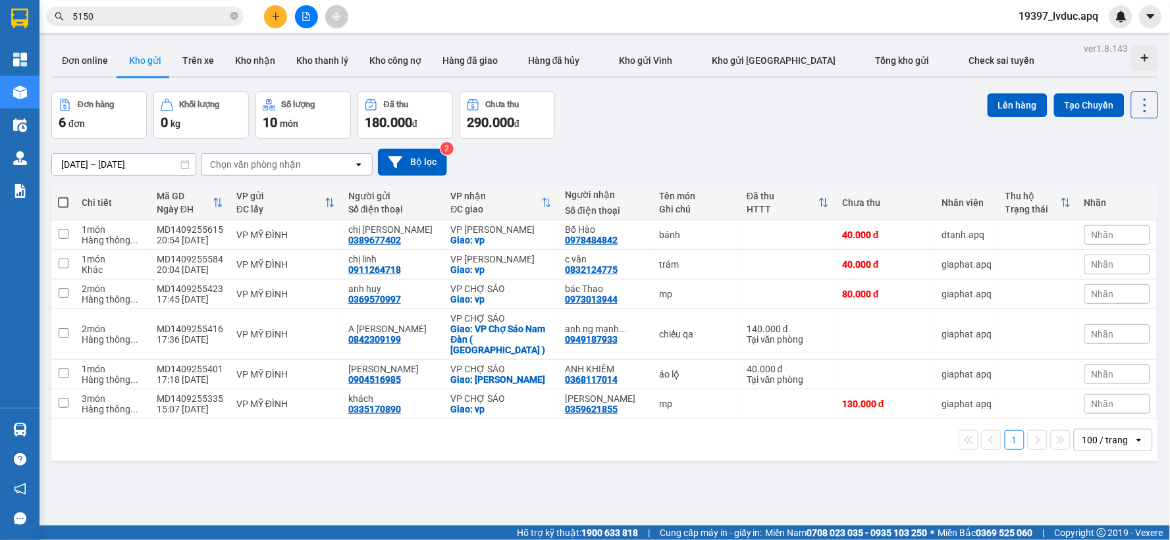
click at [312, 11] on button at bounding box center [306, 16] width 23 height 23
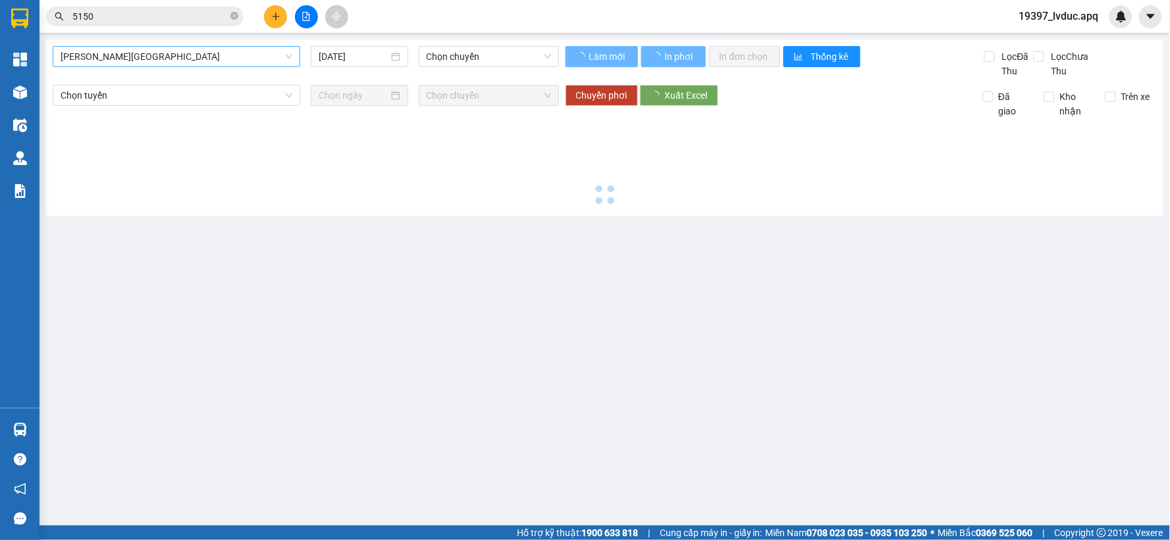
click at [204, 60] on span "[PERSON_NAME][GEOGRAPHIC_DATA]" at bounding box center [177, 57] width 232 height 20
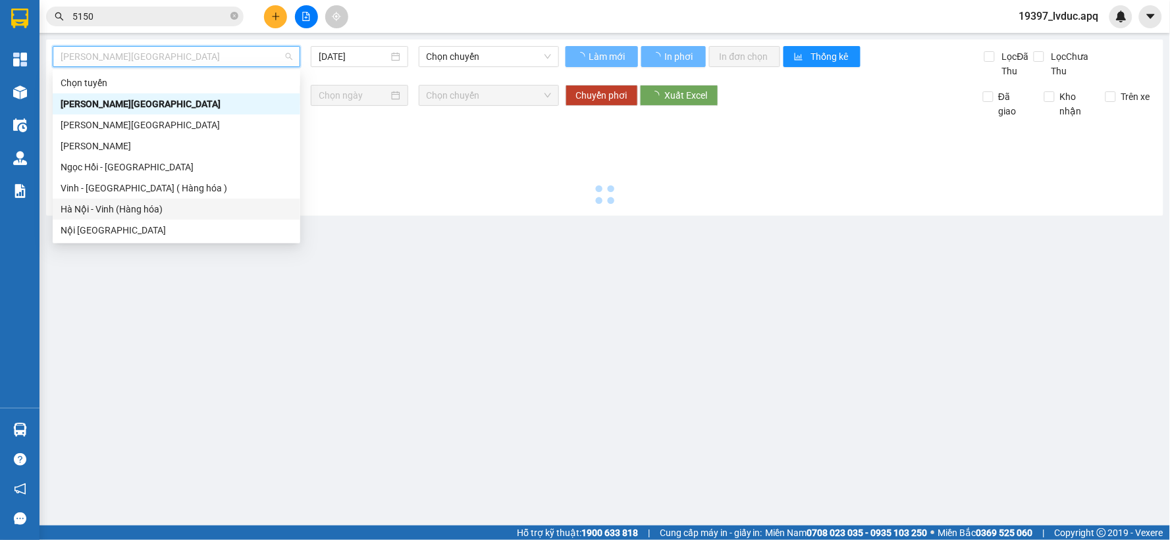
click at [157, 205] on div "Hà Nội - Vinh (Hàng hóa)" at bounding box center [177, 209] width 232 height 14
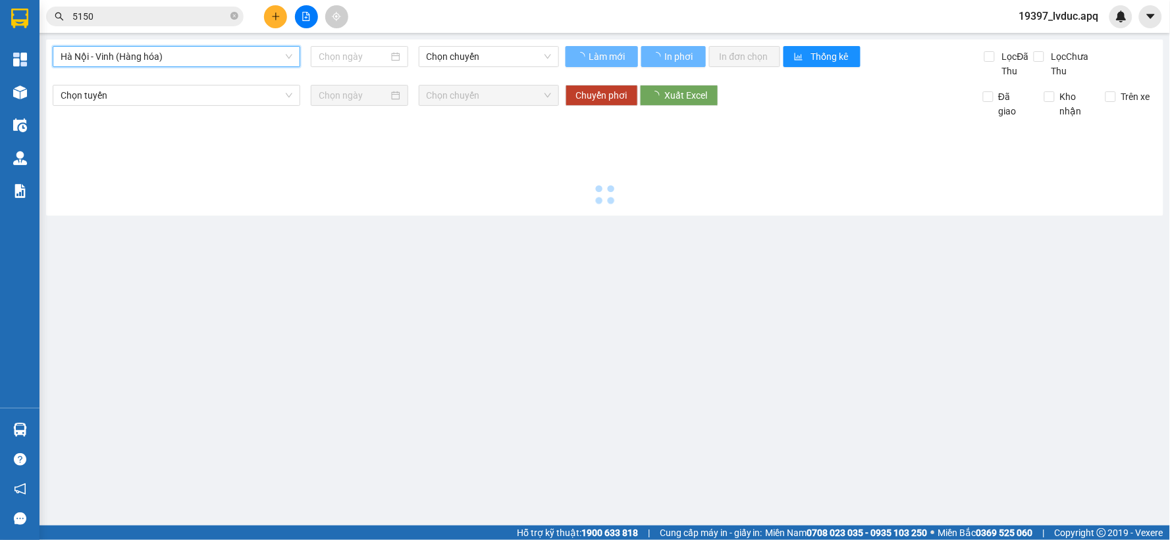
type input "[DATE]"
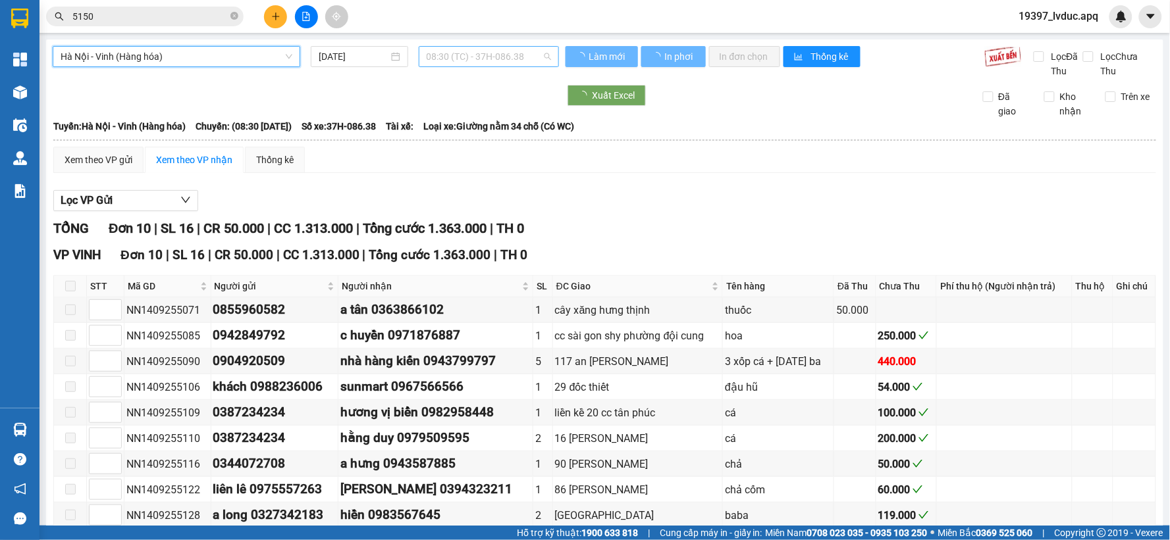
drag, startPoint x: 469, startPoint y: 53, endPoint x: 465, endPoint y: 82, distance: 30.0
click at [470, 53] on span "08:30 (TC) - 37H-086.38" at bounding box center [489, 57] width 124 height 20
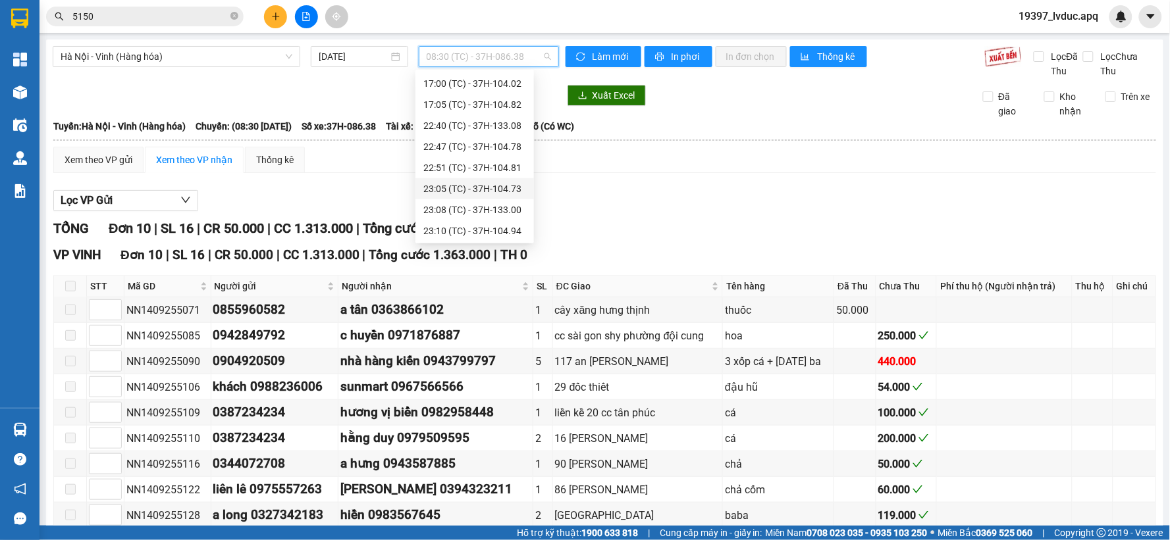
scroll to position [190, 0]
click at [490, 142] on div "22:47 (TC) - 37H-104.78" at bounding box center [474, 146] width 103 height 14
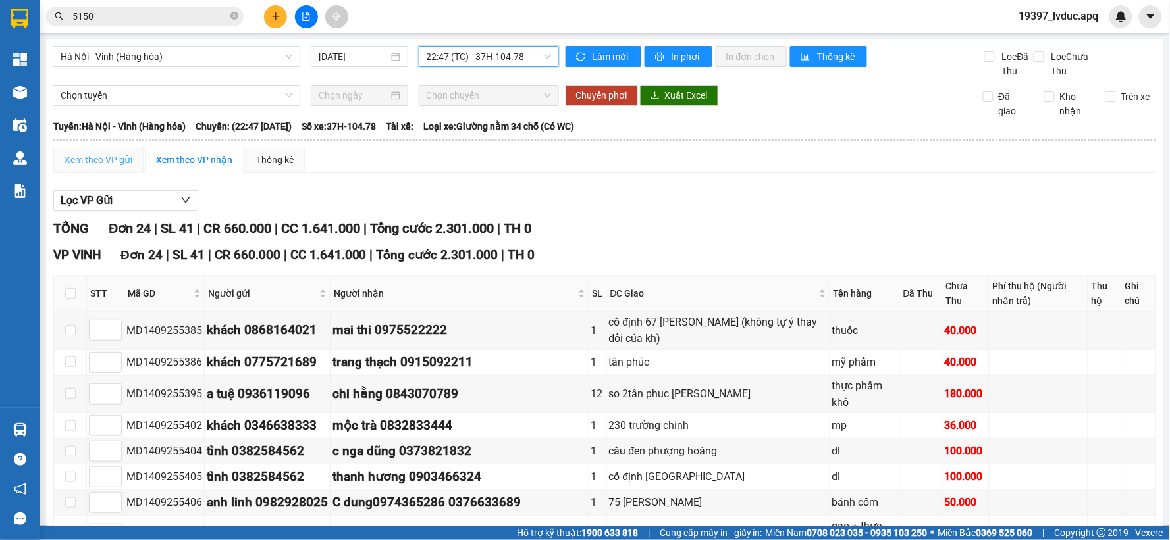
click at [122, 167] on div "Xem theo VP gửi" at bounding box center [98, 160] width 90 height 26
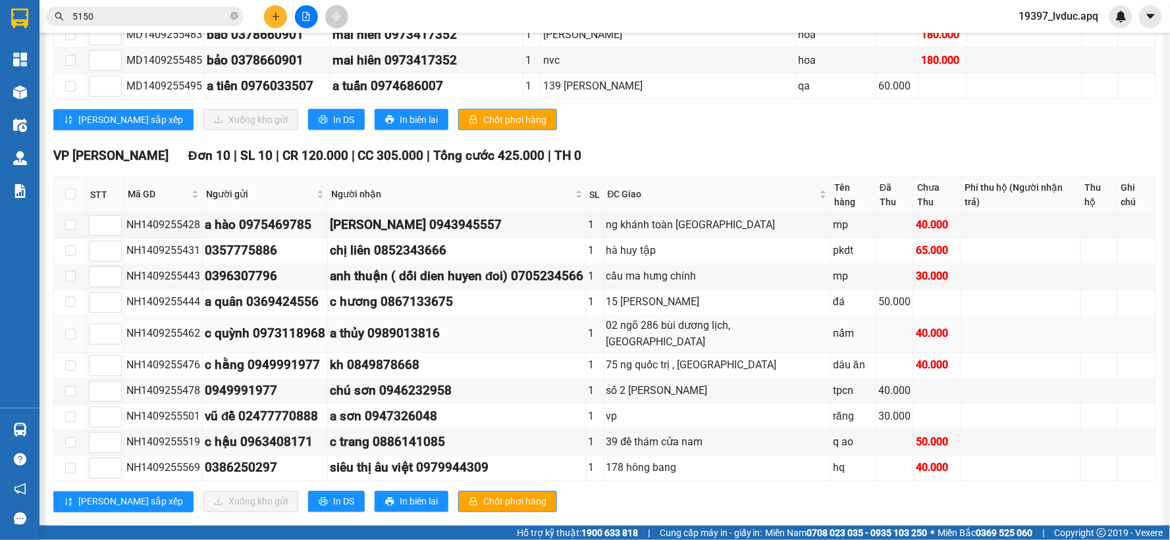
scroll to position [598, 0]
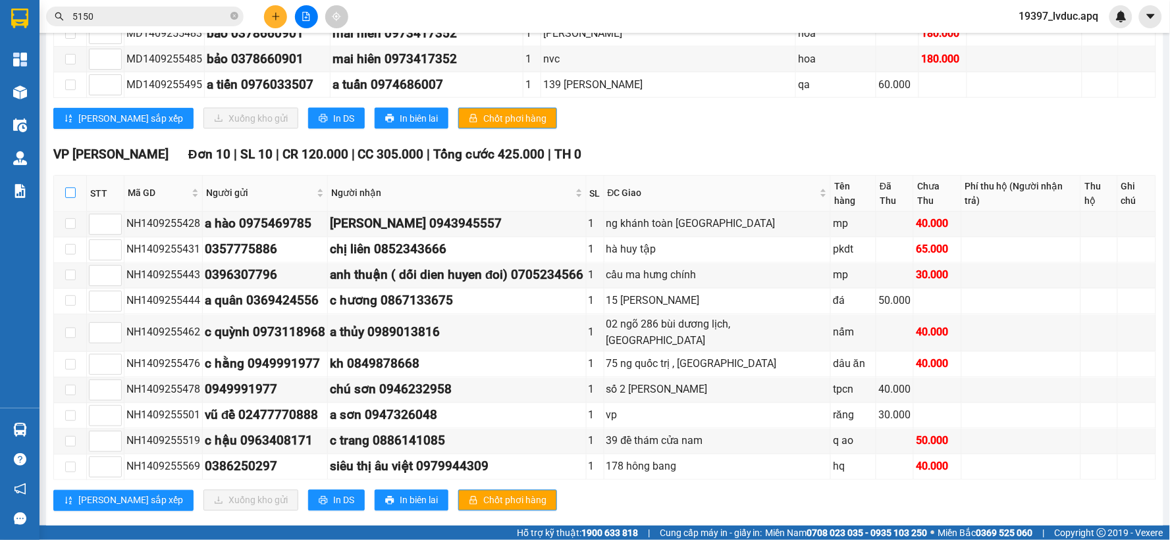
click at [65, 188] on input "checkbox" at bounding box center [70, 193] width 11 height 11
checkbox input "true"
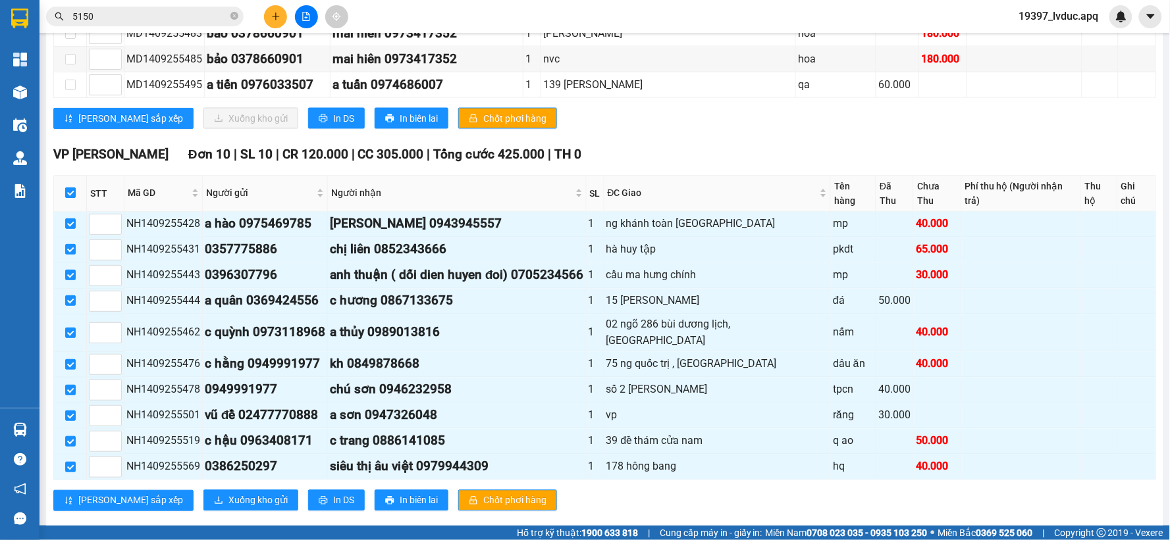
checkbox input "true"
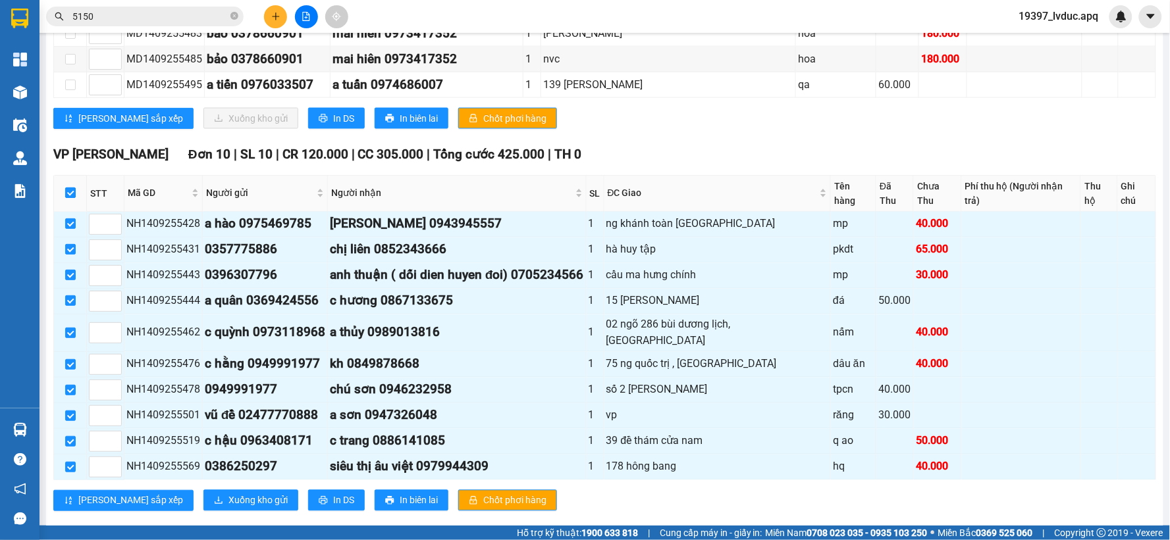
checkbox input "true"
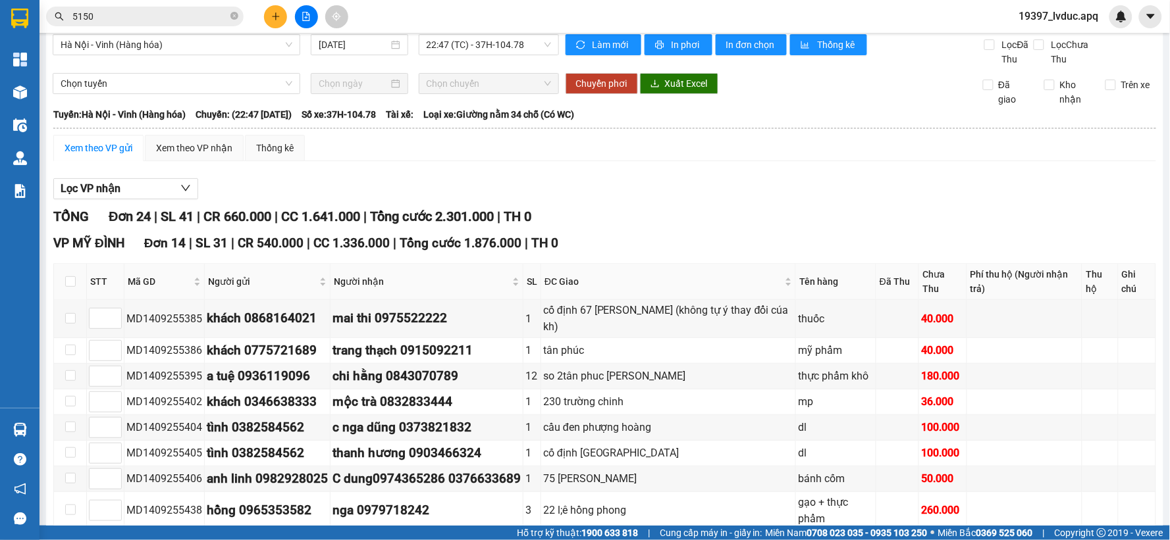
scroll to position [0, 0]
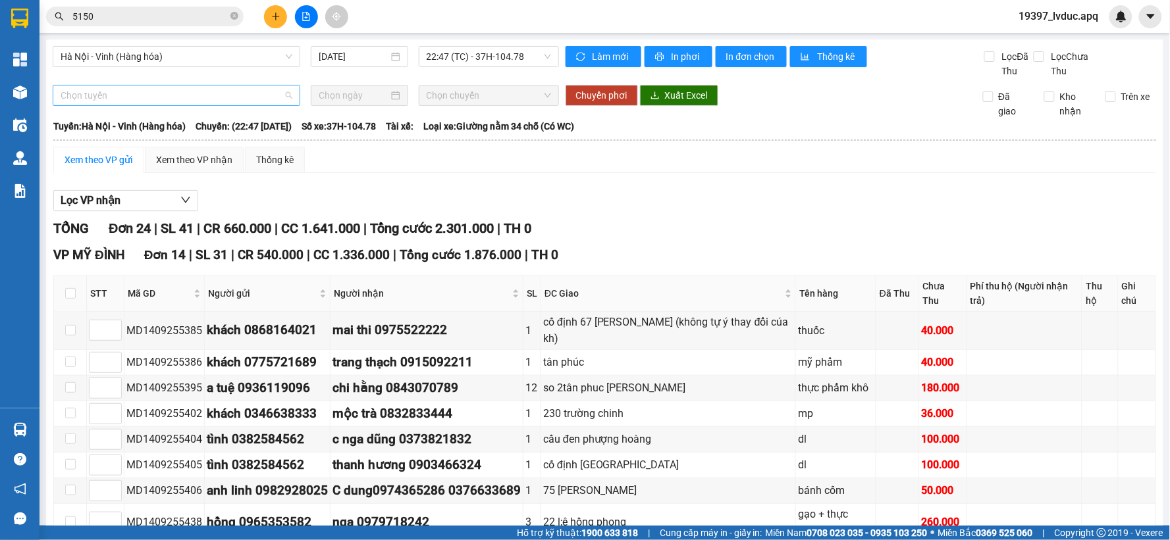
click at [182, 103] on span "Chọn tuyến" at bounding box center [177, 96] width 232 height 20
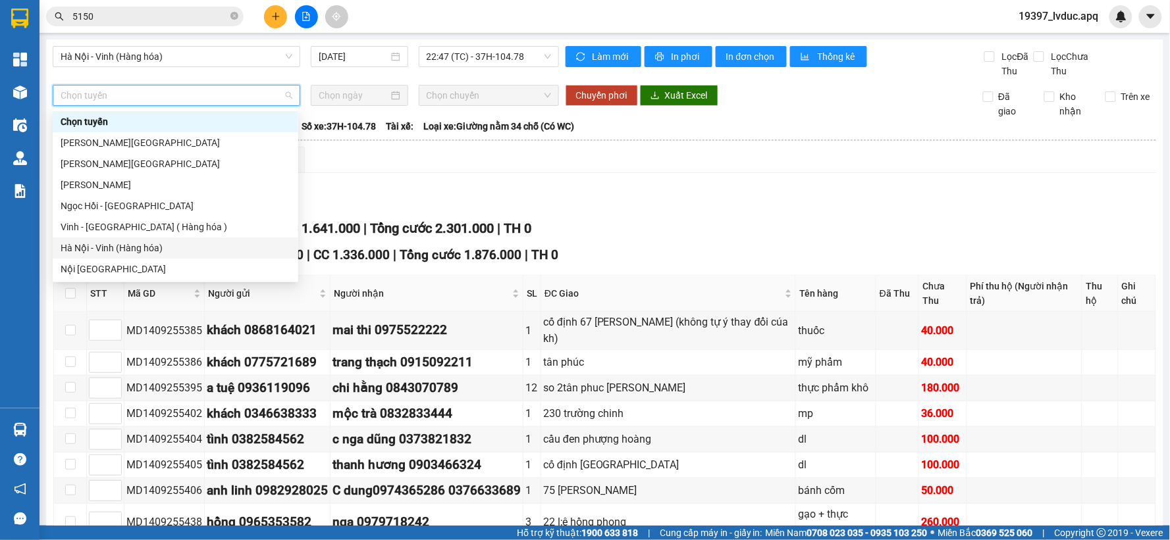
click at [140, 253] on div "Hà Nội - Vinh (Hàng hóa)" at bounding box center [176, 248] width 230 height 14
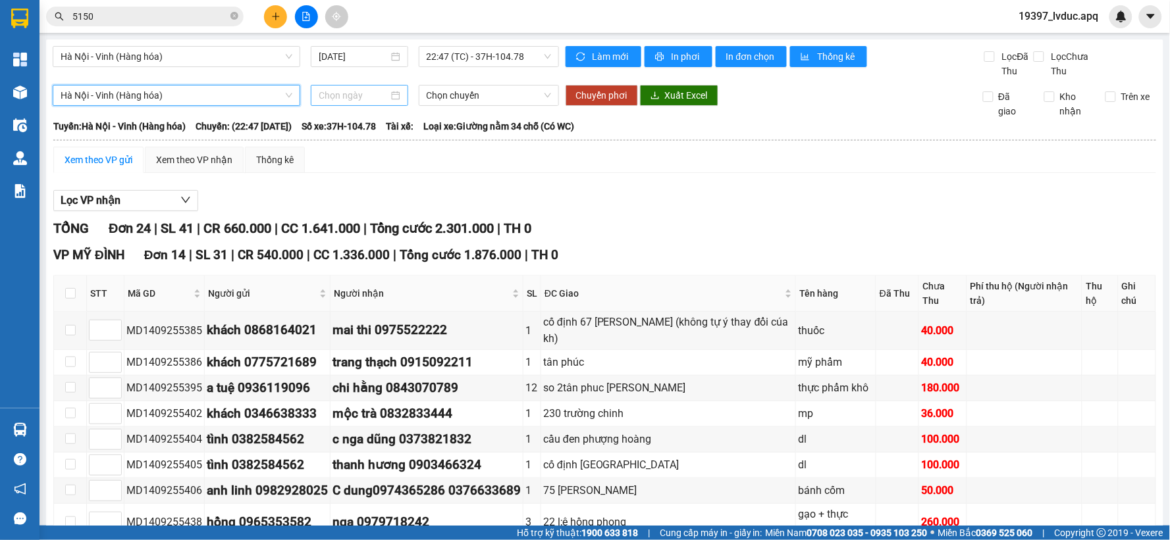
click at [371, 95] on input at bounding box center [353, 95] width 69 height 14
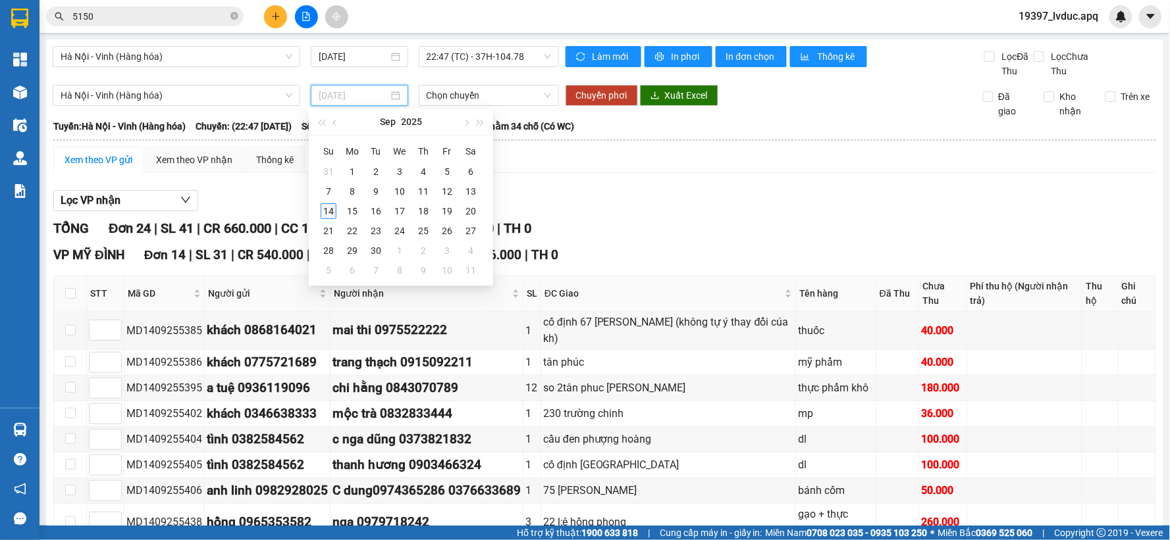
type input "[DATE]"
click at [328, 202] on td "14" at bounding box center [329, 211] width 24 height 20
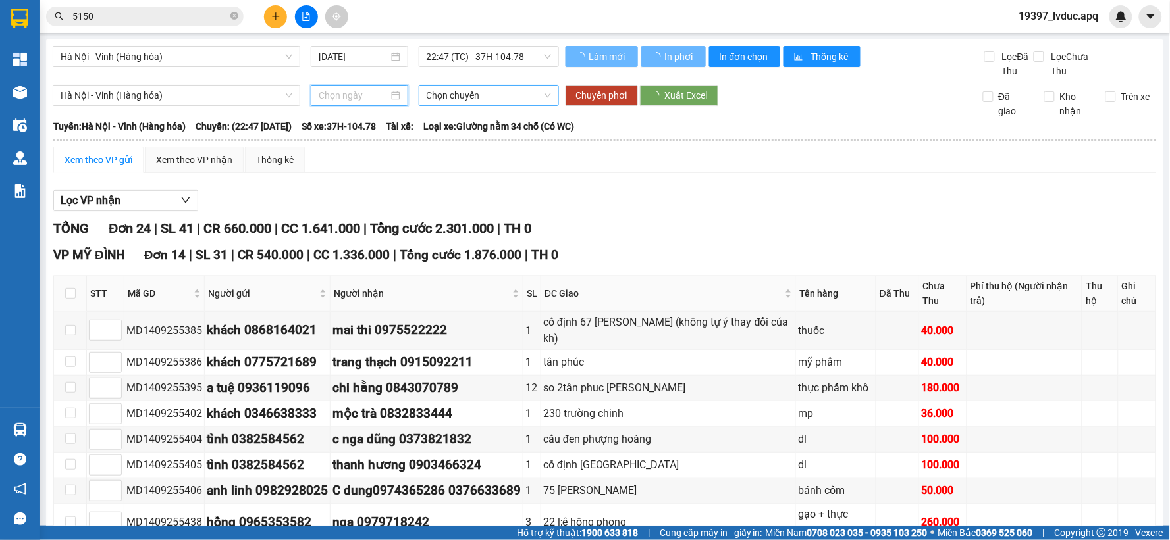
type input "[DATE]"
click at [435, 95] on span "Chọn chuyến" at bounding box center [489, 96] width 124 height 20
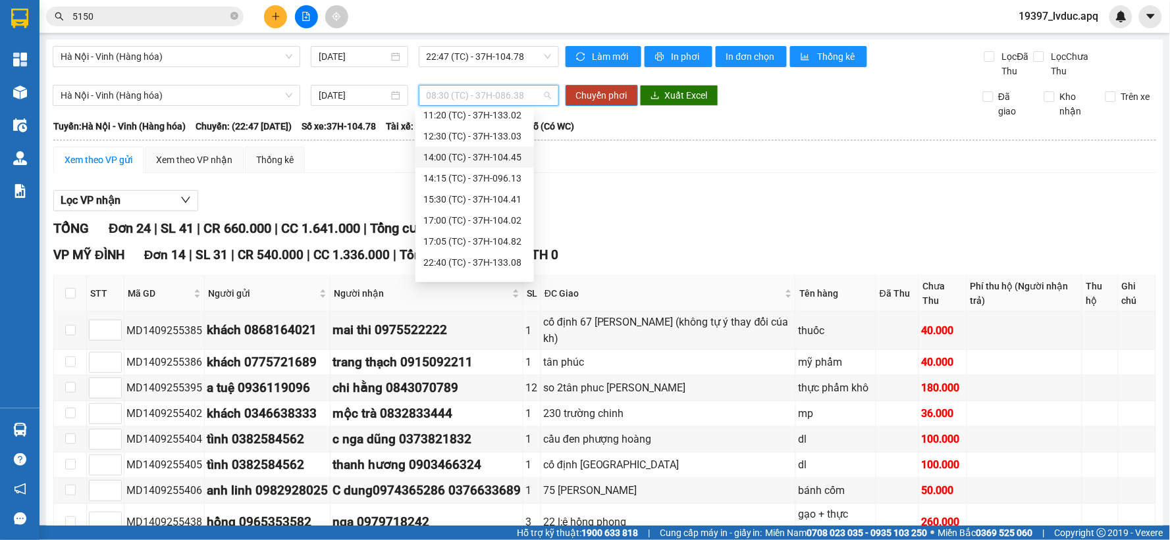
scroll to position [190, 0]
click at [479, 244] on div "23:08 (TC) - 37H-133.00" at bounding box center [474, 248] width 103 height 14
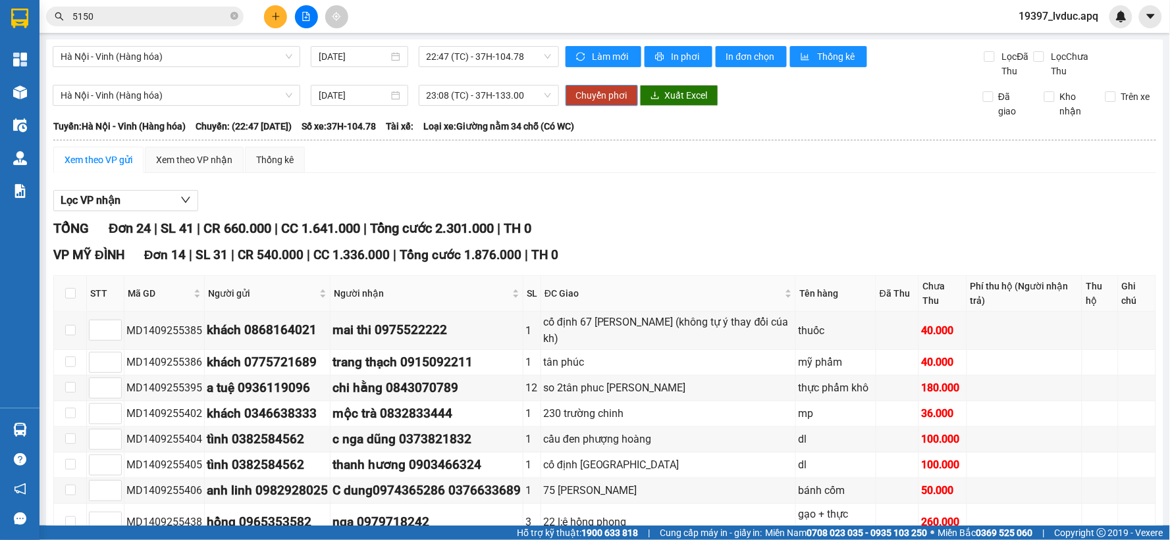
click at [584, 90] on span "Chuyển phơi" at bounding box center [601, 95] width 51 height 14
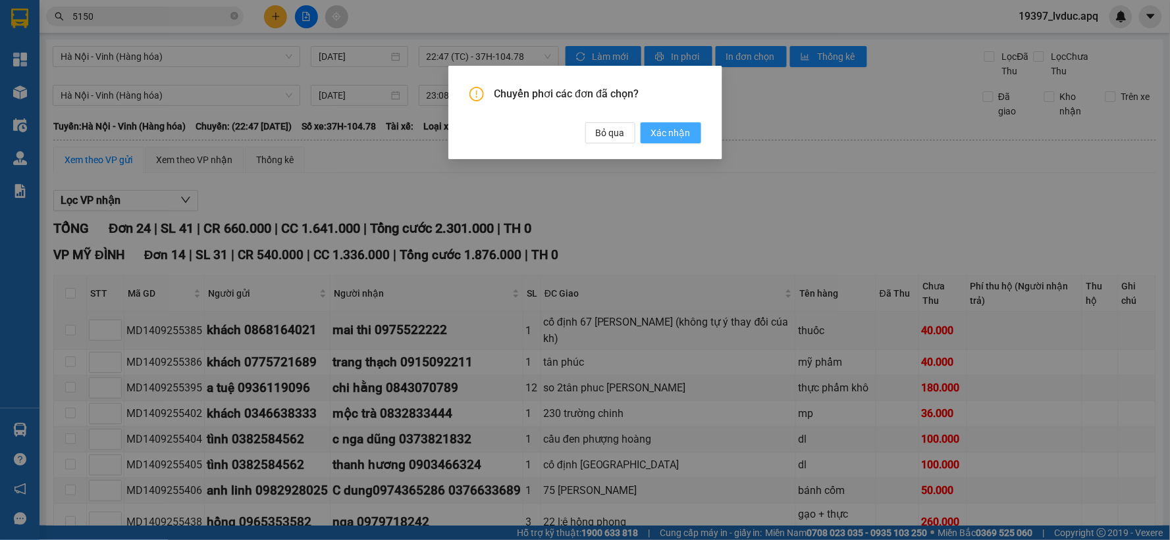
click at [662, 132] on span "Xác nhận" at bounding box center [670, 133] width 39 height 14
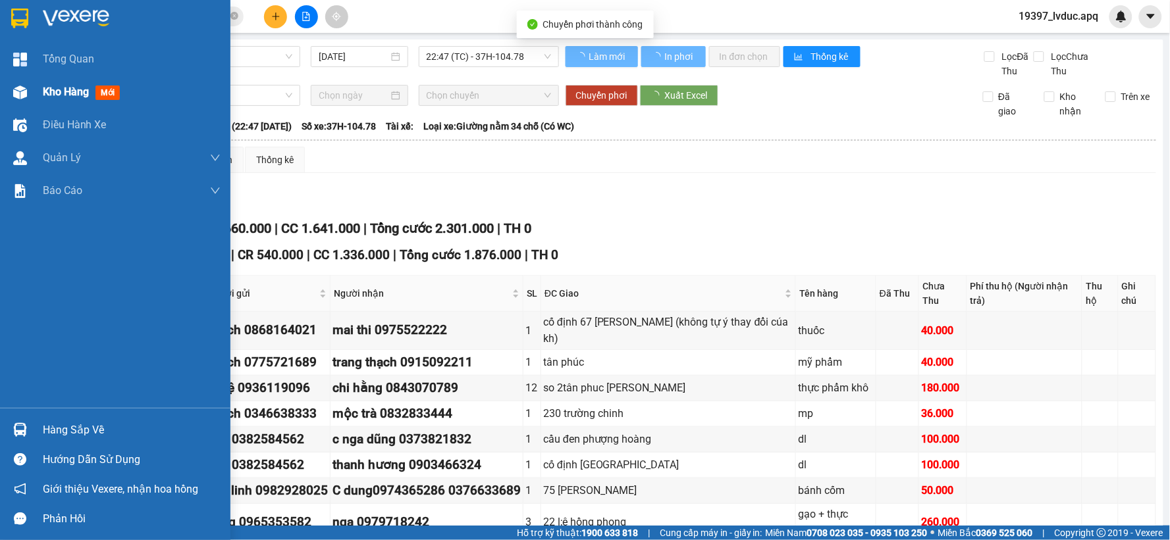
click at [18, 95] on img at bounding box center [20, 93] width 14 height 14
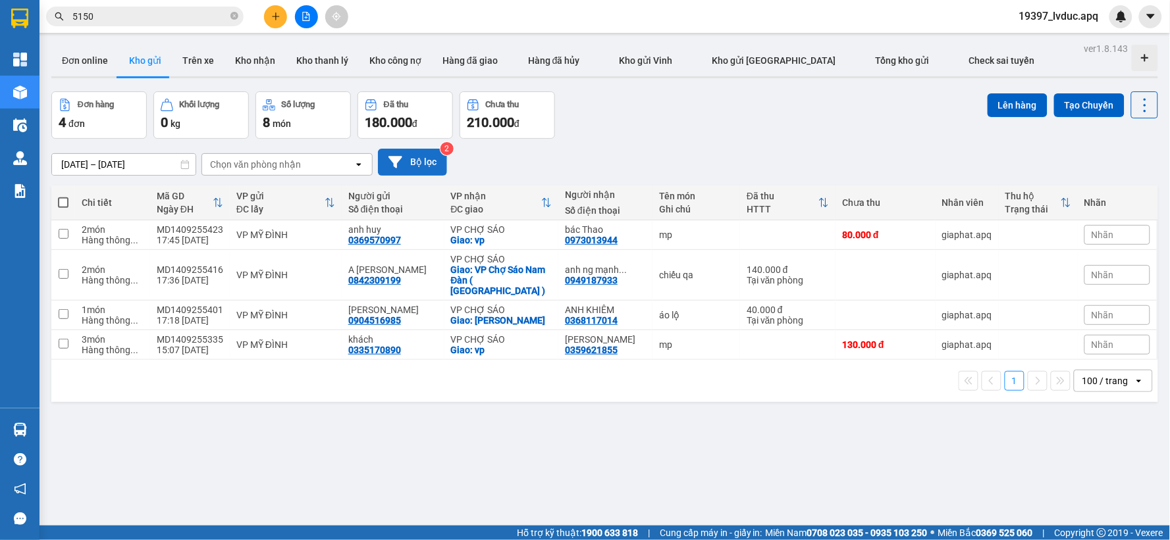
click at [419, 158] on button "Bộ lọc" at bounding box center [412, 162] width 69 height 27
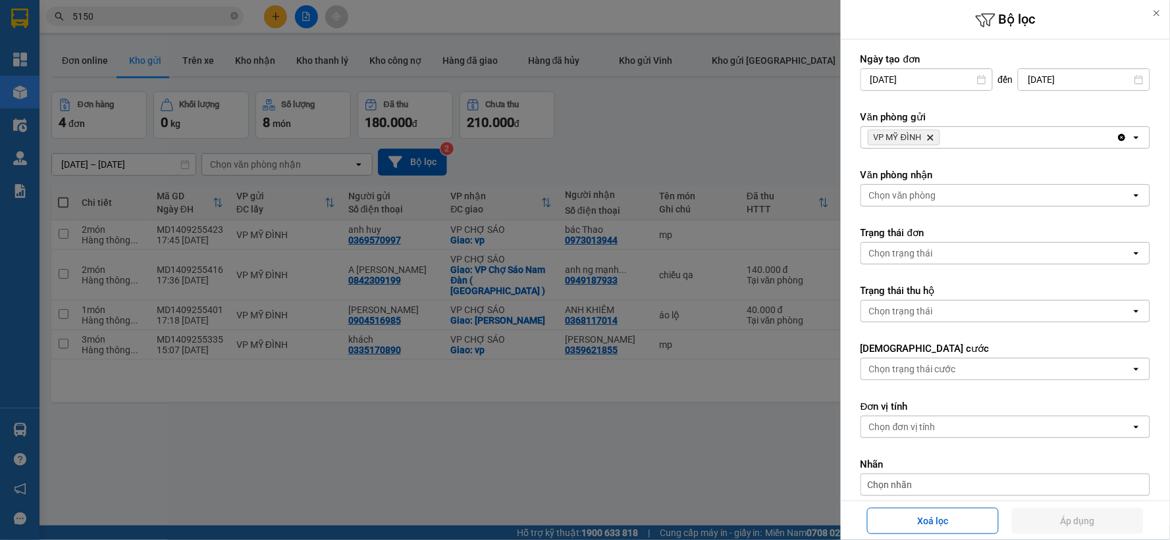
click at [930, 135] on icon "Delete" at bounding box center [930, 138] width 8 height 8
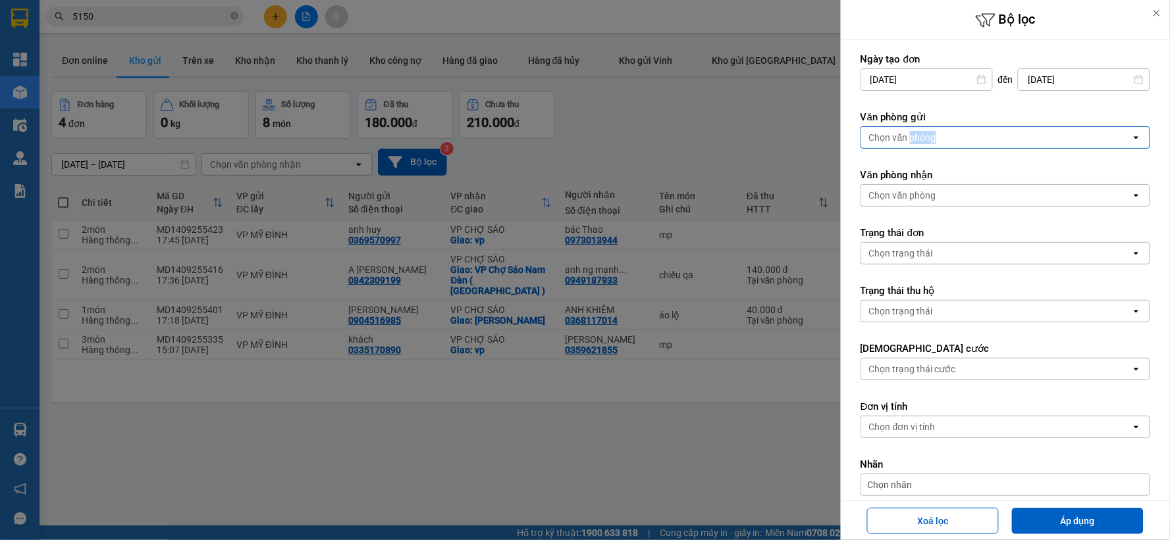
click at [931, 134] on div "Chọn văn phòng" at bounding box center [902, 137] width 67 height 13
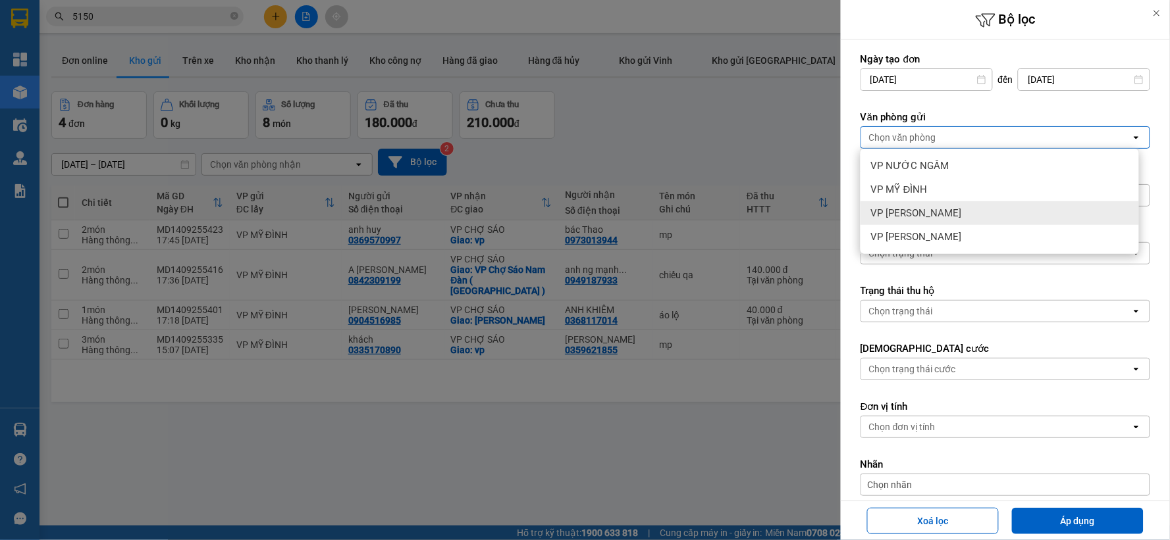
click at [930, 211] on span "VP [PERSON_NAME]" at bounding box center [916, 213] width 91 height 13
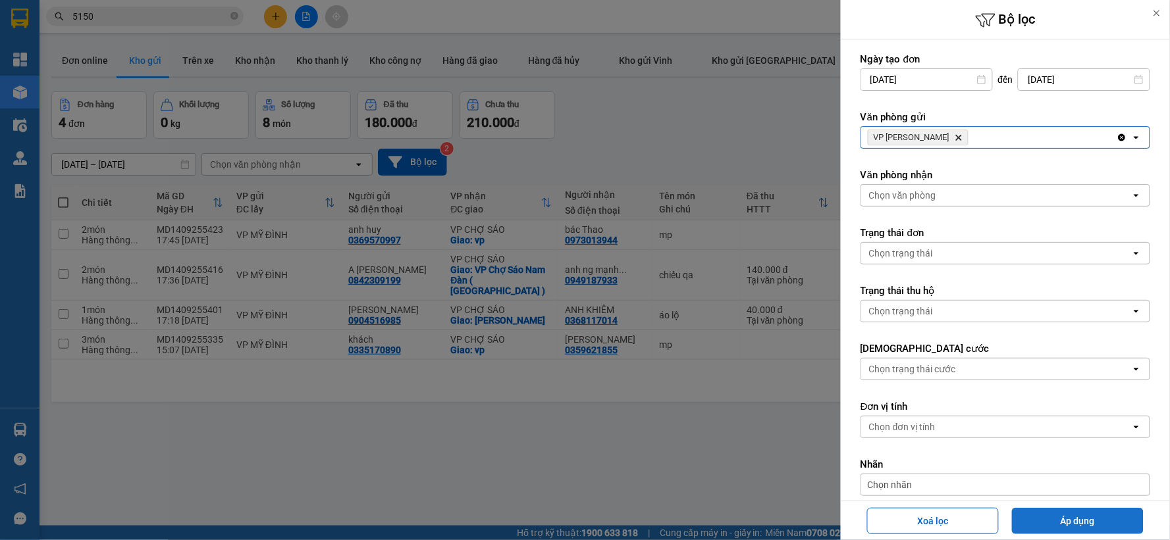
click at [1068, 517] on button "Áp dụng" at bounding box center [1078, 521] width 132 height 26
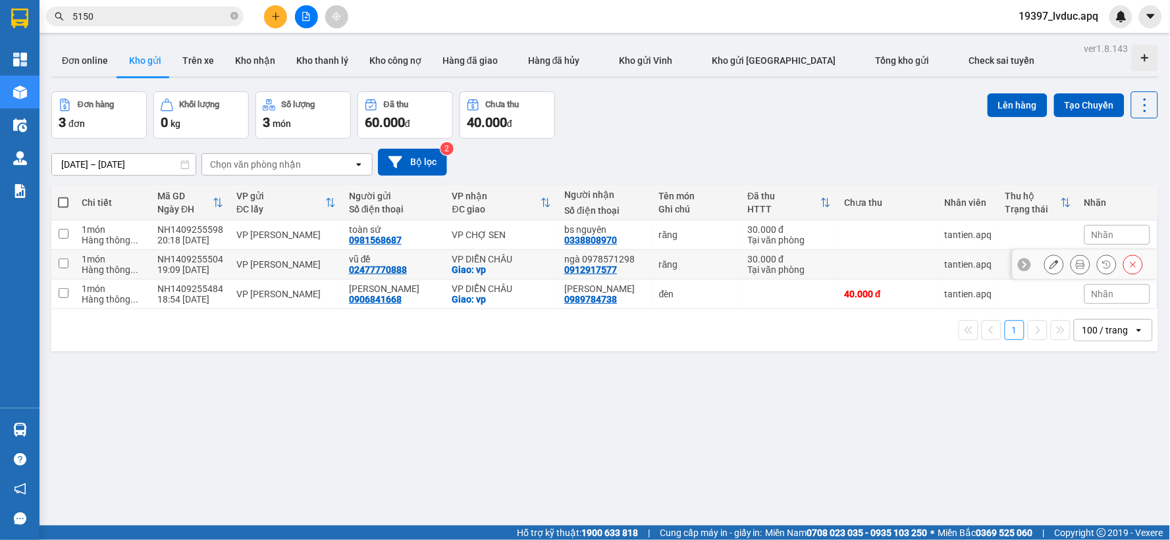
drag, startPoint x: 521, startPoint y: 259, endPoint x: 522, endPoint y: 273, distance: 13.8
click at [521, 261] on div "VP DIỄN CHÂU" at bounding box center [501, 259] width 99 height 11
checkbox input "true"
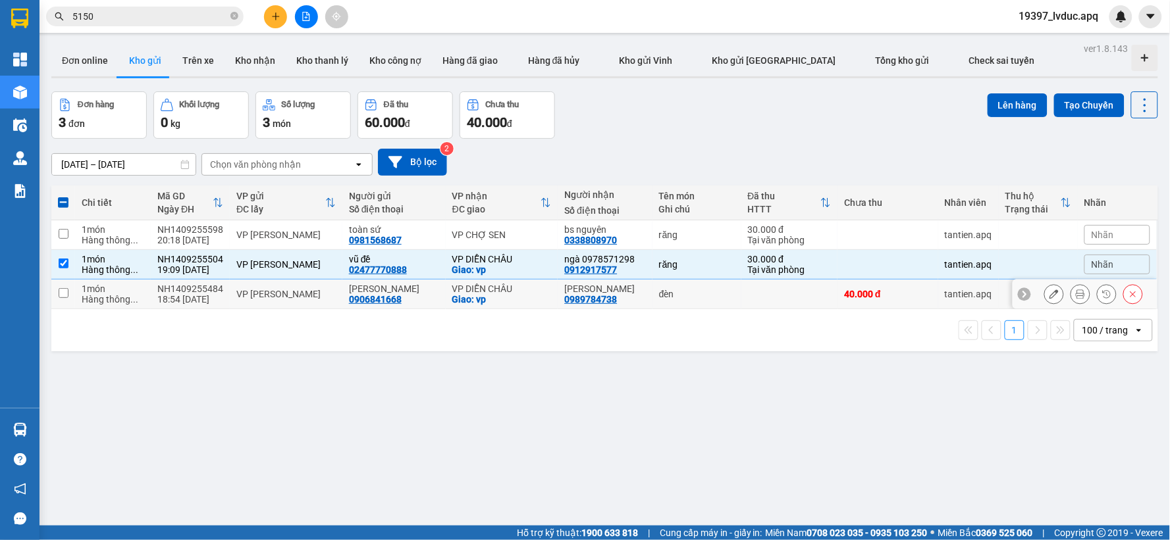
click at [515, 293] on div "VP DIỄN CHÂU" at bounding box center [501, 289] width 99 height 11
checkbox input "true"
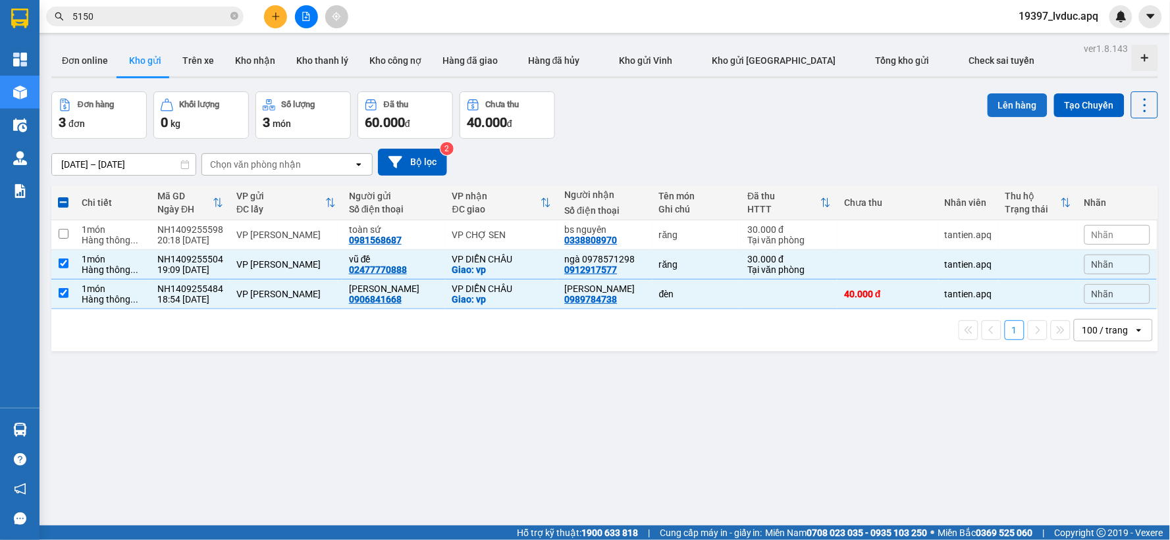
click at [1010, 96] on button "Lên hàng" at bounding box center [1017, 105] width 60 height 24
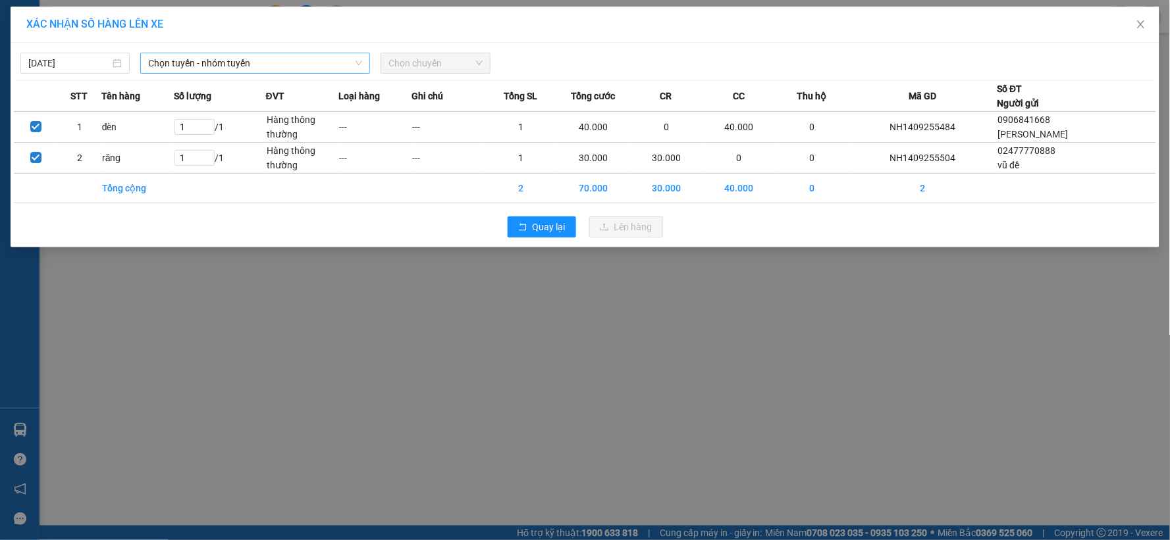
click at [206, 70] on span "Chọn tuyến - nhóm tuyến" at bounding box center [255, 63] width 214 height 20
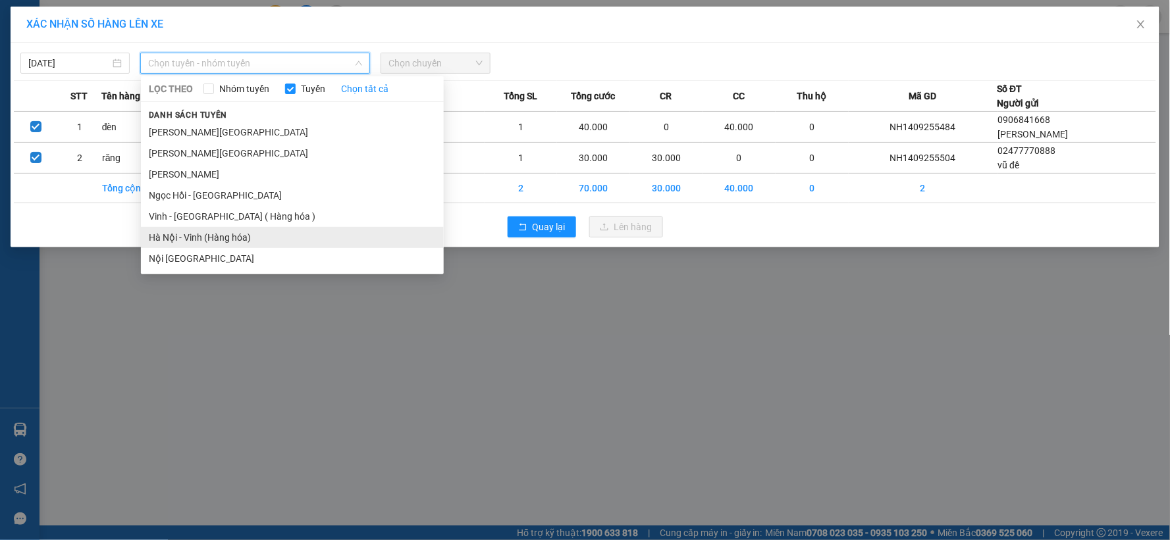
click at [188, 230] on li "Hà Nội - Vinh (Hàng hóa)" at bounding box center [292, 237] width 303 height 21
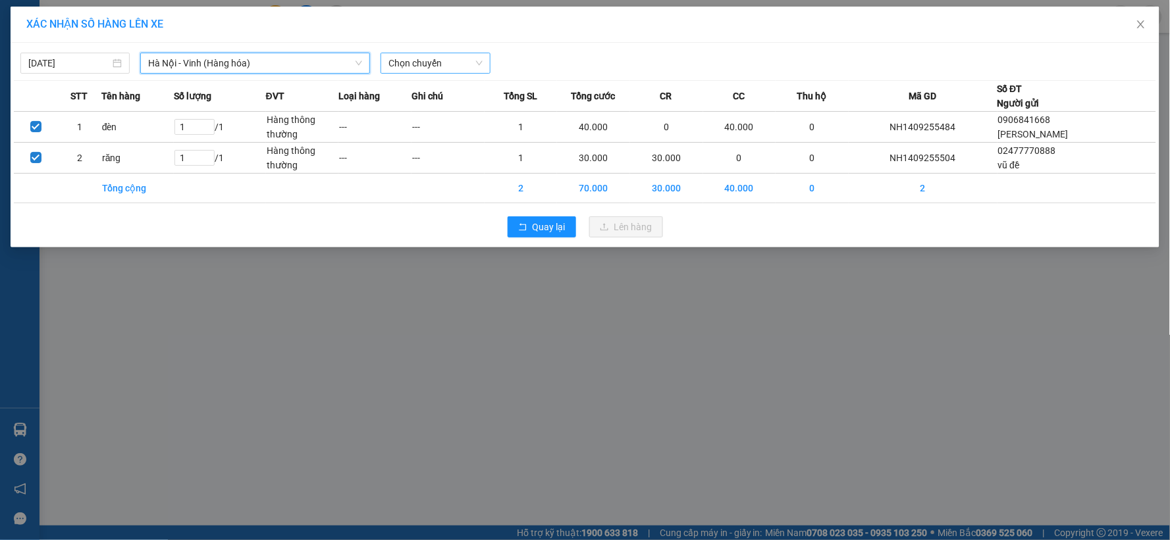
drag, startPoint x: 438, startPoint y: 61, endPoint x: 443, endPoint y: 68, distance: 8.6
click at [440, 61] on span "Chọn chuyến" at bounding box center [434, 63] width 93 height 20
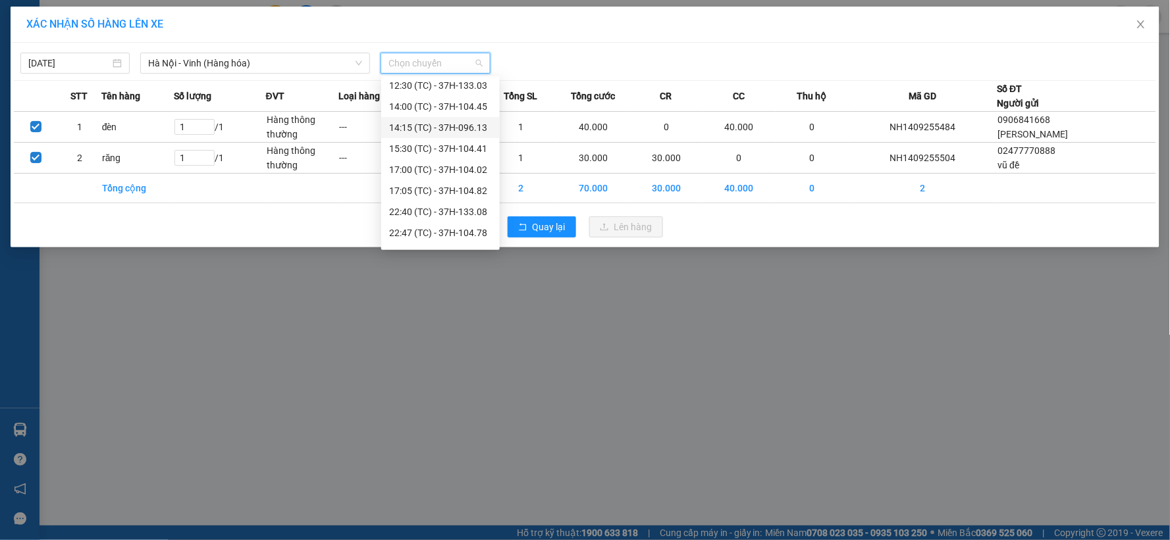
scroll to position [190, 0]
click at [468, 185] on div "23:05 (TC) - 37H-104.73" at bounding box center [440, 194] width 118 height 21
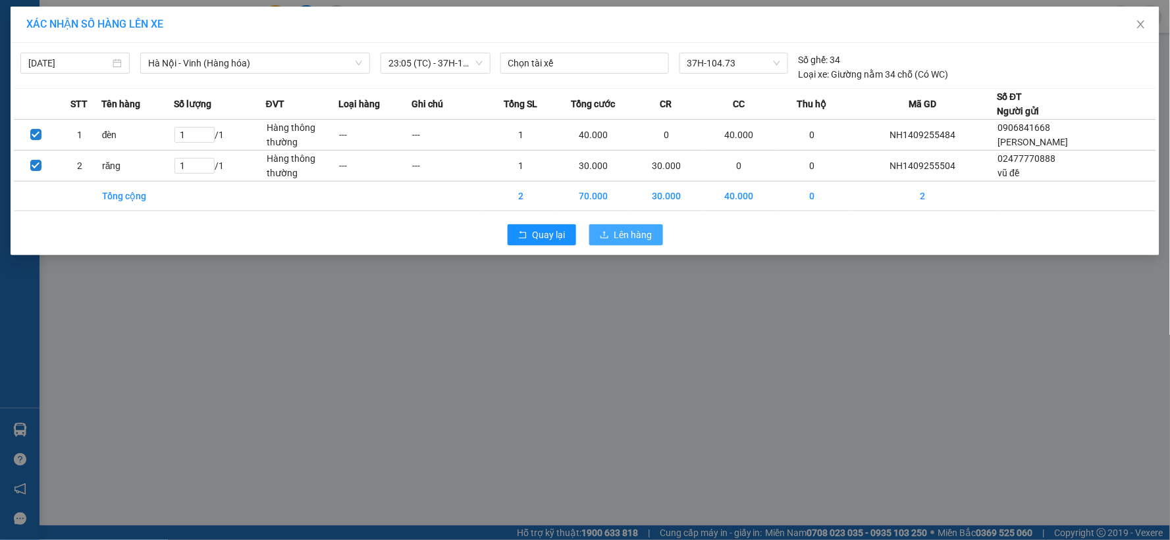
click at [637, 232] on span "Lên hàng" at bounding box center [633, 235] width 38 height 14
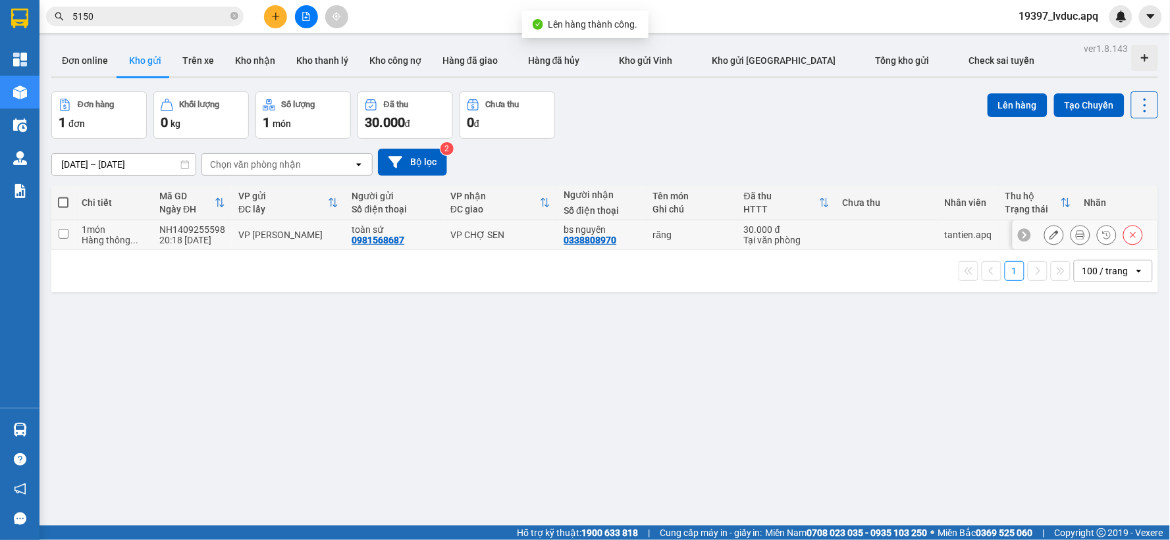
click at [470, 224] on td "VP CHỢ SEN" at bounding box center [500, 236] width 113 height 30
checkbox input "true"
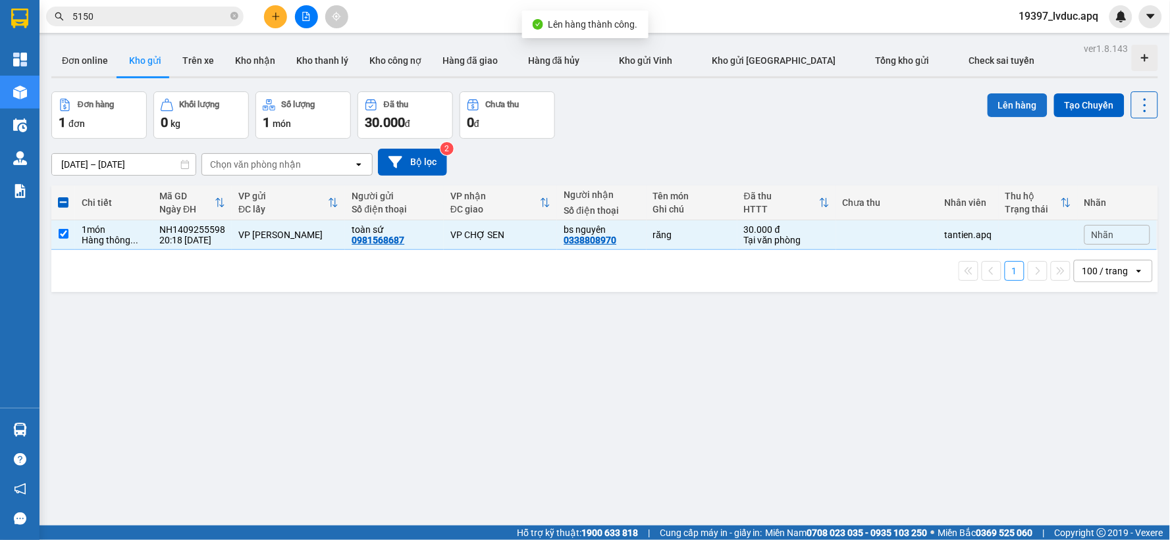
click at [997, 100] on button "Lên hàng" at bounding box center [1017, 105] width 60 height 24
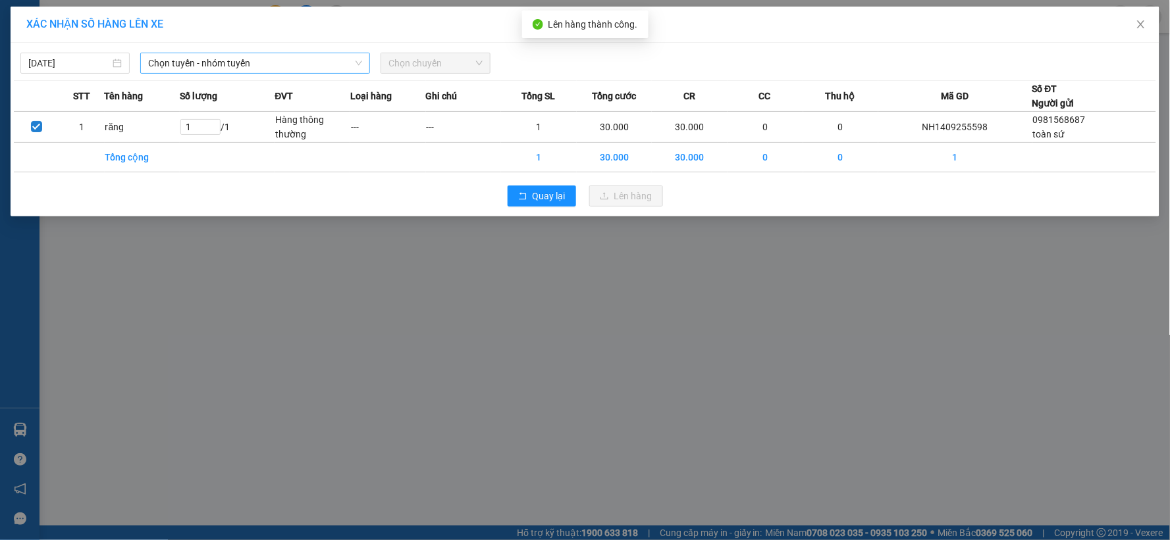
click at [194, 71] on span "Chọn tuyến - nhóm tuyến" at bounding box center [255, 63] width 214 height 20
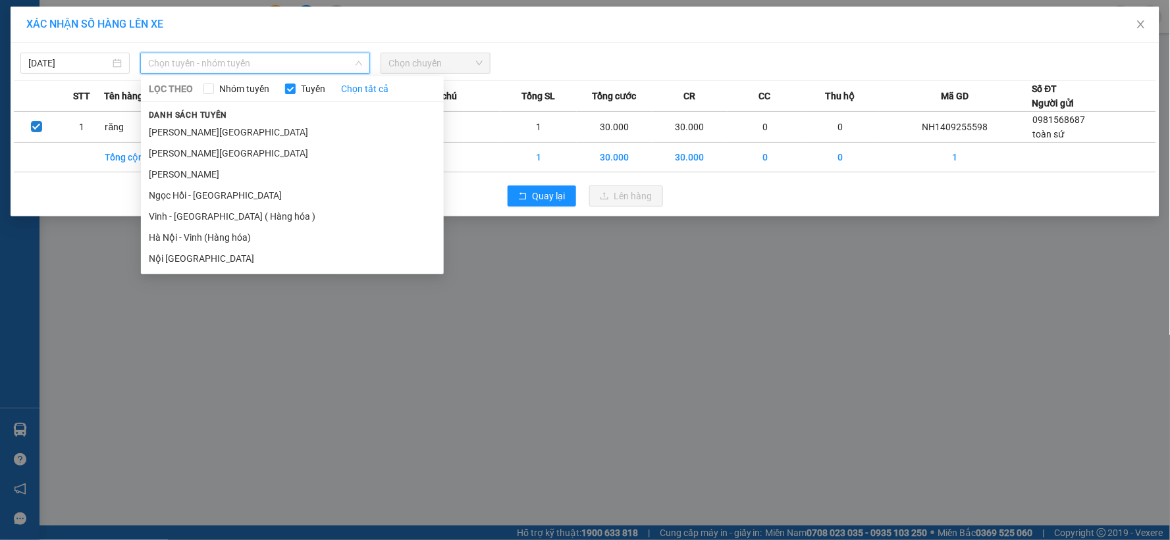
drag, startPoint x: 176, startPoint y: 235, endPoint x: 231, endPoint y: 171, distance: 84.5
click at [176, 235] on li "Hà Nội - Vinh (Hàng hóa)" at bounding box center [292, 237] width 303 height 21
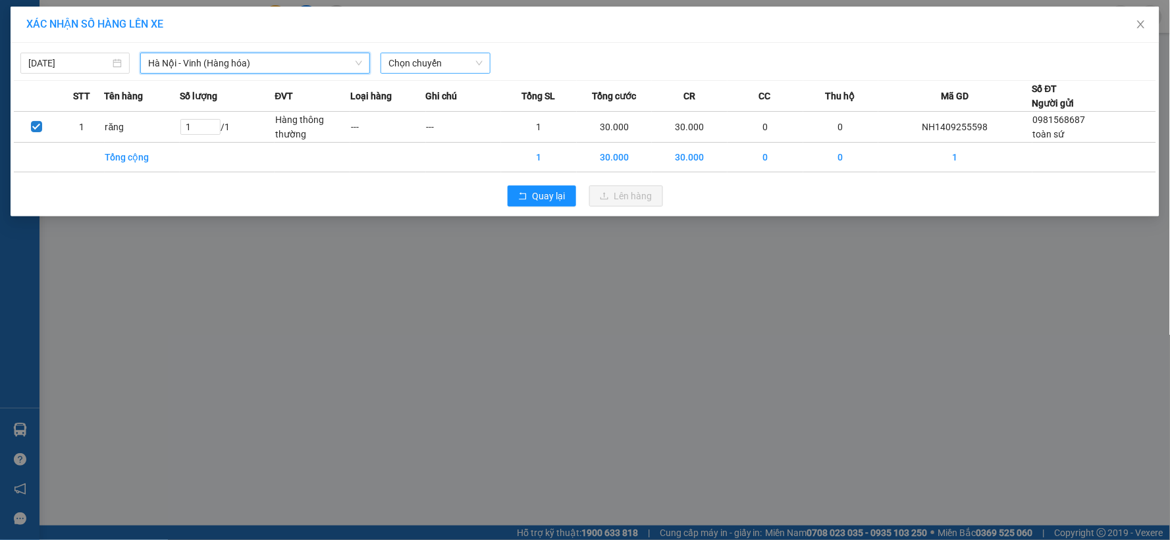
click at [411, 65] on span "Chọn chuyến" at bounding box center [434, 63] width 93 height 20
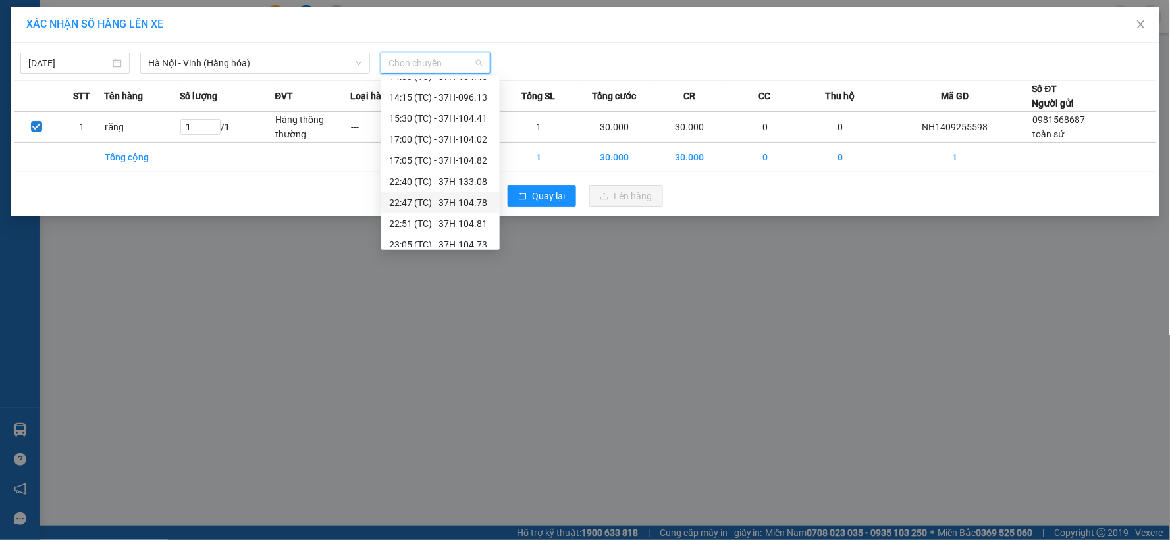
scroll to position [190, 0]
click at [471, 211] on div "23:08 (TC) - 37H-133.00" at bounding box center [440, 216] width 103 height 14
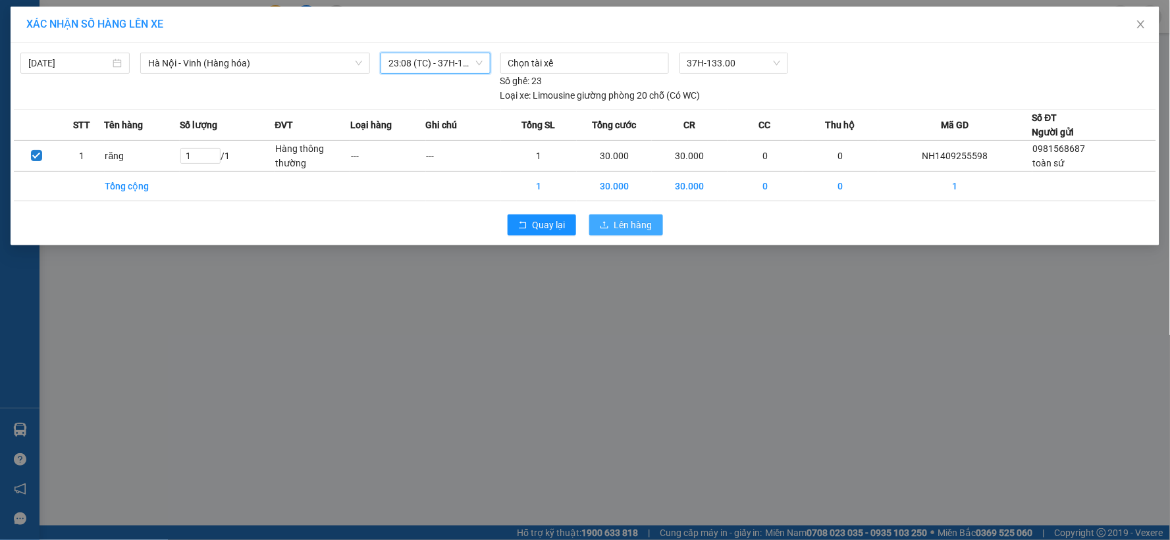
click at [619, 224] on span "Lên hàng" at bounding box center [633, 225] width 38 height 14
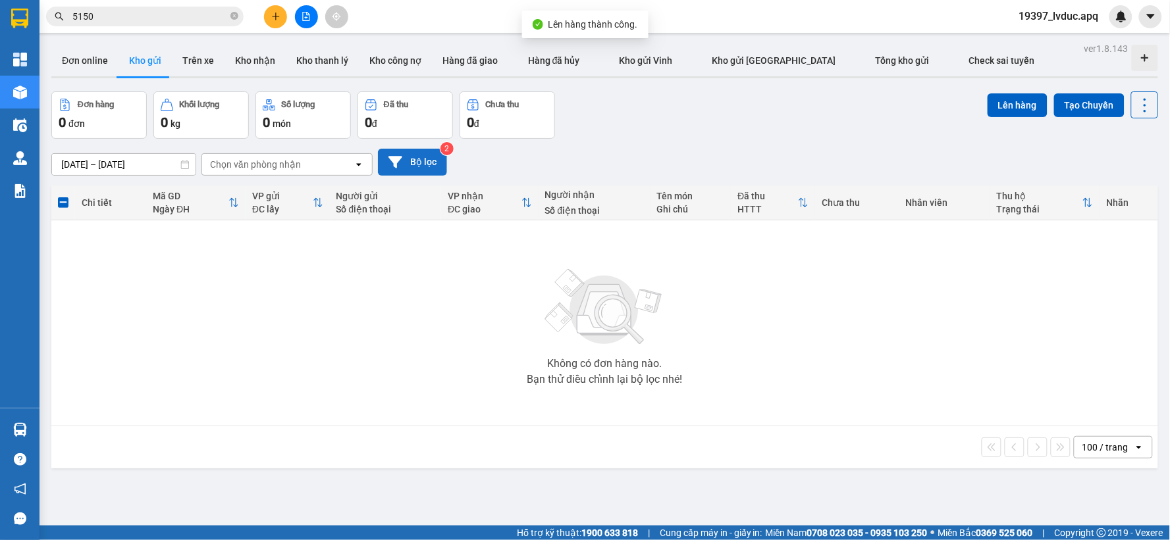
click at [409, 169] on button "Bộ lọc" at bounding box center [412, 162] width 69 height 27
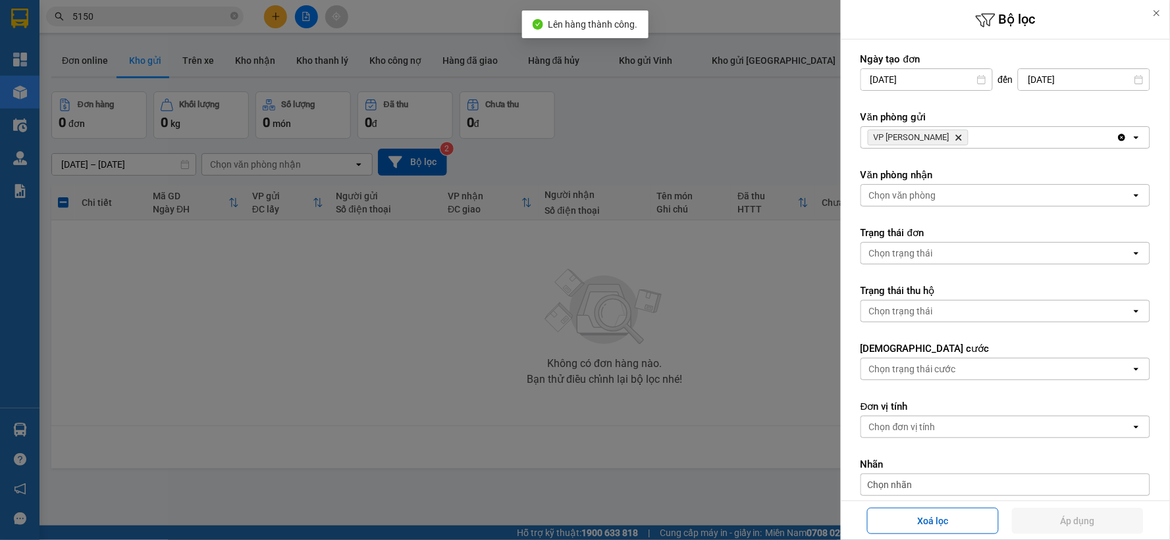
click at [929, 136] on span "VP NGỌC HỒI Delete" at bounding box center [918, 138] width 101 height 16
click at [955, 135] on icon "Delete" at bounding box center [959, 138] width 8 height 8
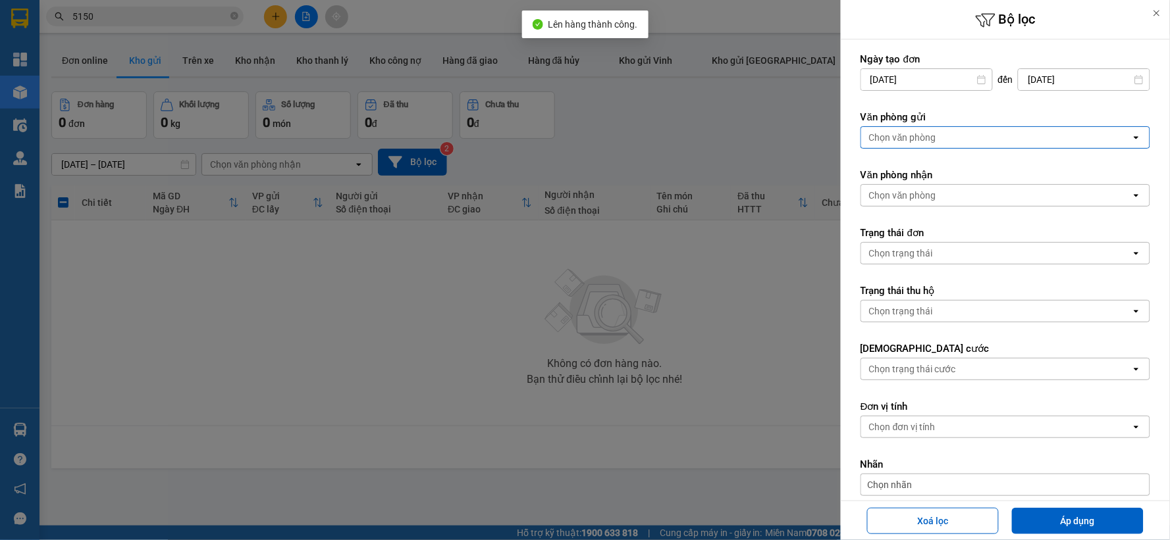
click at [937, 134] on div "Chọn văn phòng" at bounding box center [996, 137] width 270 height 21
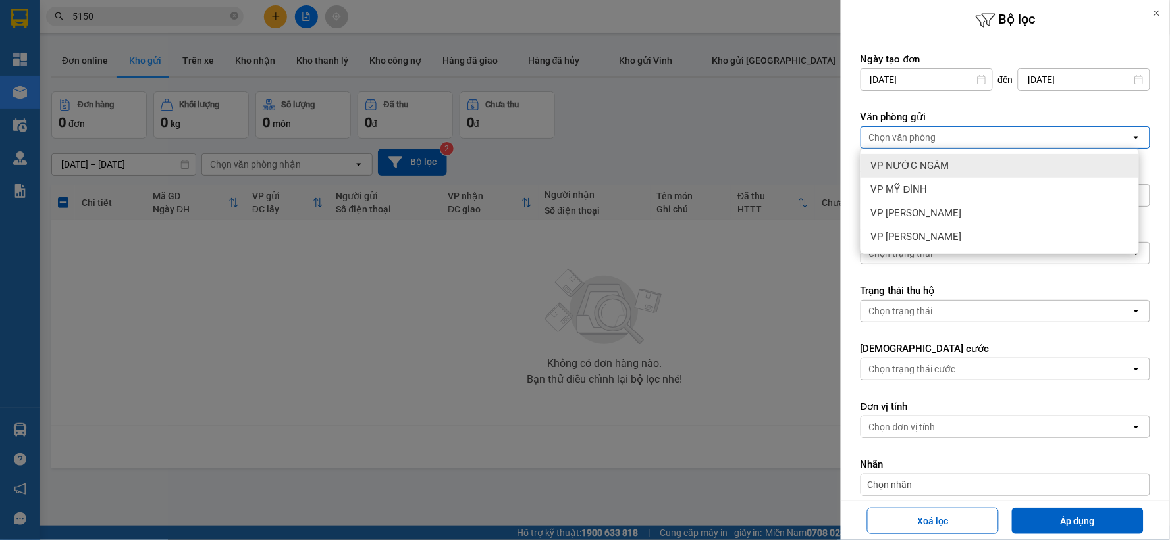
drag, startPoint x: 931, startPoint y: 158, endPoint x: 937, endPoint y: 174, distance: 17.5
click at [931, 159] on div "VP NƯỚC NGẦM" at bounding box center [999, 166] width 278 height 24
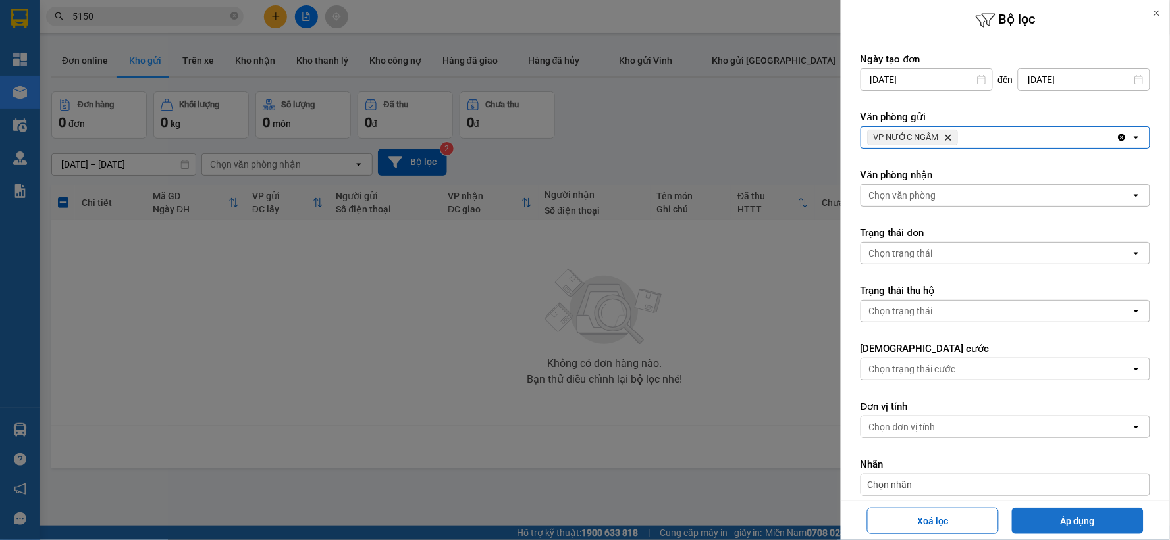
click at [1026, 516] on button "Áp dụng" at bounding box center [1078, 521] width 132 height 26
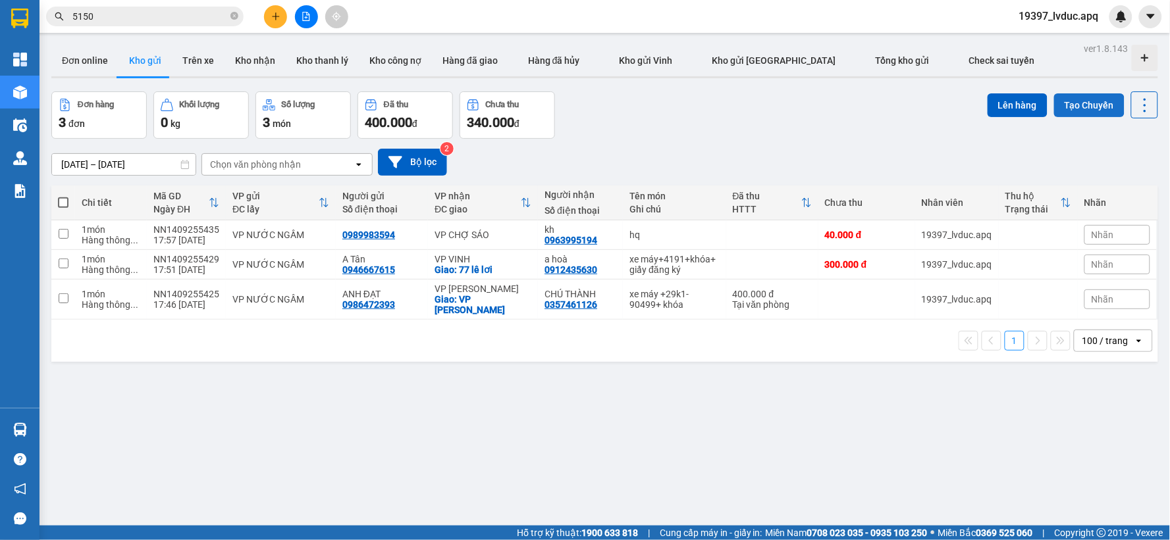
click at [1097, 107] on button "Tạo Chuyến" at bounding box center [1089, 105] width 70 height 24
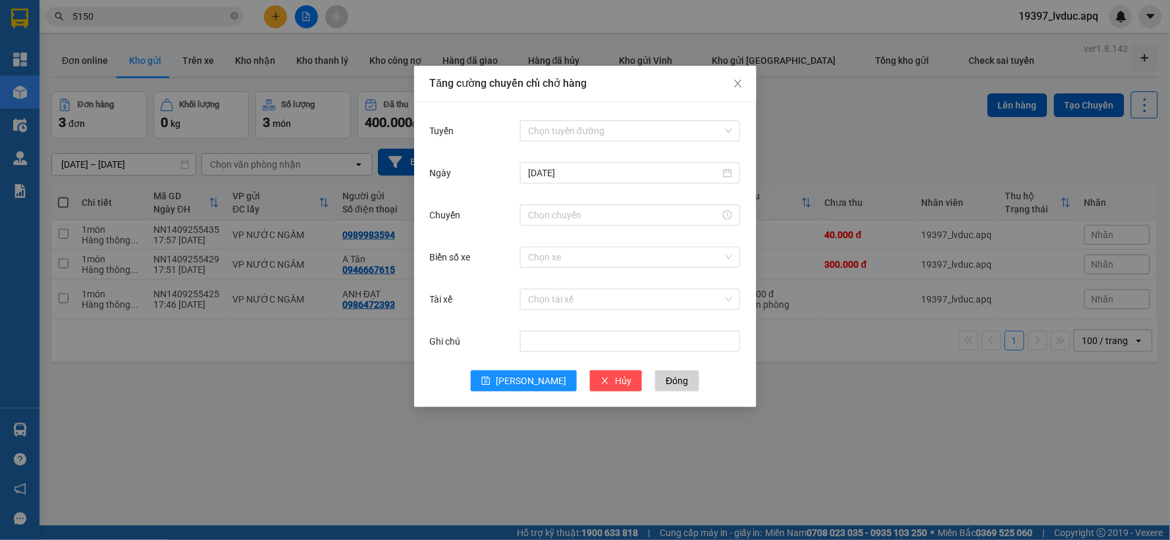
drag, startPoint x: 548, startPoint y: 132, endPoint x: 548, endPoint y: 142, distance: 10.6
click at [548, 132] on input "Tuyến" at bounding box center [625, 131] width 195 height 20
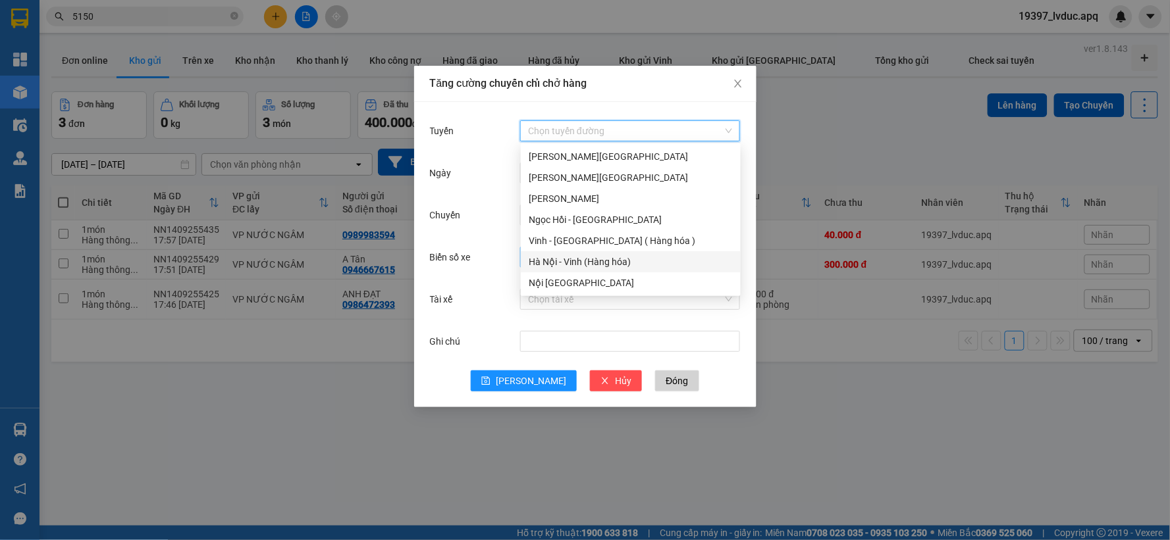
click at [563, 255] on div "Hà Nội - Vinh (Hàng hóa)" at bounding box center [631, 262] width 204 height 14
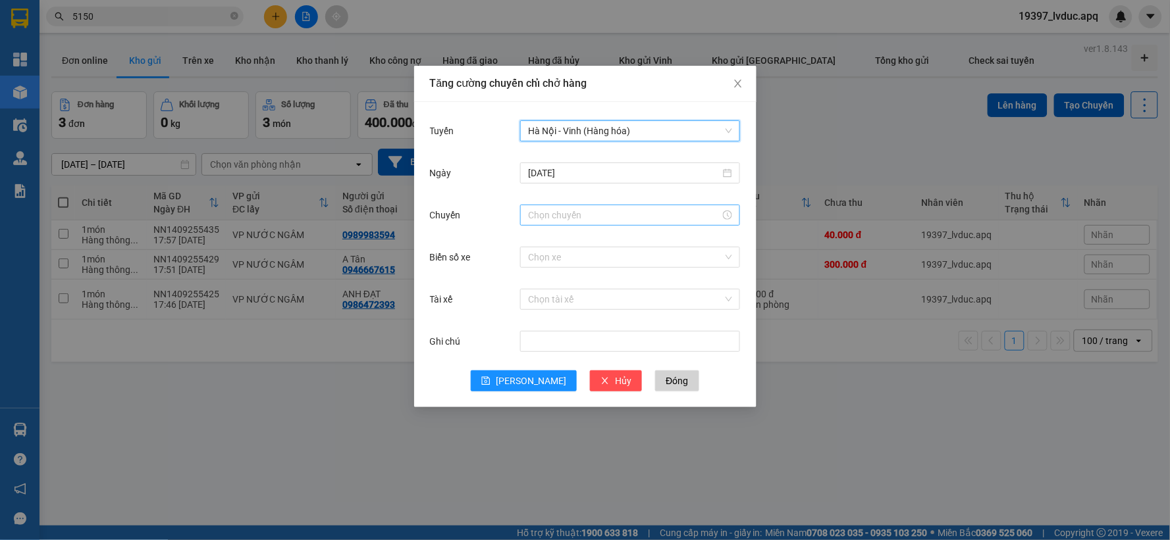
click at [564, 211] on input "Chuyến" at bounding box center [624, 215] width 192 height 14
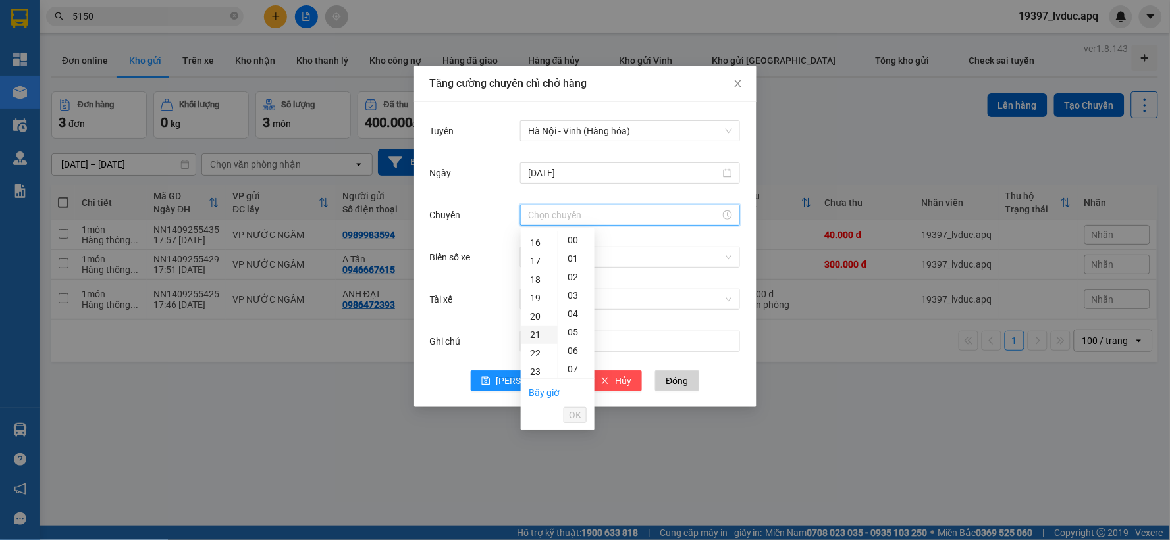
scroll to position [423, 0]
click at [533, 240] on div "23" at bounding box center [539, 241] width 37 height 18
drag, startPoint x: 576, startPoint y: 294, endPoint x: 571, endPoint y: 300, distance: 7.5
click at [573, 294] on div "15" at bounding box center [576, 297] width 36 height 18
type input "23:15"
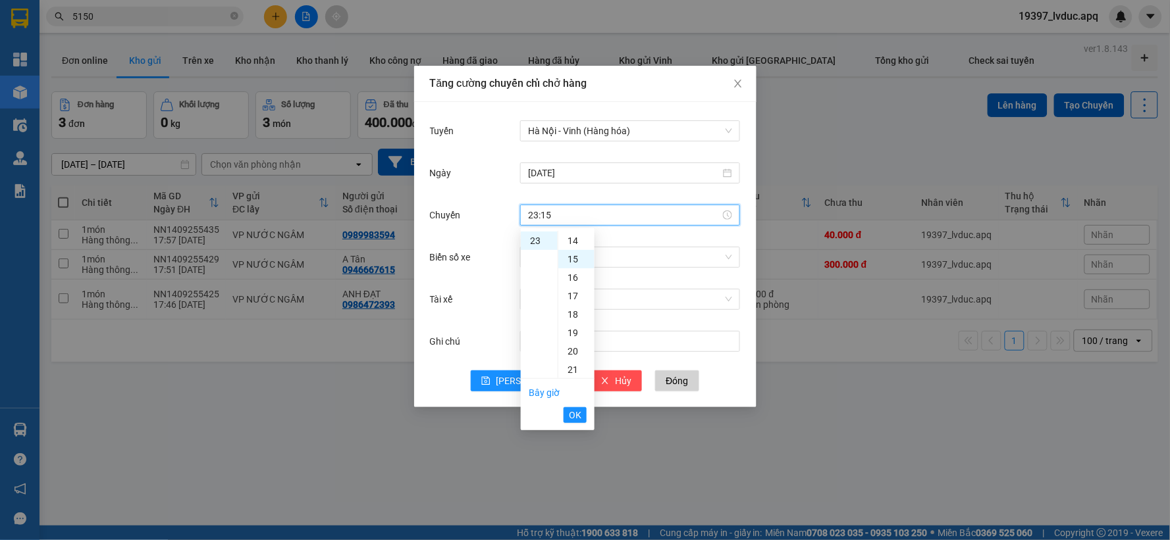
scroll to position [276, 0]
click at [581, 407] on button "OK" at bounding box center [574, 415] width 23 height 16
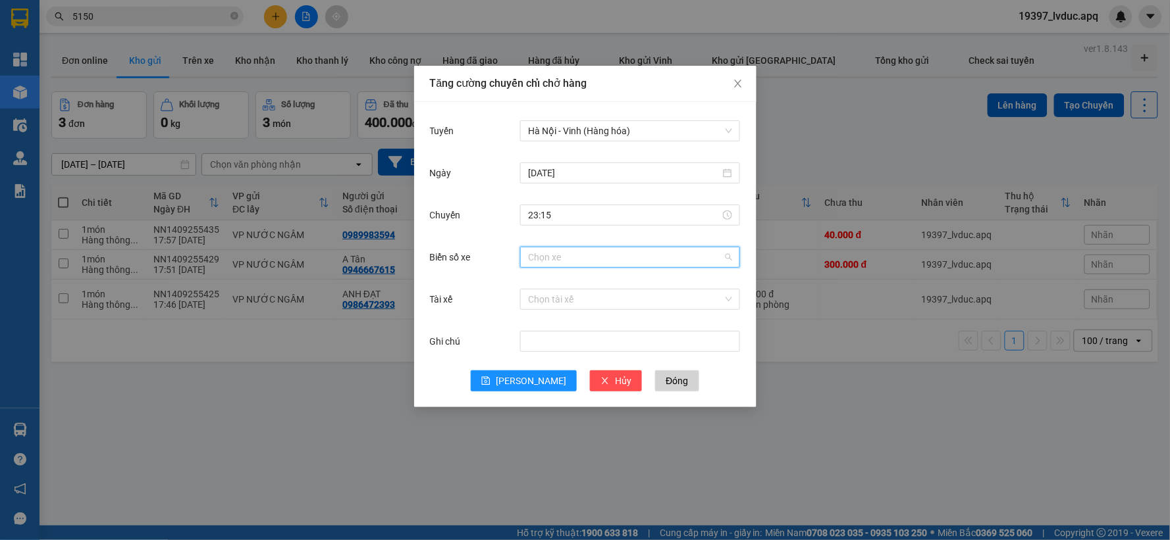
click at [575, 258] on input "Biển số xe" at bounding box center [625, 258] width 195 height 20
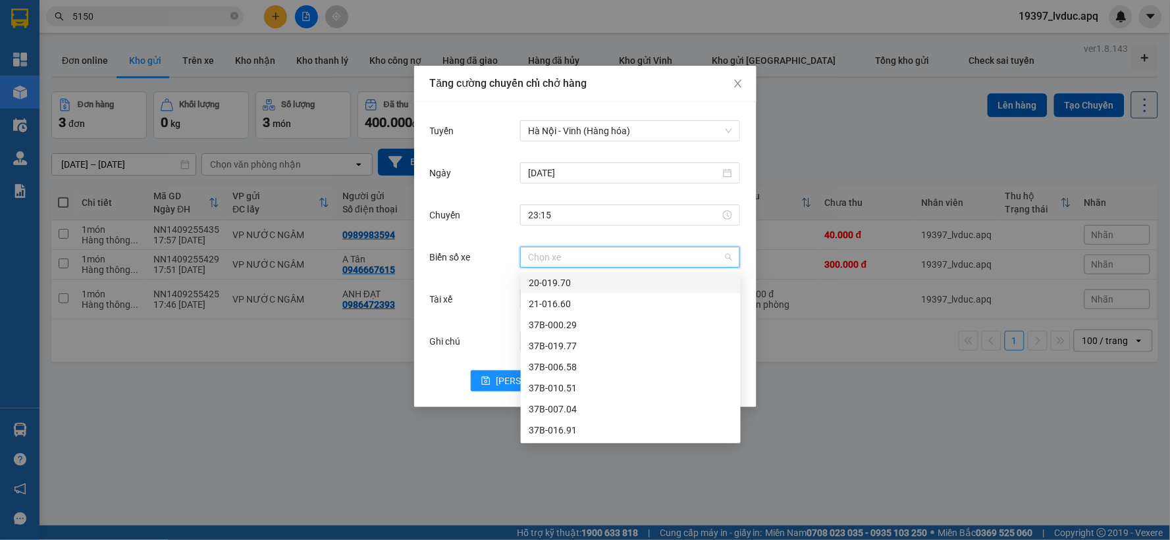
type input "7"
type input "12"
click at [570, 284] on div "37H-086.12" at bounding box center [631, 283] width 204 height 14
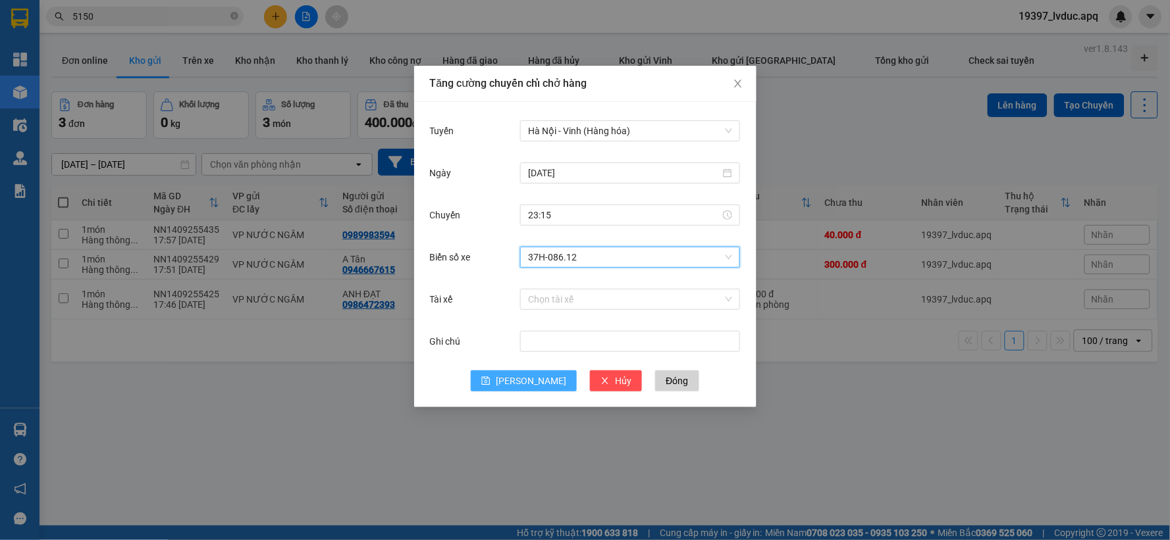
click at [538, 380] on span "[PERSON_NAME]" at bounding box center [531, 381] width 70 height 14
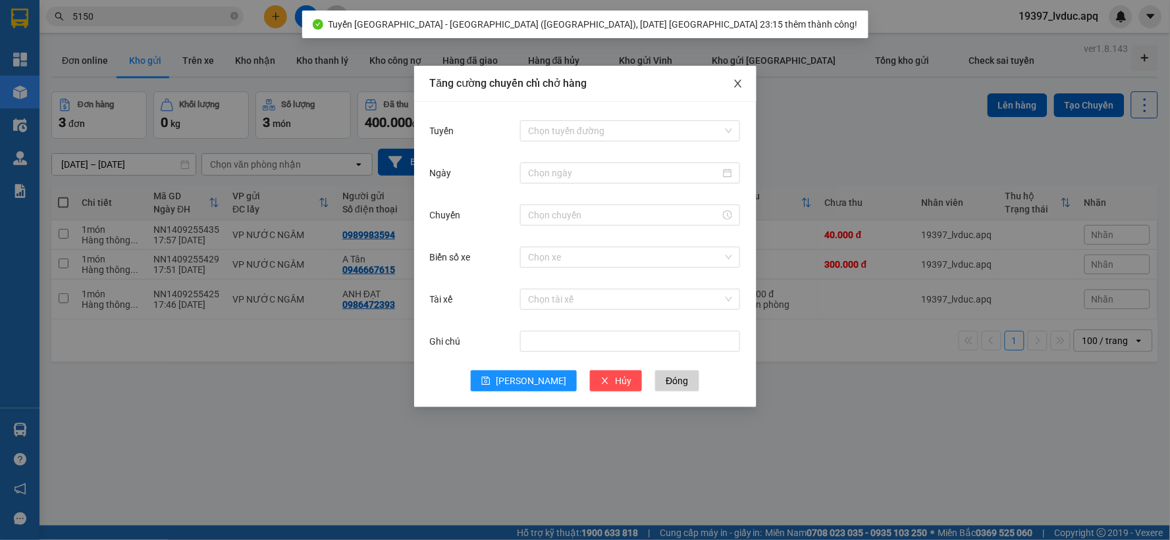
click at [737, 84] on icon "close" at bounding box center [737, 84] width 7 height 8
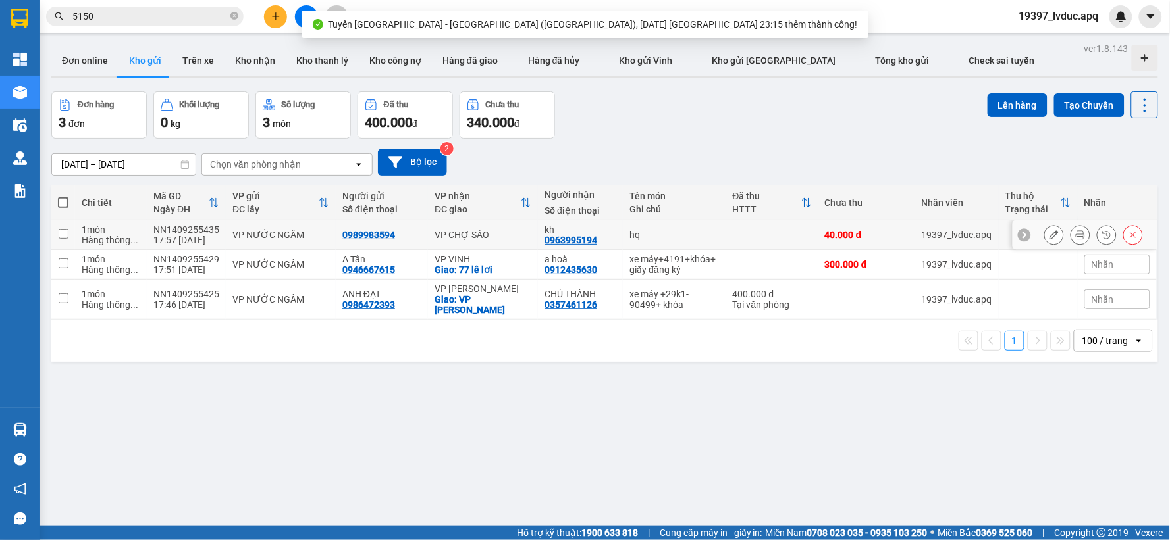
click at [508, 238] on div "VP CHỢ SÁO" at bounding box center [482, 235] width 97 height 11
checkbox input "true"
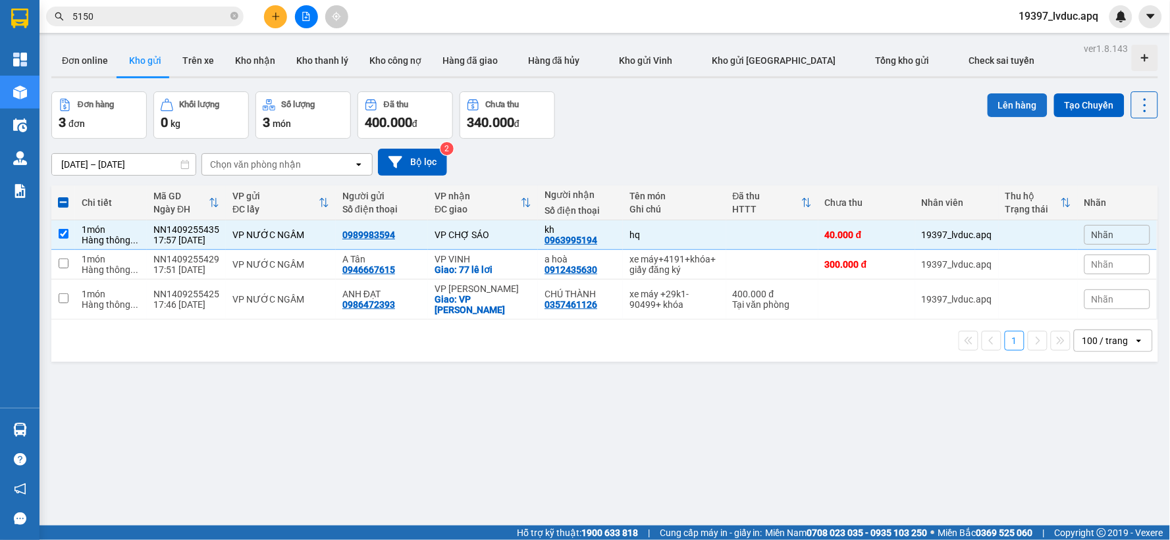
click at [1006, 104] on button "Lên hàng" at bounding box center [1017, 105] width 60 height 24
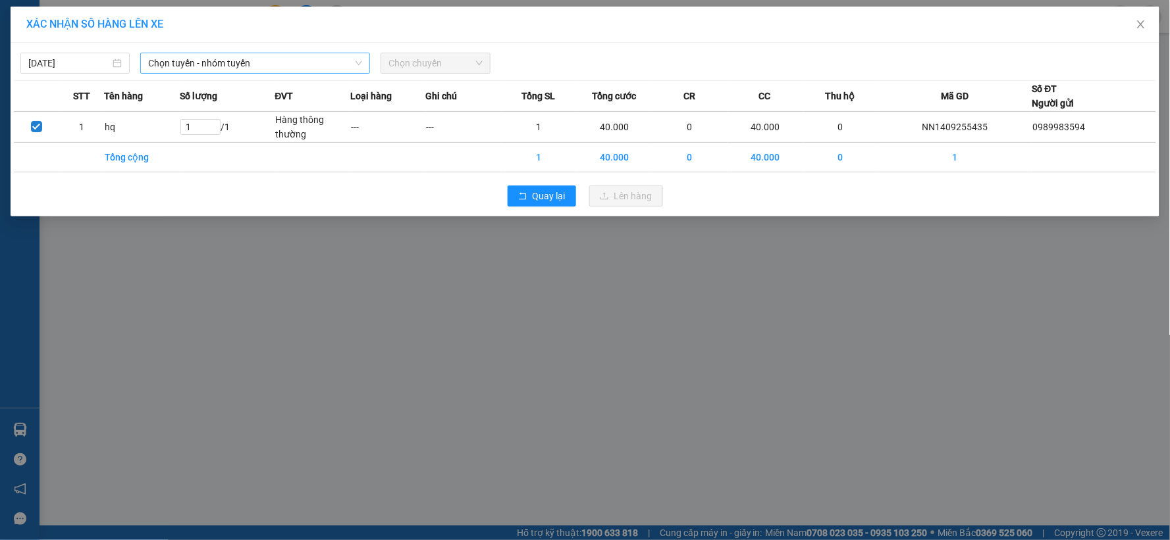
click at [160, 61] on span "Chọn tuyến - nhóm tuyến" at bounding box center [255, 63] width 214 height 20
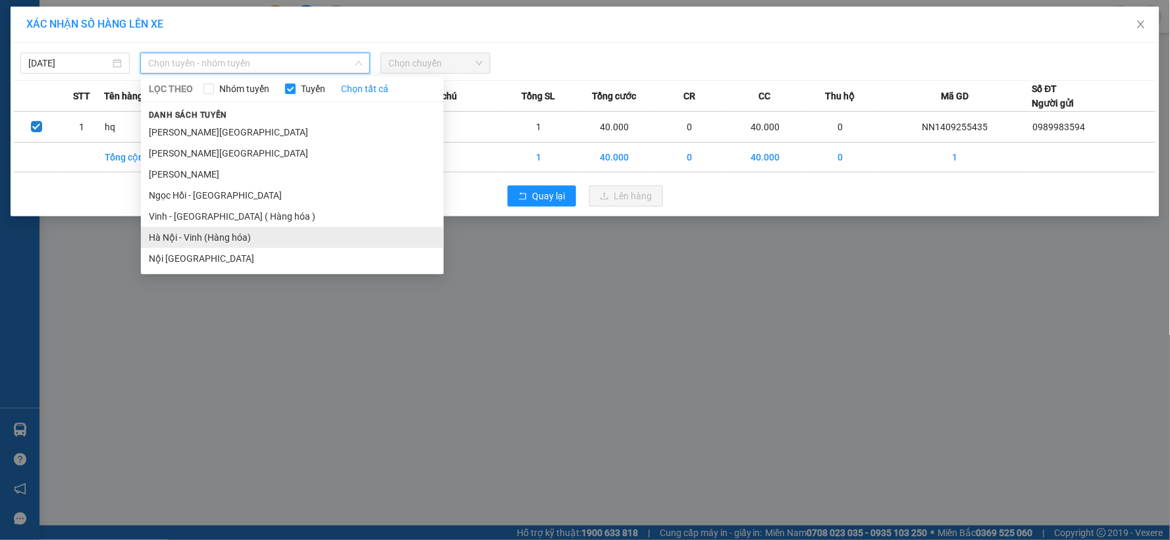
click at [183, 234] on li "Hà Nội - Vinh (Hàng hóa)" at bounding box center [292, 237] width 303 height 21
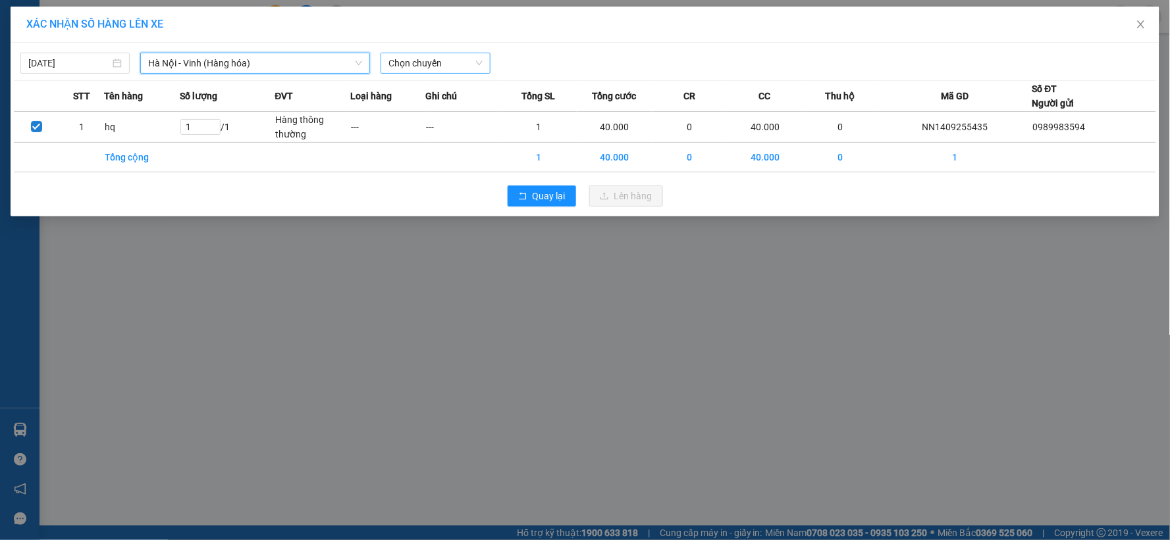
click at [433, 67] on span "Chọn chuyến" at bounding box center [434, 63] width 93 height 20
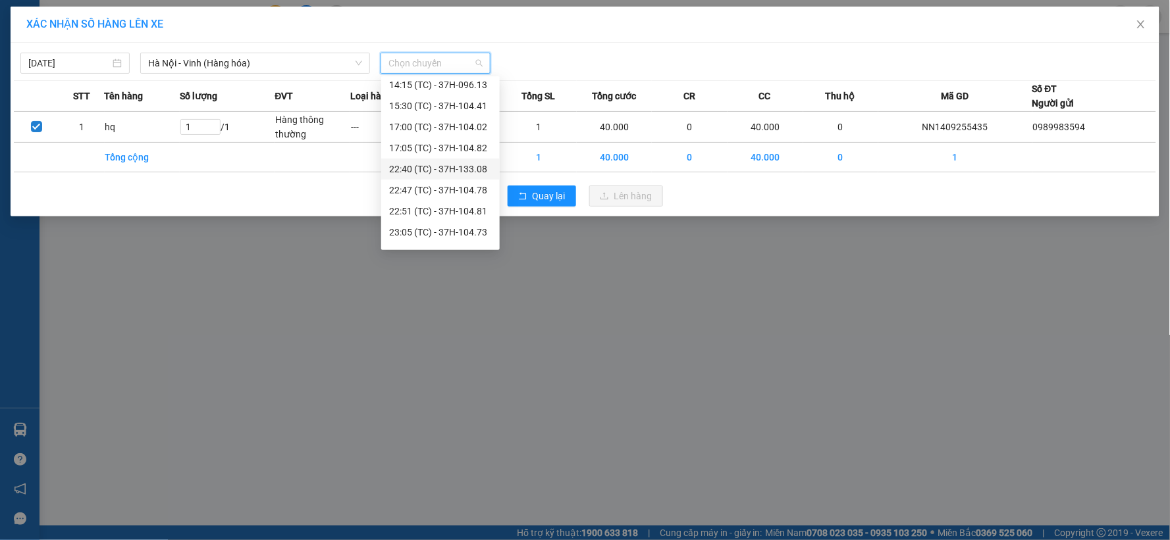
scroll to position [211, 0]
click at [448, 230] on div "23:15 (TC) - 37H-086.12" at bounding box center [440, 237] width 103 height 14
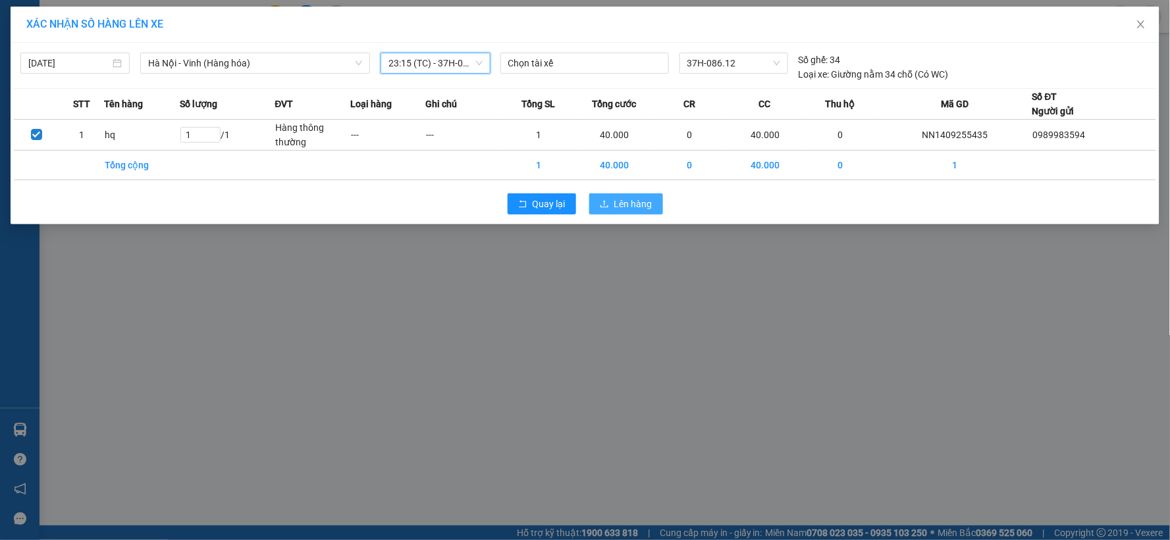
click at [625, 203] on span "Lên hàng" at bounding box center [633, 204] width 38 height 14
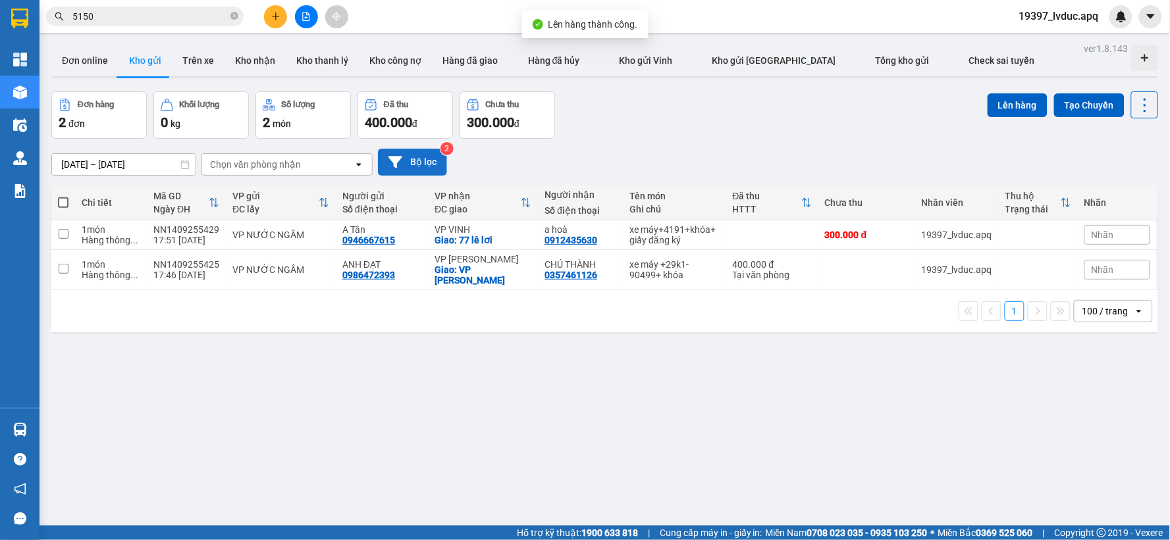
click at [417, 158] on button "Bộ lọc" at bounding box center [412, 162] width 69 height 27
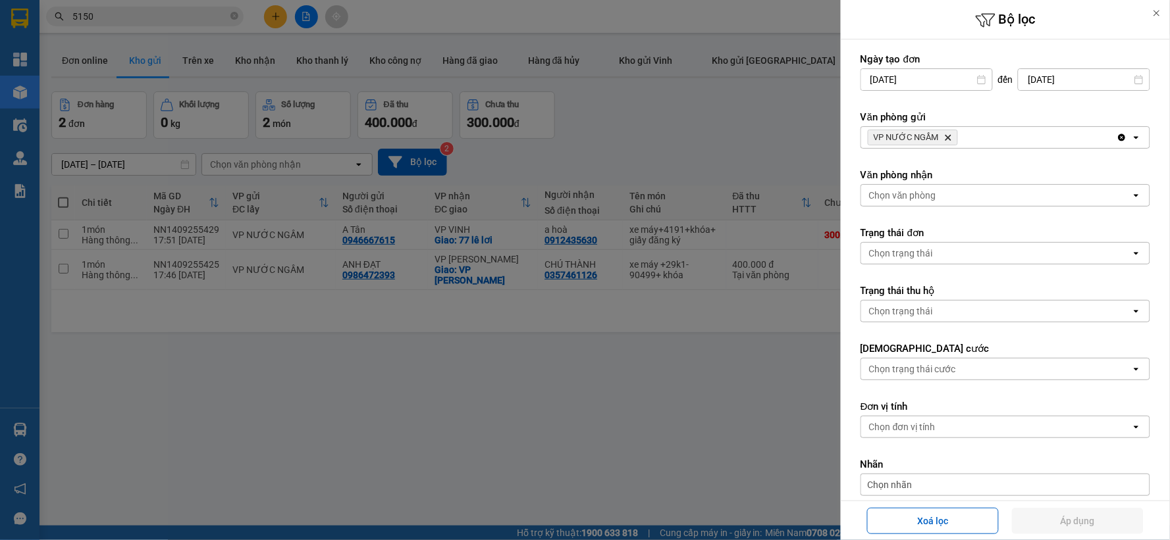
click at [949, 136] on icon "Delete" at bounding box center [948, 138] width 8 height 8
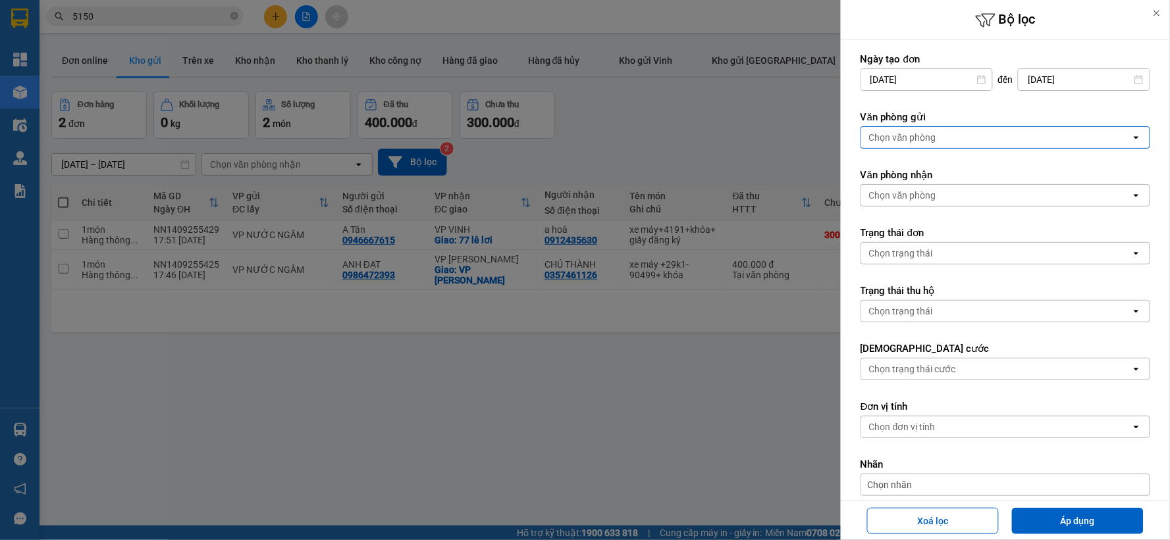
click at [949, 136] on div "Chọn văn phòng" at bounding box center [996, 137] width 270 height 21
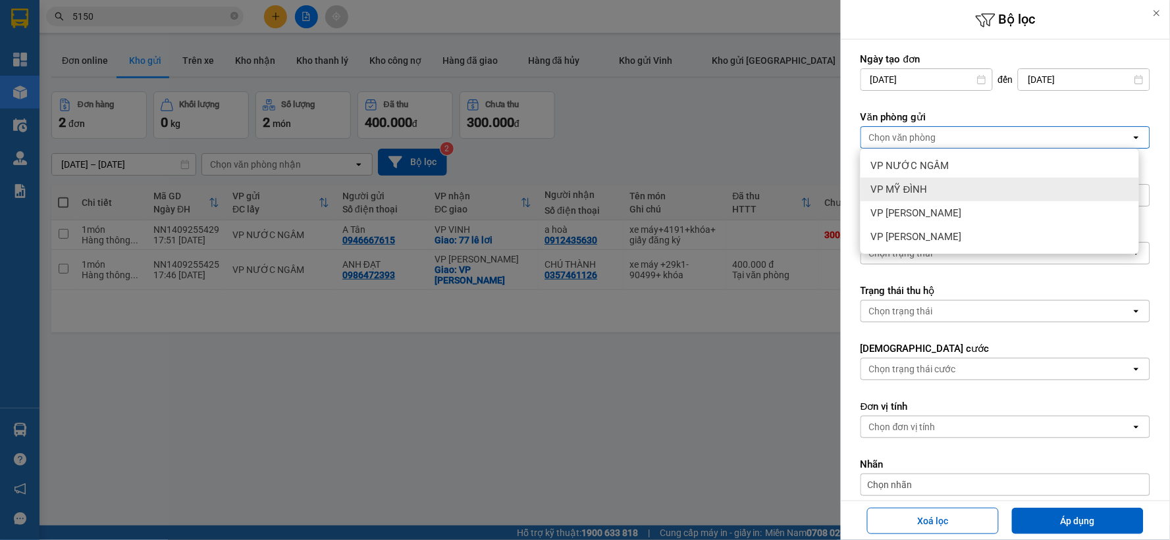
drag, startPoint x: 571, startPoint y: 97, endPoint x: 494, endPoint y: 49, distance: 91.3
click at [570, 95] on div at bounding box center [585, 270] width 1170 height 540
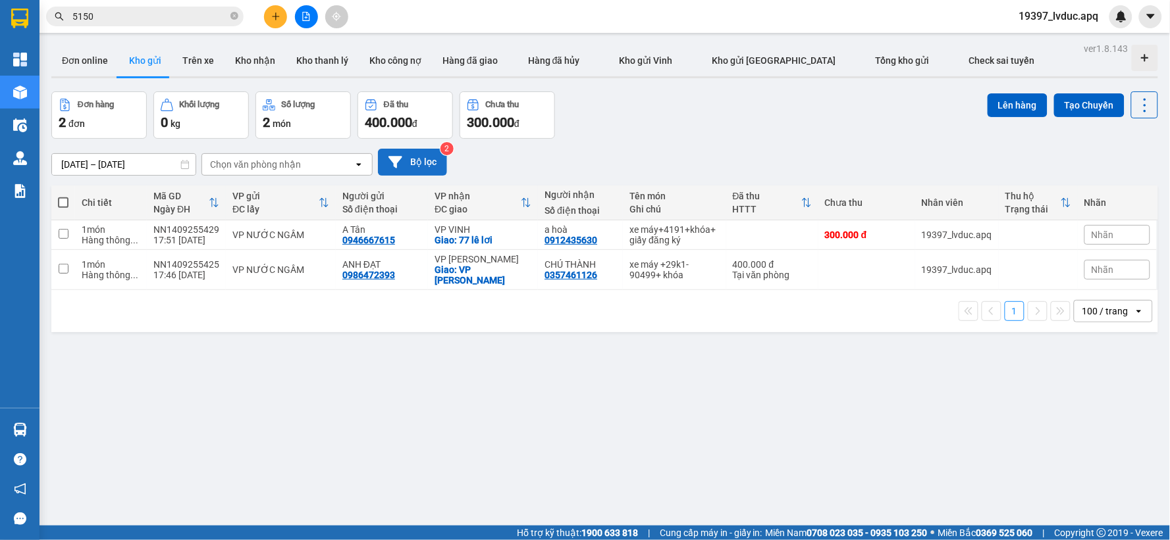
click at [425, 162] on button "Bộ lọc" at bounding box center [412, 162] width 69 height 27
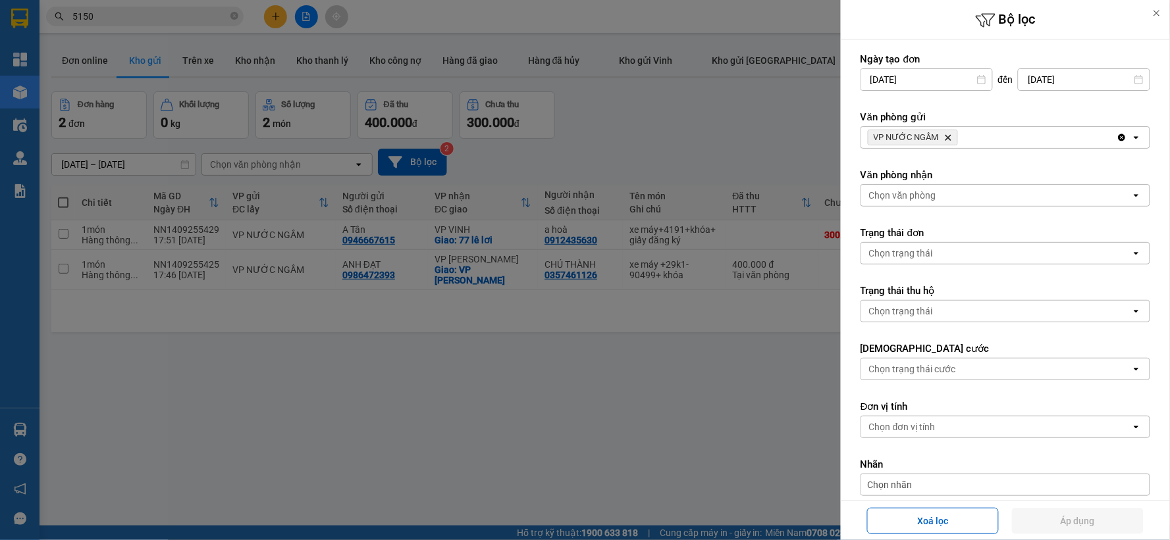
drag, startPoint x: 1065, startPoint y: 138, endPoint x: 1057, endPoint y: 139, distance: 8.6
click at [1064, 136] on div "VP NƯỚC NGẦM Delete" at bounding box center [988, 137] width 255 height 21
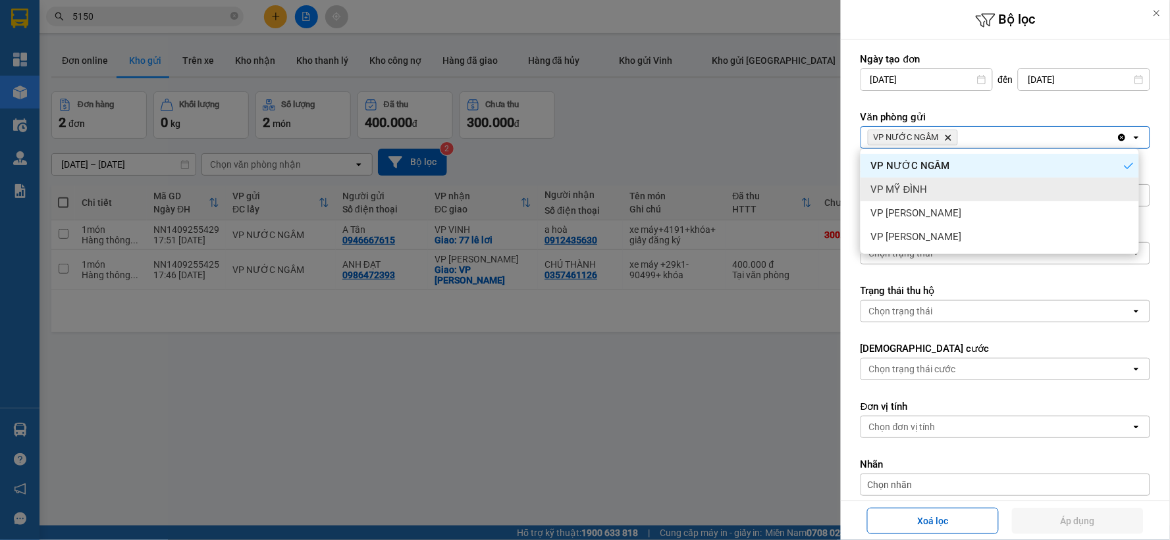
click at [956, 193] on div "VP MỸ ĐÌNH" at bounding box center [999, 190] width 278 height 24
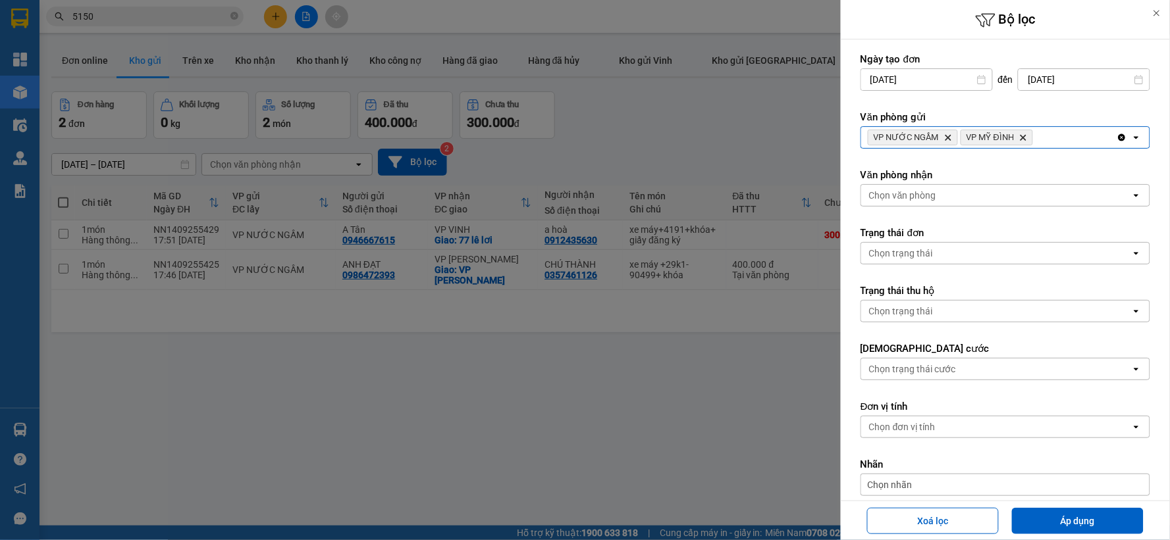
drag, startPoint x: 1062, startPoint y: 144, endPoint x: 1045, endPoint y: 147, distance: 16.9
click at [1055, 145] on div "VP NƯỚC NGẦM Delete VP MỸ ĐÌNH Delete" at bounding box center [988, 137] width 255 height 21
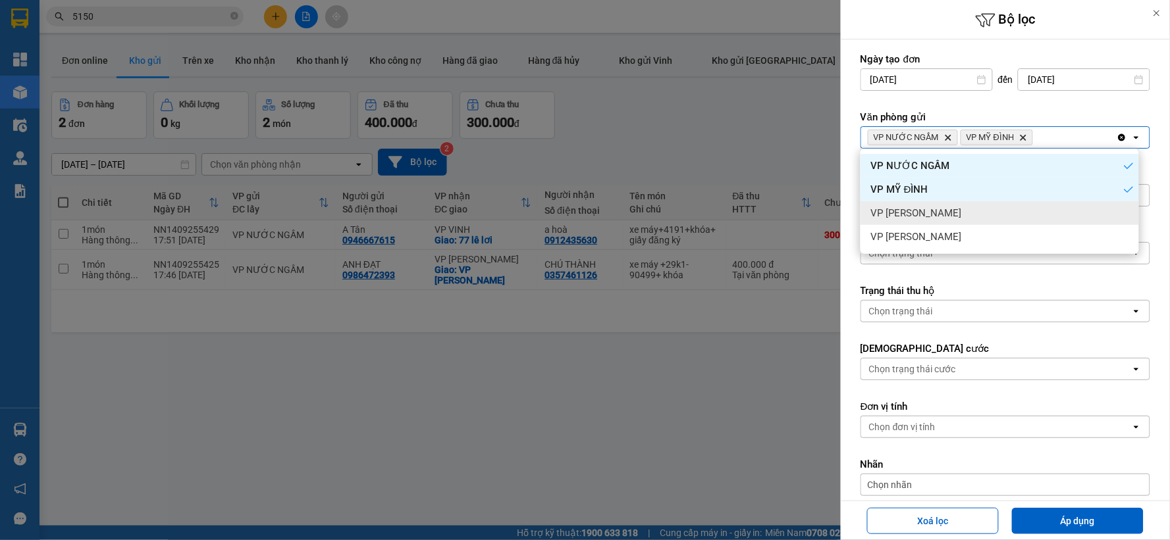
drag, startPoint x: 969, startPoint y: 204, endPoint x: 1006, endPoint y: 178, distance: 44.9
click at [973, 202] on div "VP [PERSON_NAME]" at bounding box center [999, 213] width 278 height 24
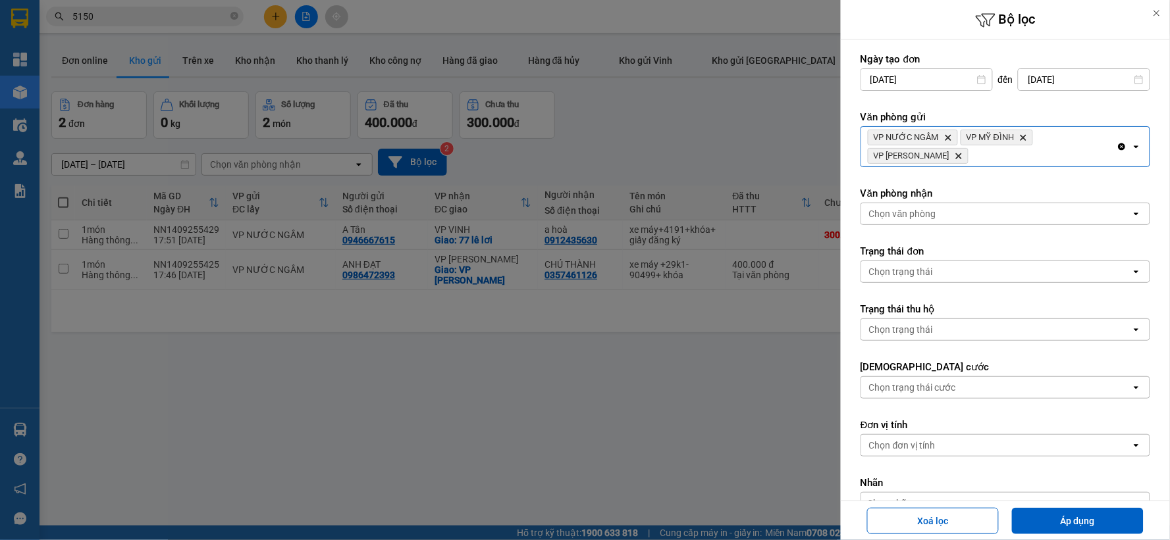
click at [1027, 163] on div "VP NƯỚC NGẦM Delete VP MỸ ĐÌNH Delete VP NGỌC HỒI Delete" at bounding box center [988, 146] width 255 height 39
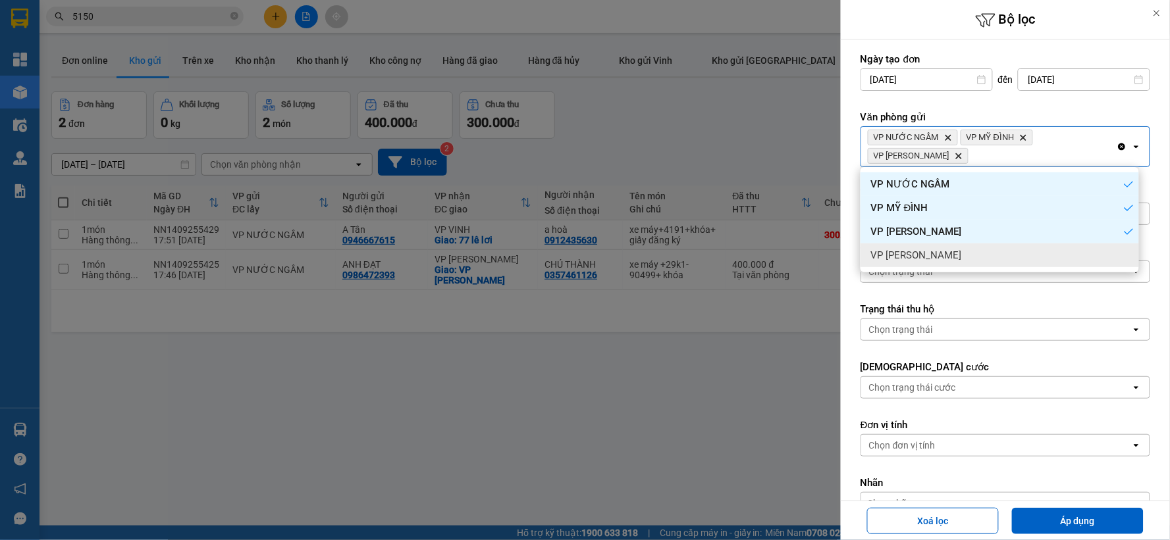
click at [931, 255] on div "VP [PERSON_NAME]" at bounding box center [999, 256] width 278 height 24
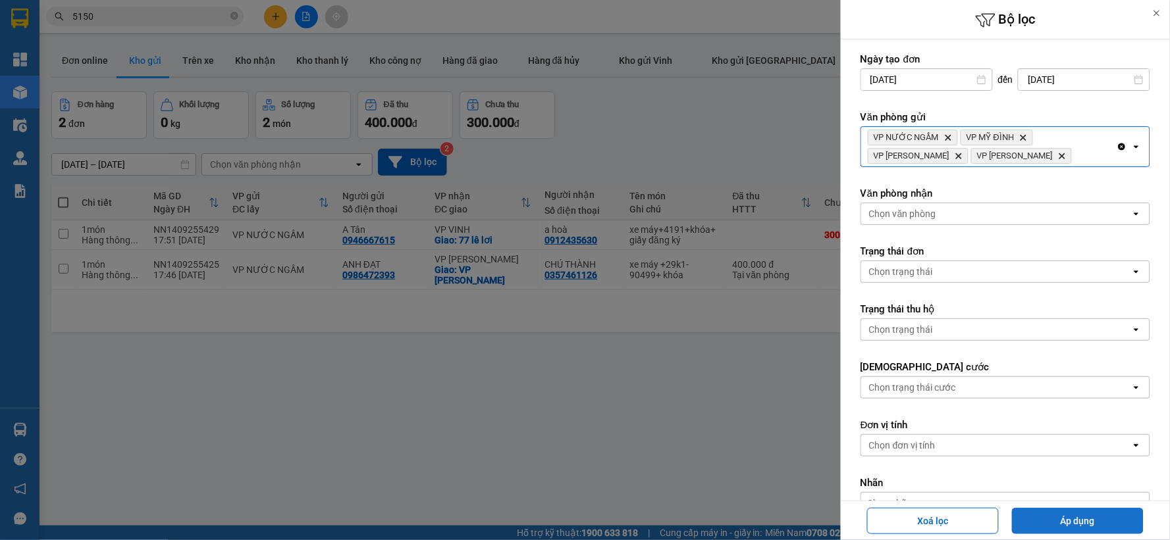
click at [1097, 514] on button "Áp dụng" at bounding box center [1078, 521] width 132 height 26
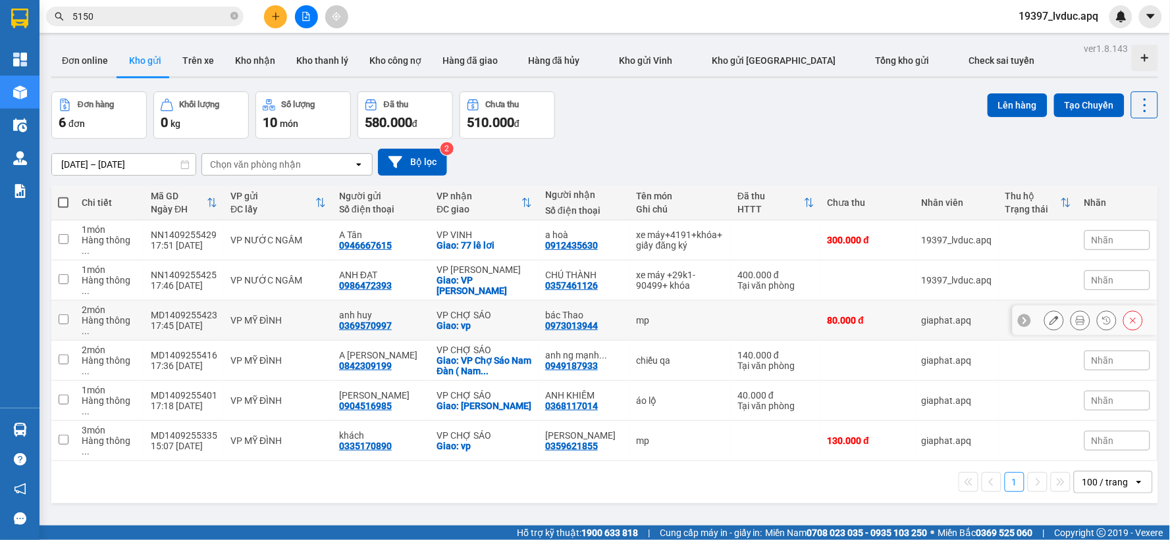
click at [504, 310] on div "VP CHỢ SÁO" at bounding box center [483, 315] width 95 height 11
checkbox input "true"
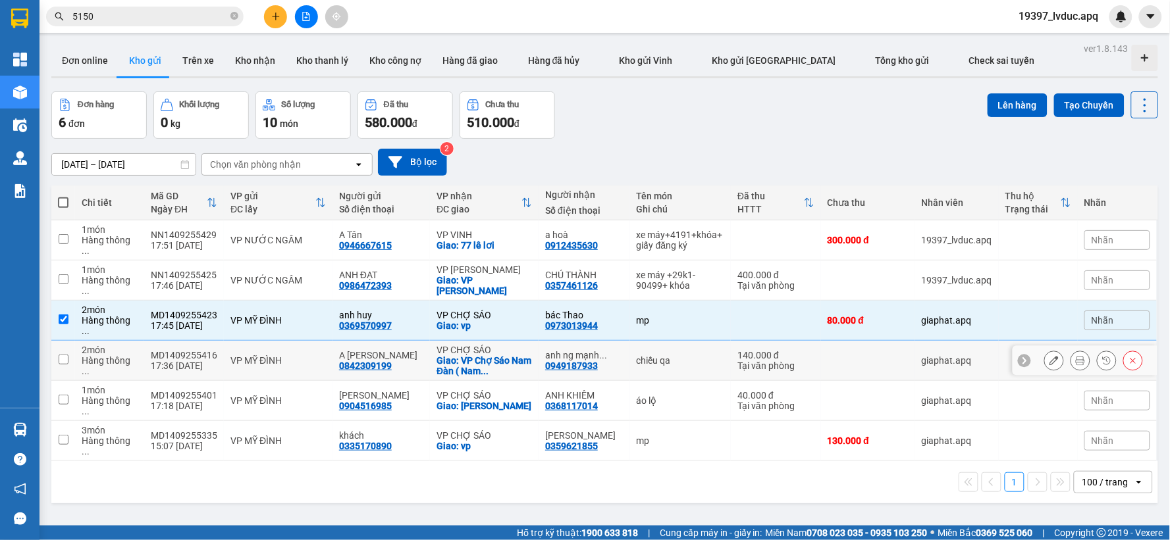
click at [490, 345] on div "VP CHỢ SÁO" at bounding box center [483, 350] width 95 height 11
checkbox input "true"
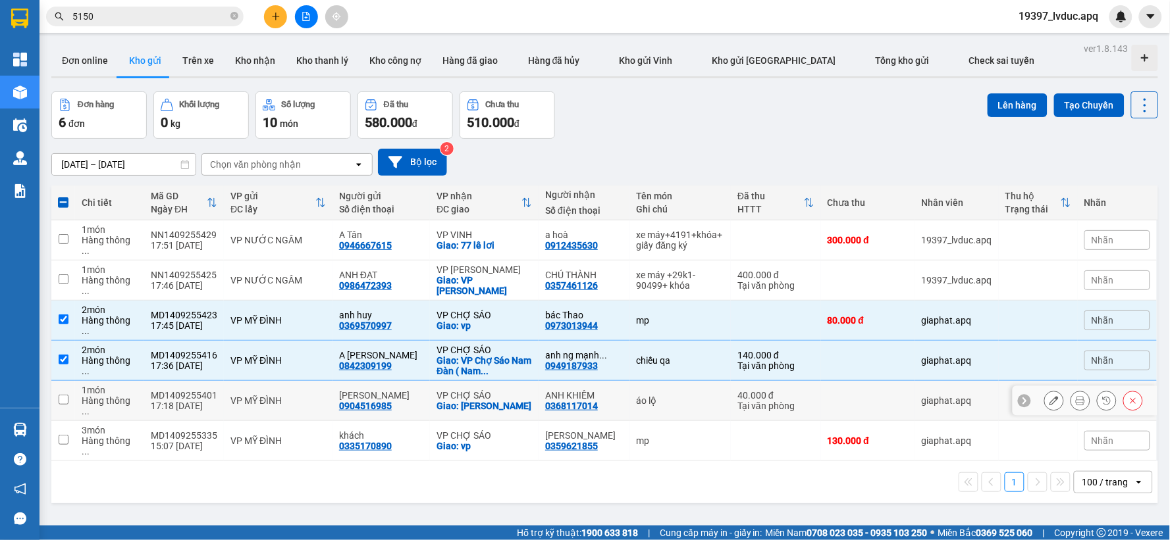
click at [496, 401] on div "Giao: [PERSON_NAME]" at bounding box center [483, 406] width 95 height 11
checkbox input "true"
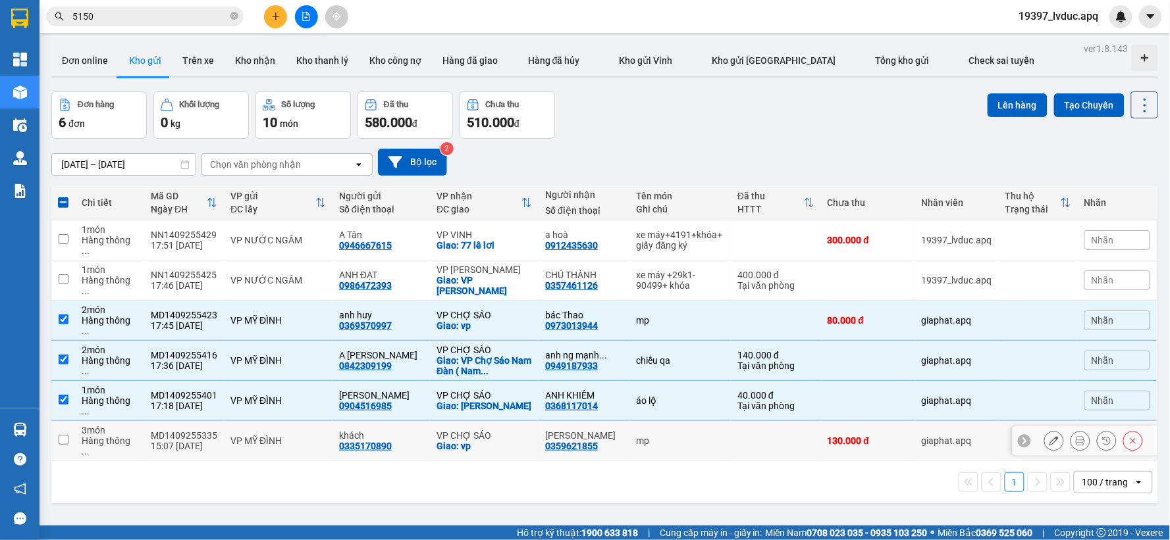
click at [501, 431] on div "VP CHỢ SÁO" at bounding box center [483, 436] width 95 height 11
checkbox input "true"
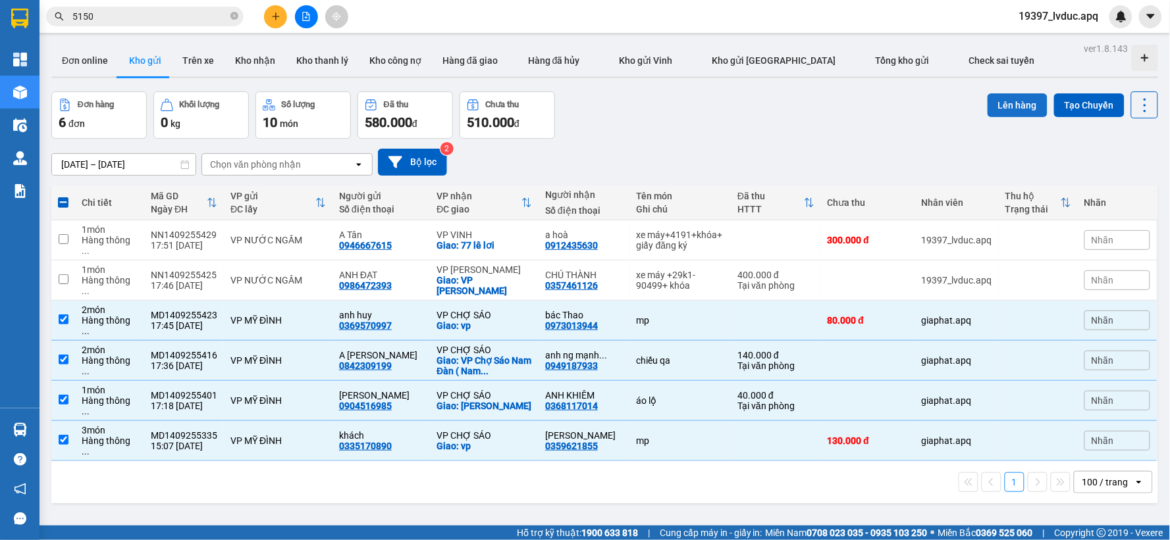
click at [990, 111] on button "Lên hàng" at bounding box center [1017, 105] width 60 height 24
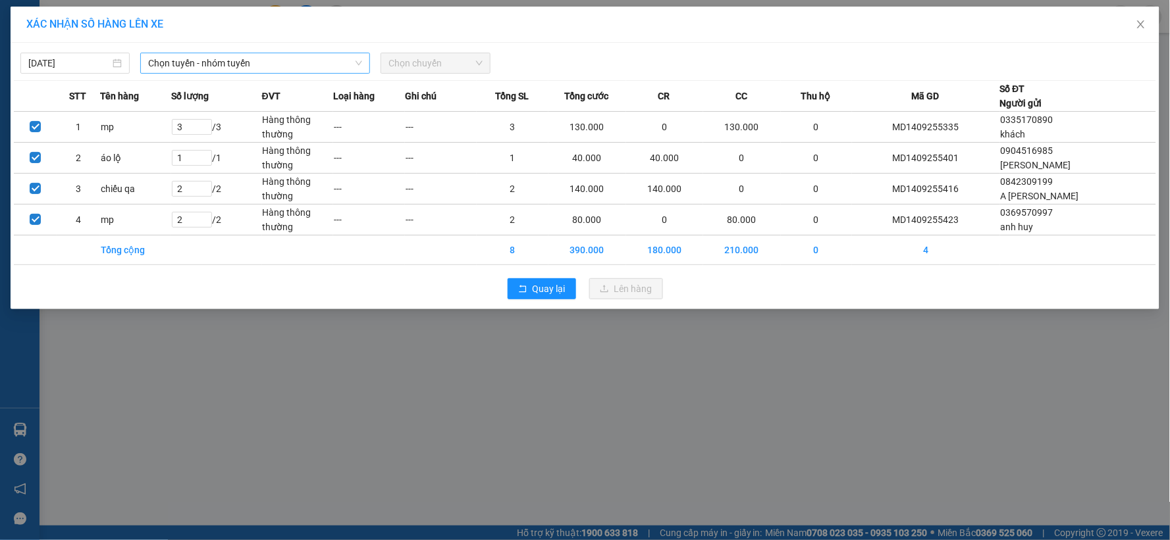
click at [194, 59] on span "Chọn tuyến - nhóm tuyến" at bounding box center [255, 63] width 214 height 20
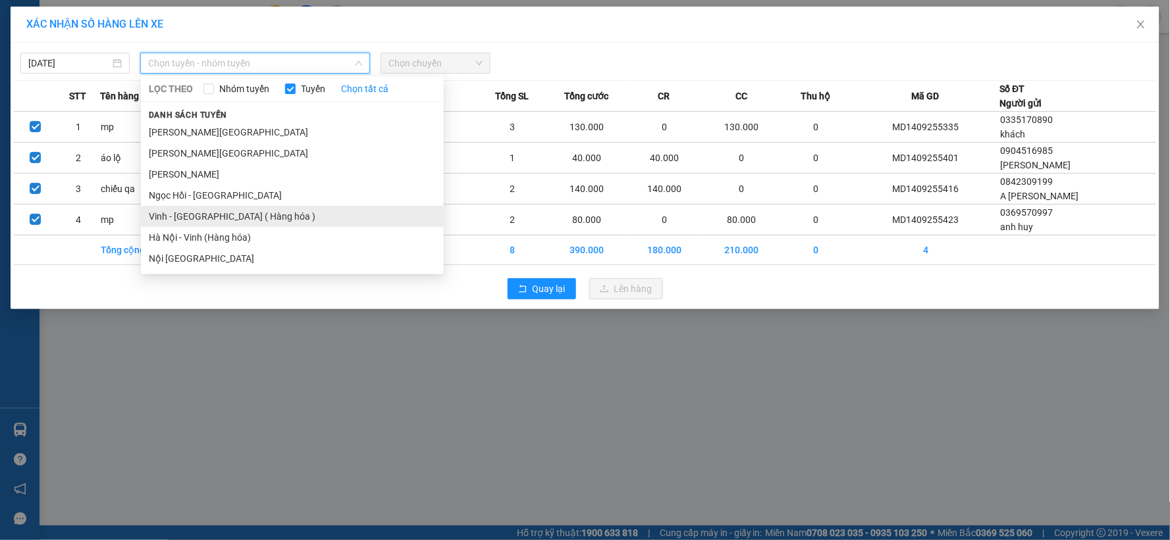
drag, startPoint x: 219, startPoint y: 233, endPoint x: 224, endPoint y: 219, distance: 14.8
click at [221, 226] on ul "Gia Lâm - Mỹ Đình Mỹ Đình - [GEOGRAPHIC_DATA] Mỹ Đình - Ngọc Hồi Ngọc Hồi - Mỹ …" at bounding box center [292, 195] width 303 height 147
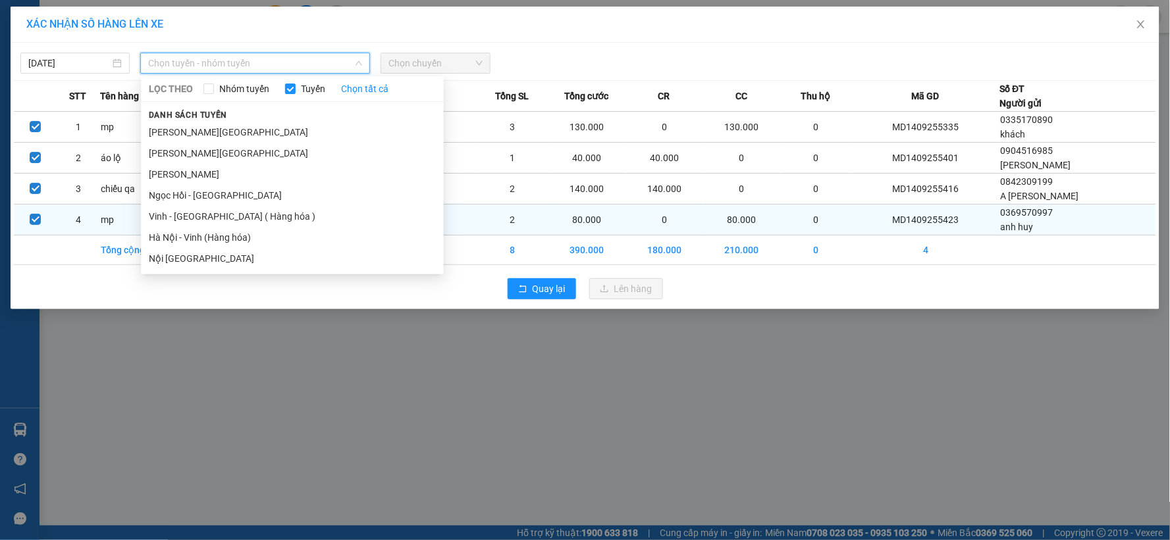
drag, startPoint x: 238, startPoint y: 240, endPoint x: 251, endPoint y: 222, distance: 22.1
click at [239, 240] on li "Hà Nội - Vinh (Hàng hóa)" at bounding box center [292, 237] width 303 height 21
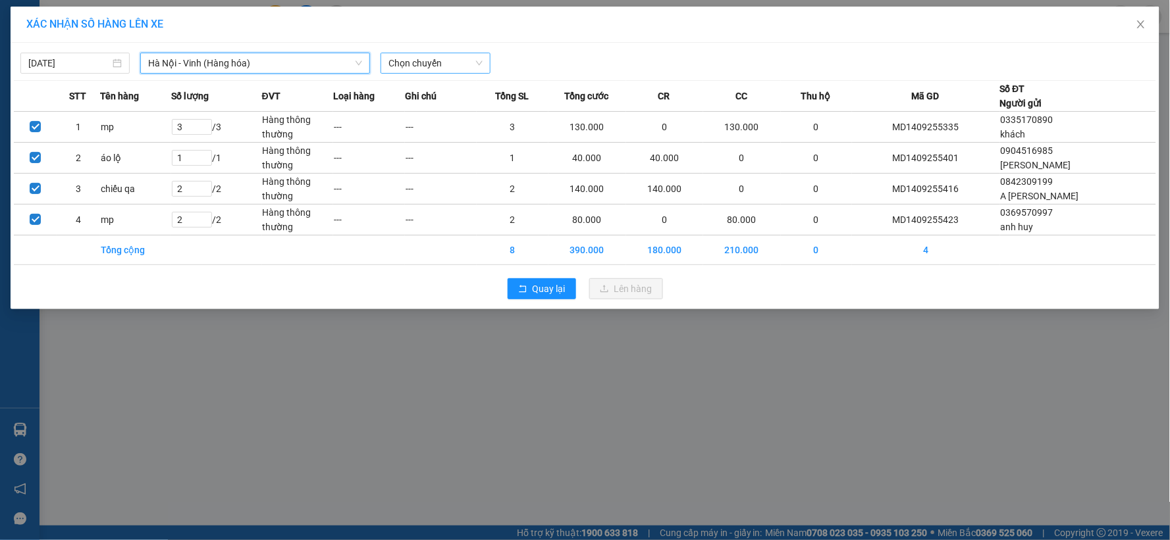
click at [438, 63] on span "Chọn chuyến" at bounding box center [434, 63] width 93 height 20
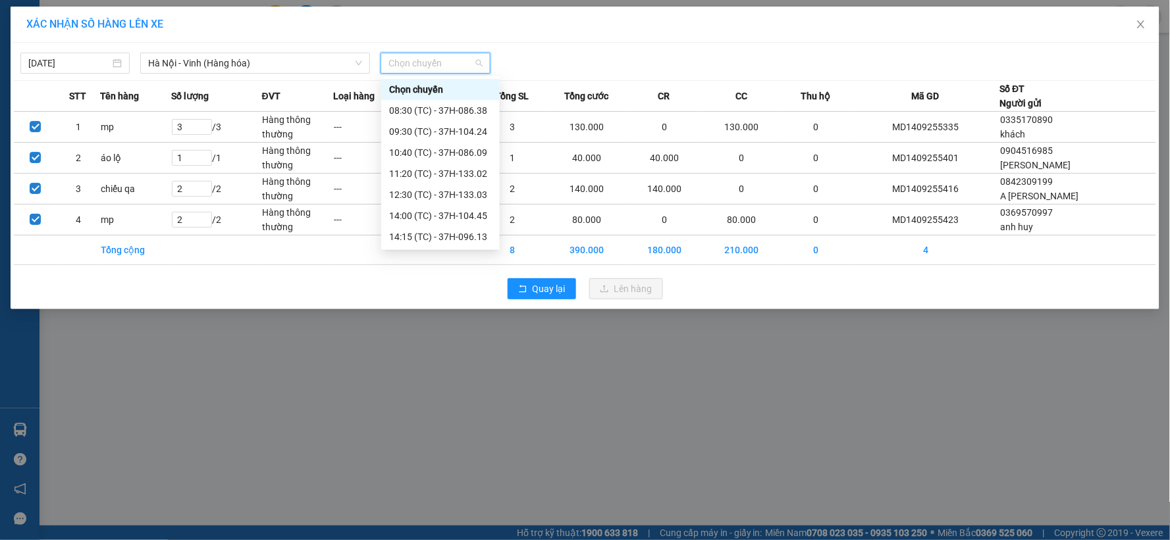
click at [438, 64] on span "Chọn chuyến" at bounding box center [434, 63] width 93 height 20
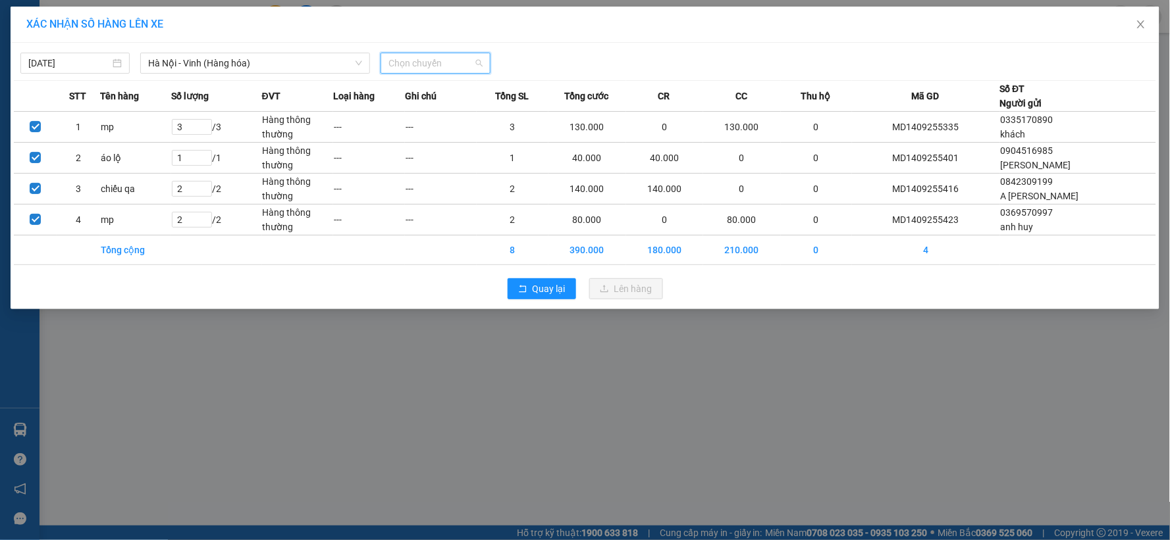
click at [436, 66] on span "Chọn chuyến" at bounding box center [434, 63] width 93 height 20
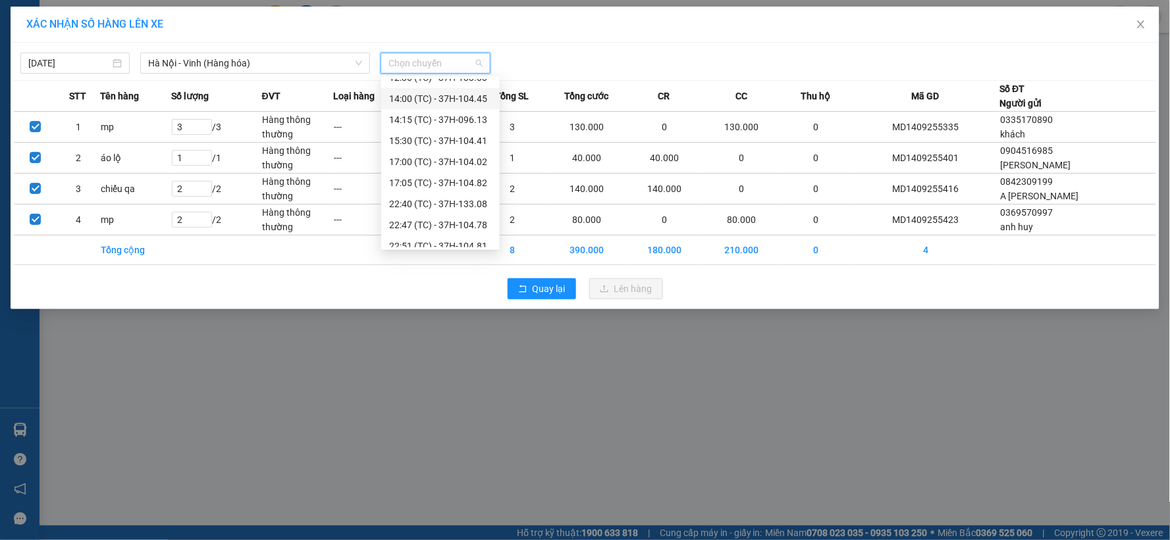
scroll to position [211, 0]
drag, startPoint x: 452, startPoint y: 236, endPoint x: 533, endPoint y: 246, distance: 81.7
click at [453, 234] on div "23:15 (TC) - 37H-086.12" at bounding box center [440, 237] width 103 height 14
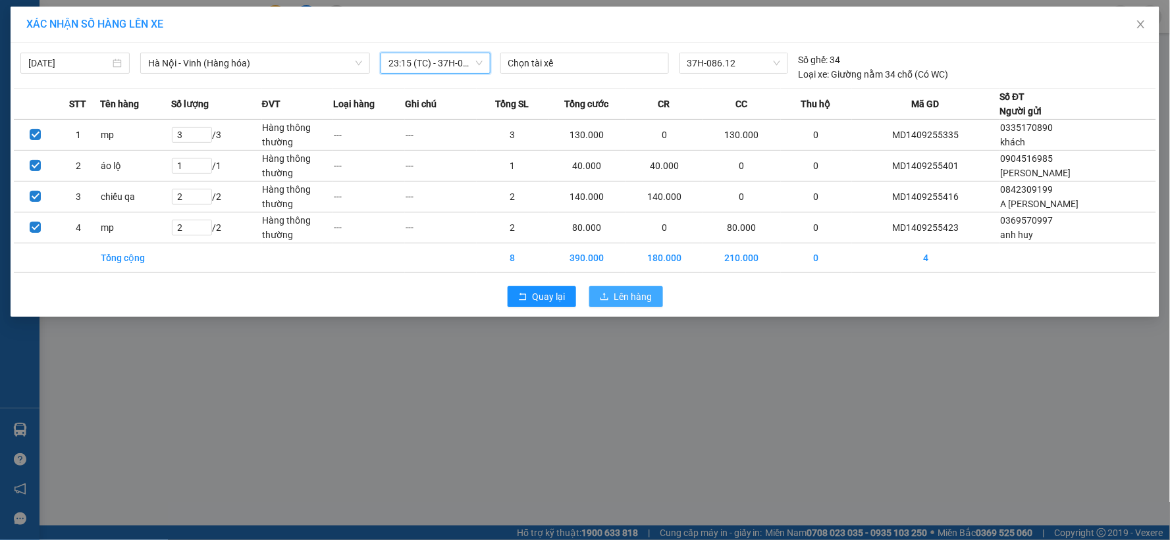
click at [644, 300] on span "Lên hàng" at bounding box center [633, 297] width 38 height 14
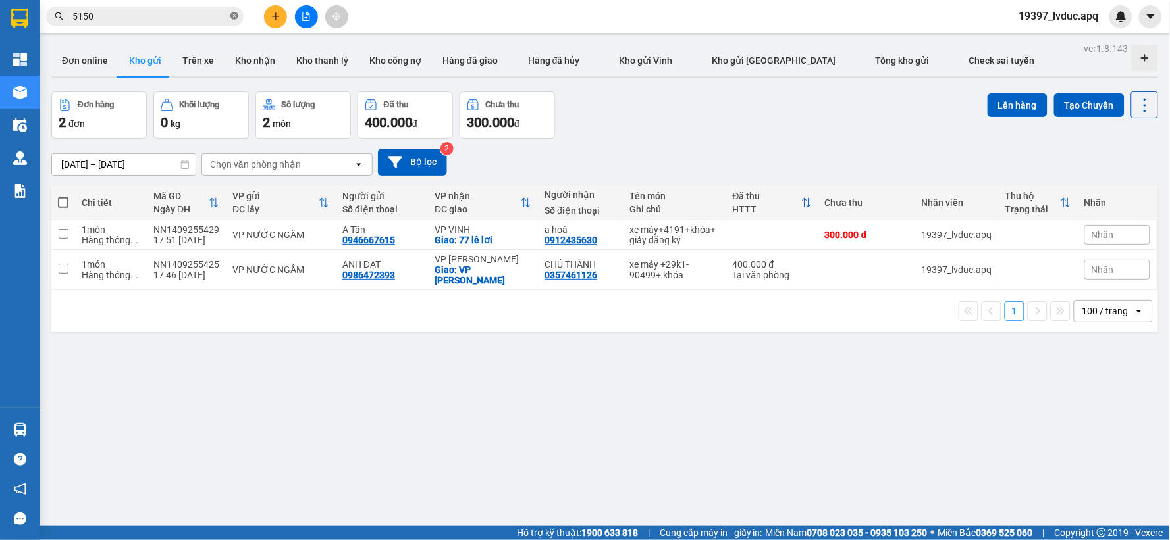
click at [234, 18] on icon "close-circle" at bounding box center [234, 16] width 8 height 8
click at [274, 16] on icon "plus" at bounding box center [275, 16] width 7 height 1
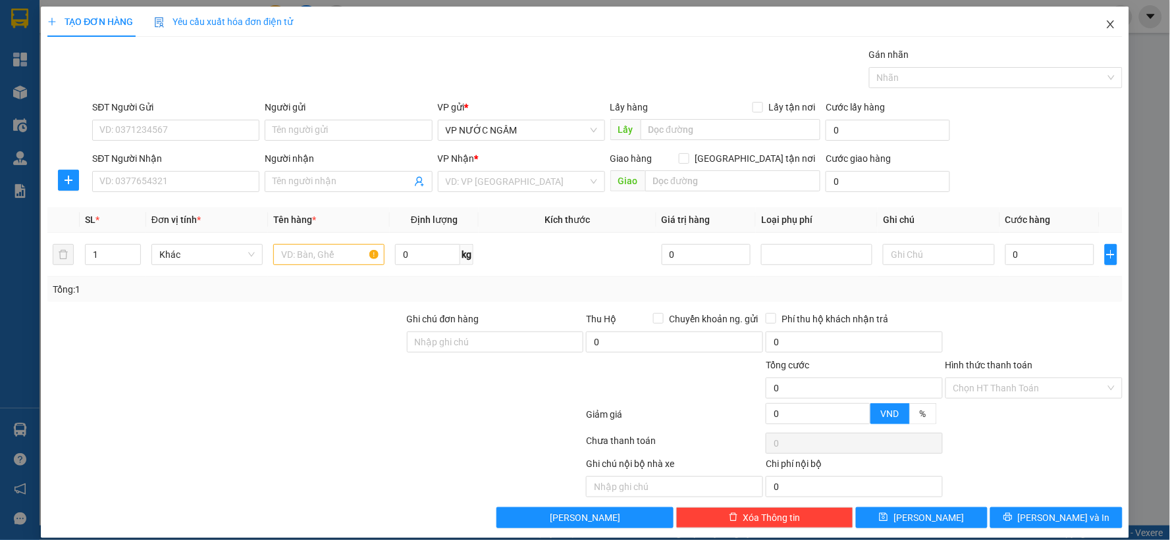
click at [1107, 24] on icon "close" at bounding box center [1110, 24] width 7 height 8
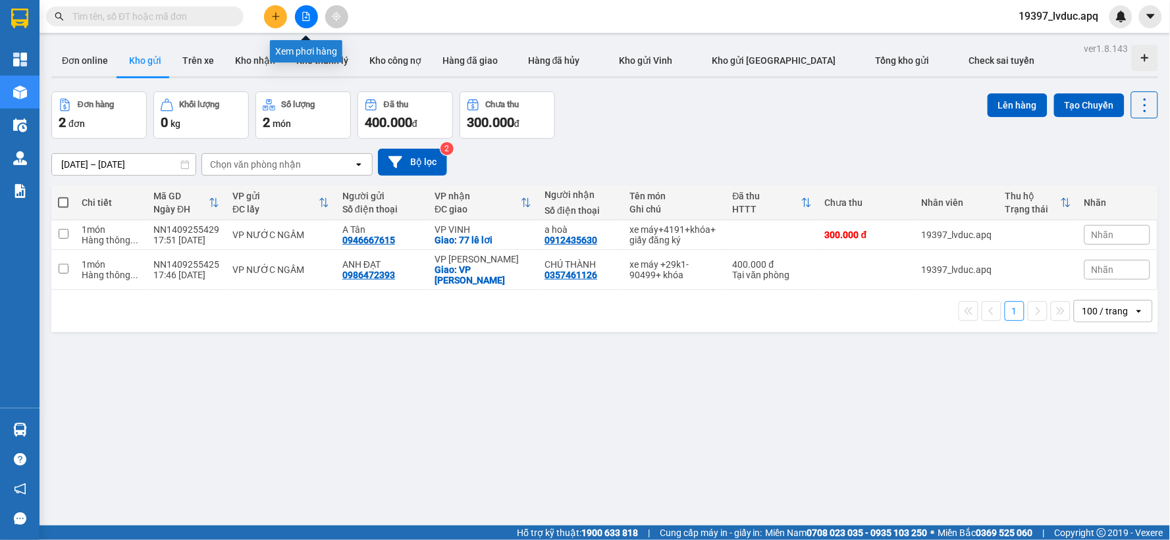
click at [305, 20] on icon "file-add" at bounding box center [306, 16] width 7 height 9
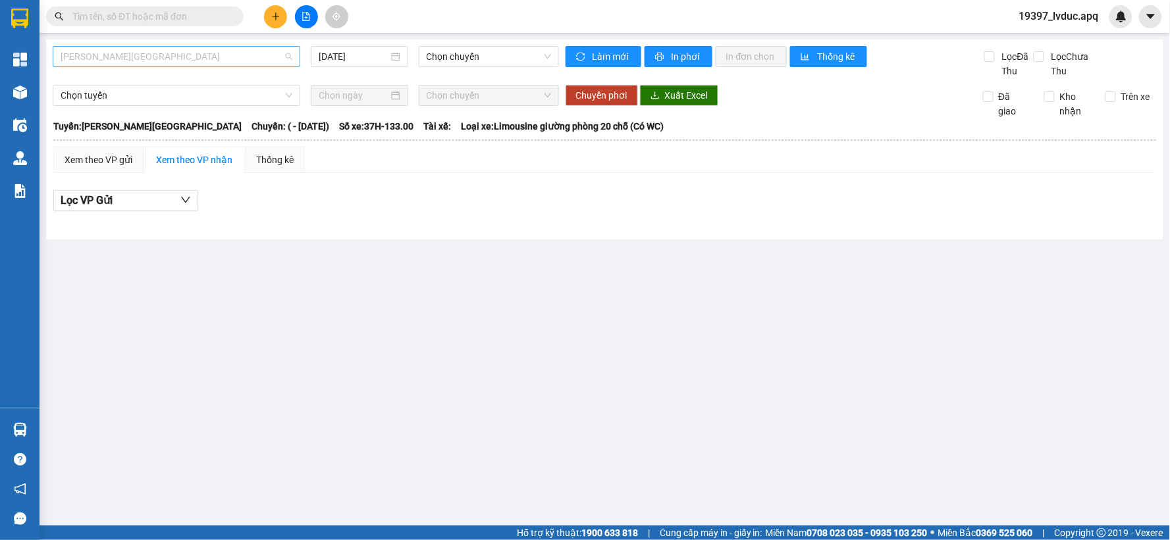
click at [255, 55] on span "[PERSON_NAME][GEOGRAPHIC_DATA]" at bounding box center [177, 57] width 232 height 20
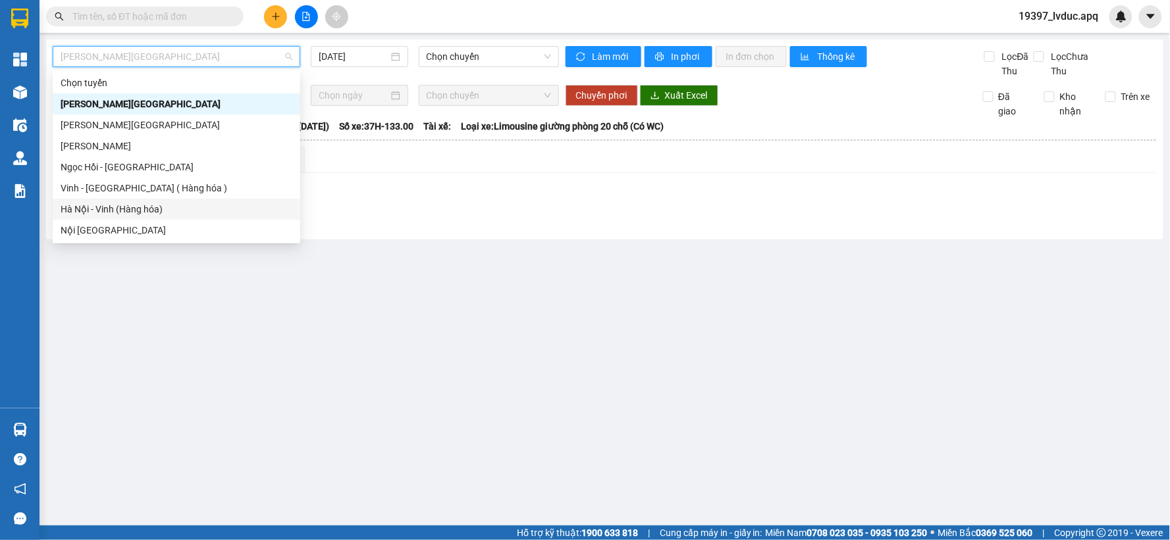
click at [199, 213] on div "Hà Nội - Vinh (Hàng hóa)" at bounding box center [177, 209] width 232 height 14
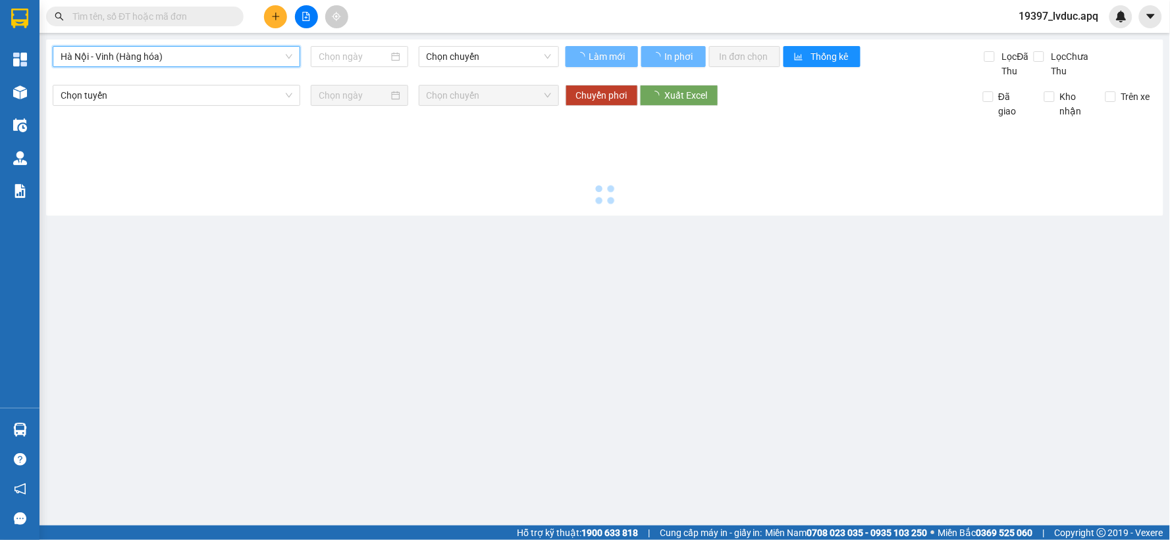
type input "[DATE]"
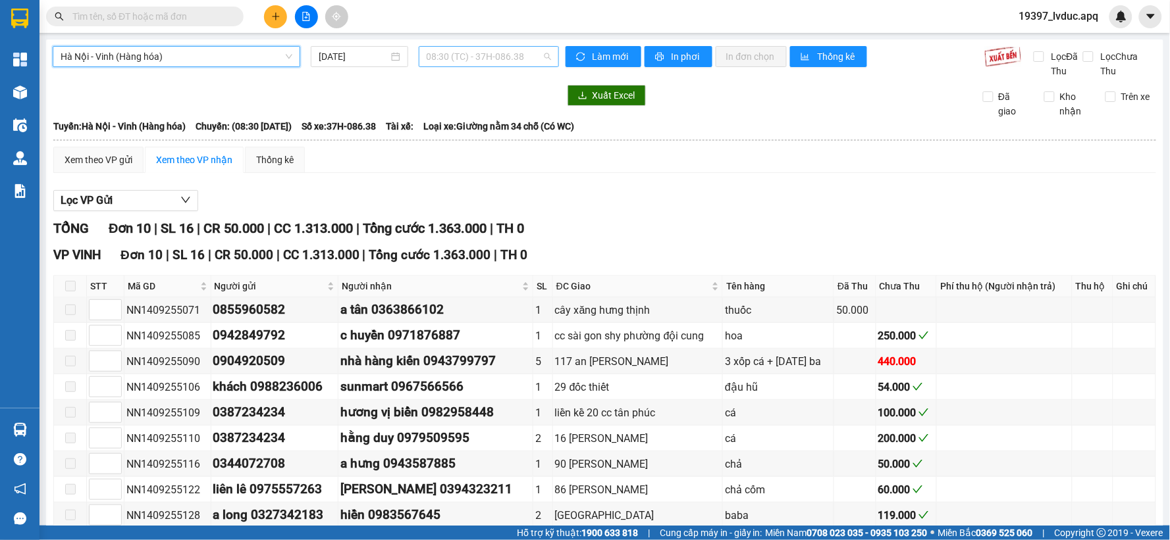
click at [431, 57] on span "08:30 (TC) - 37H-086.38" at bounding box center [489, 57] width 124 height 20
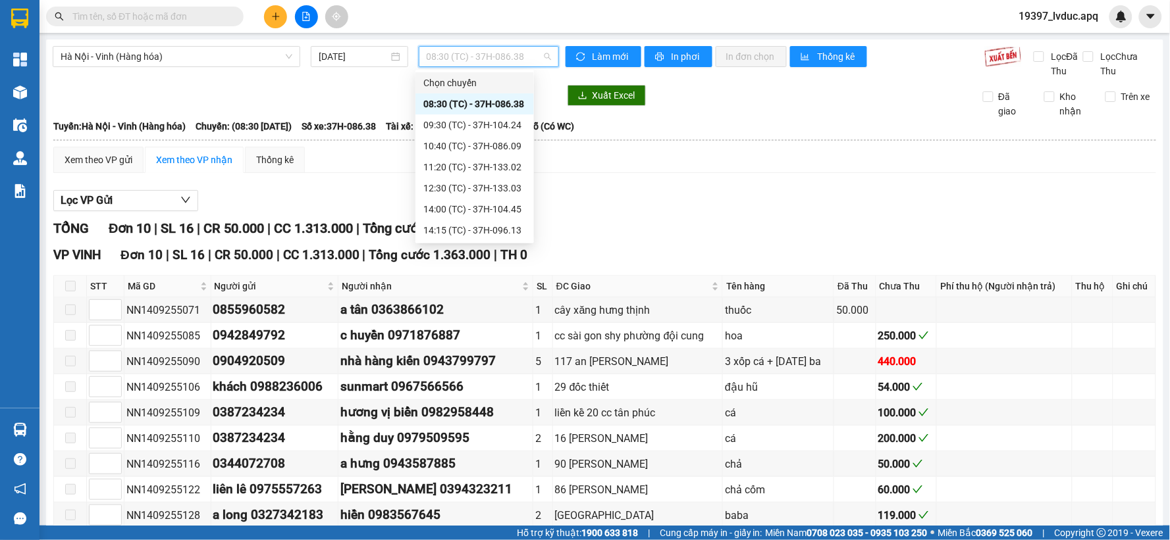
click at [319, 97] on div at bounding box center [306, 95] width 506 height 21
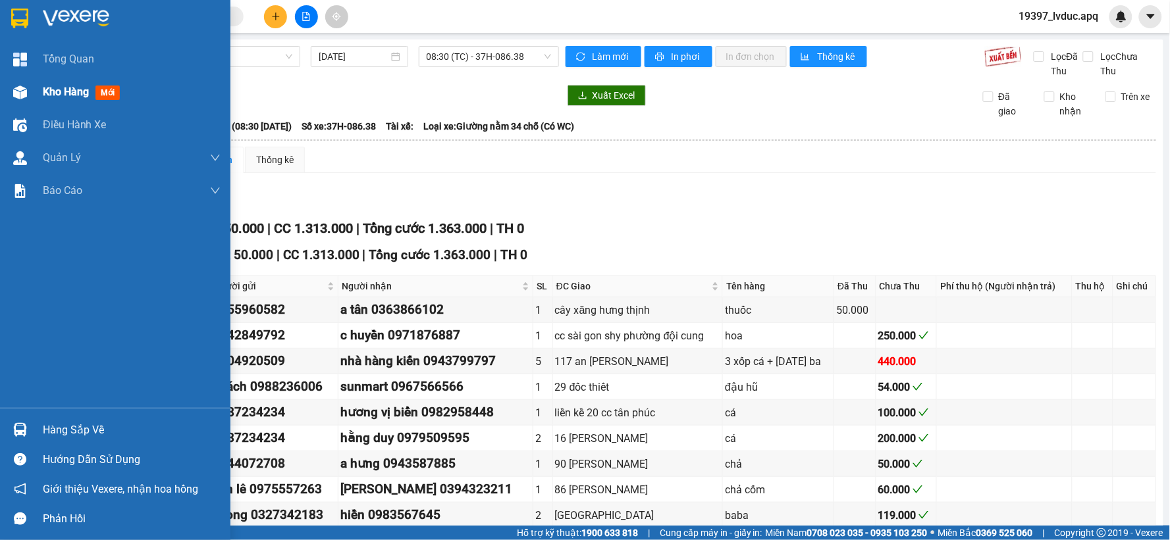
click at [13, 95] on img at bounding box center [20, 93] width 14 height 14
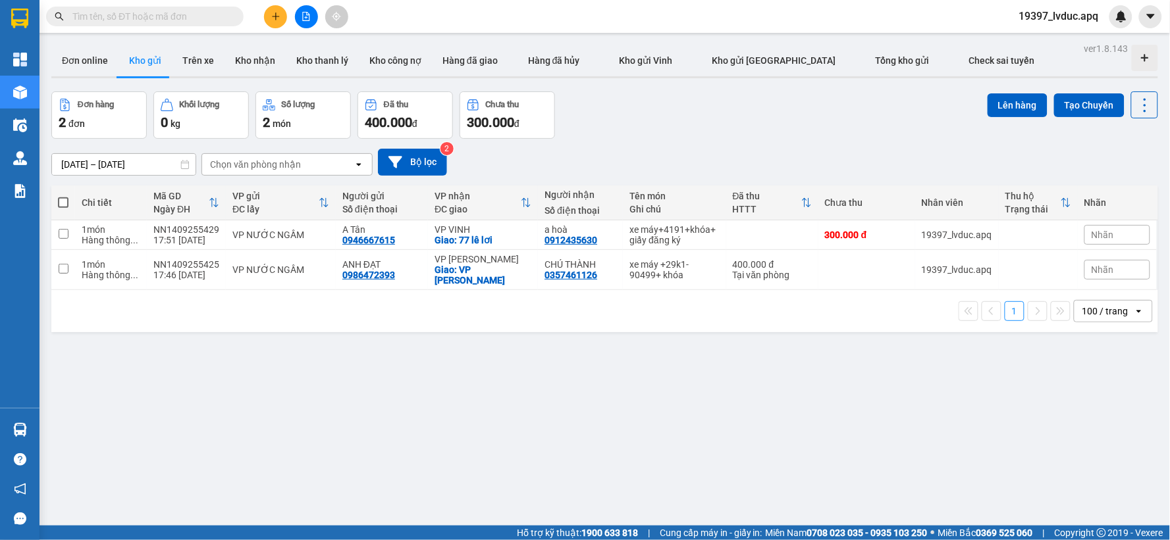
drag, startPoint x: 313, startPoint y: 10, endPoint x: 290, endPoint y: 2, distance: 25.0
click at [307, 8] on button at bounding box center [306, 16] width 23 height 23
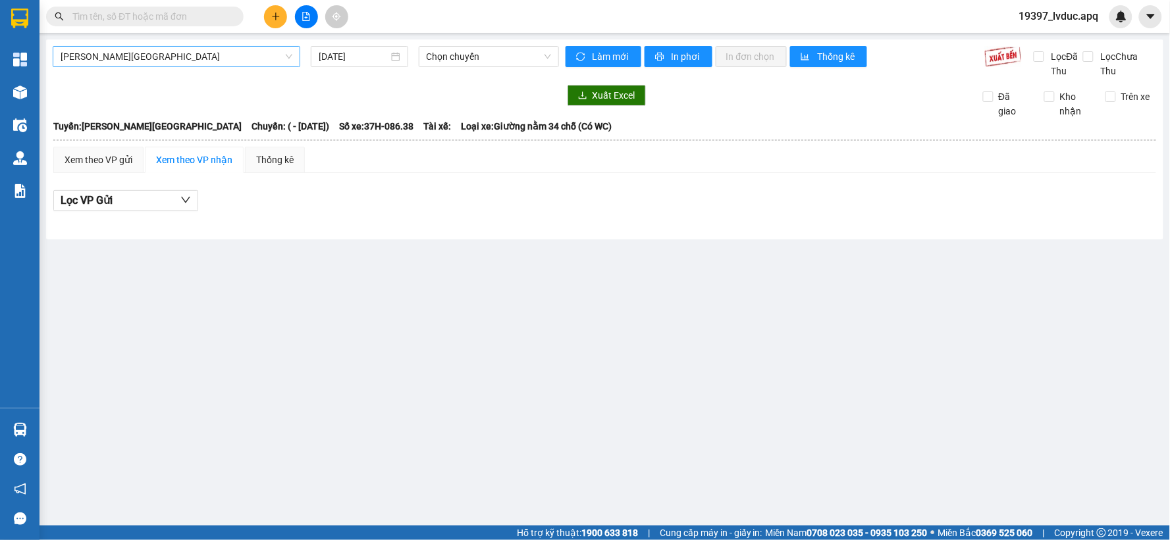
click at [176, 58] on span "[PERSON_NAME][GEOGRAPHIC_DATA]" at bounding box center [177, 57] width 232 height 20
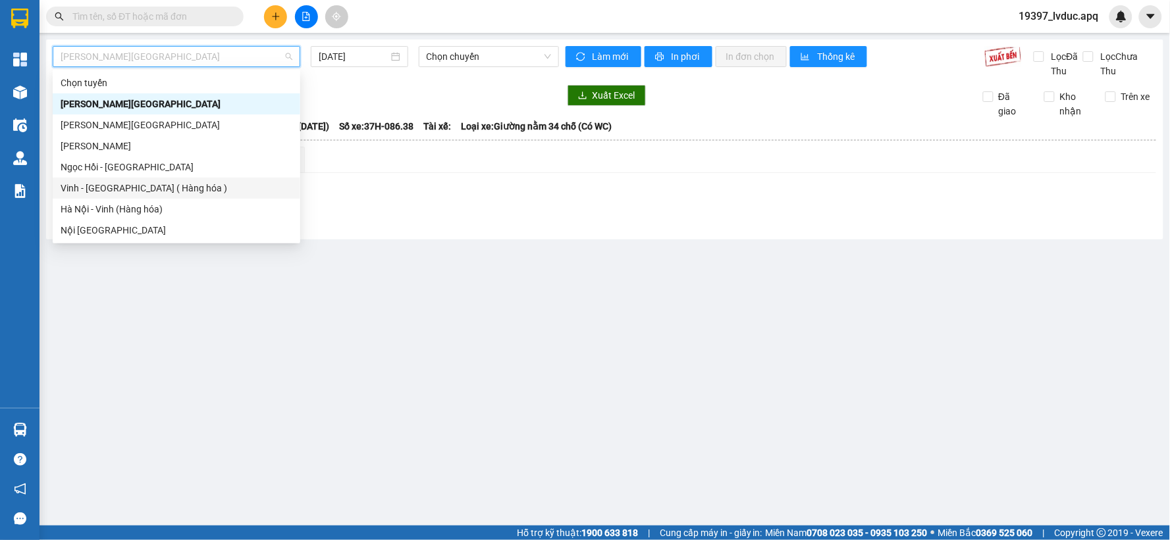
click at [84, 190] on div "Vinh - [GEOGRAPHIC_DATA] ( Hàng hóa )" at bounding box center [177, 188] width 232 height 14
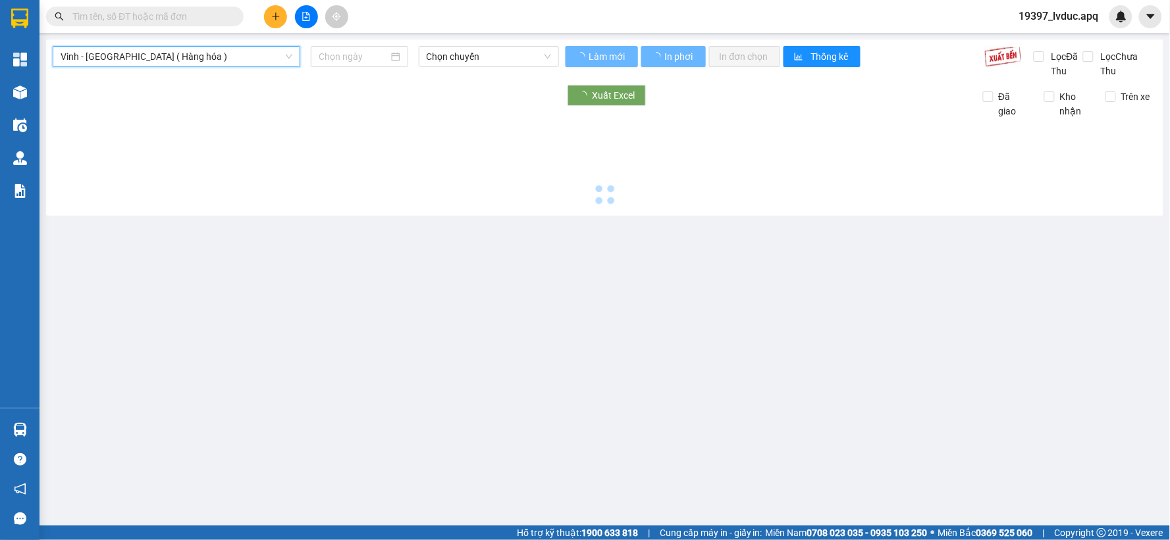
type input "[DATE]"
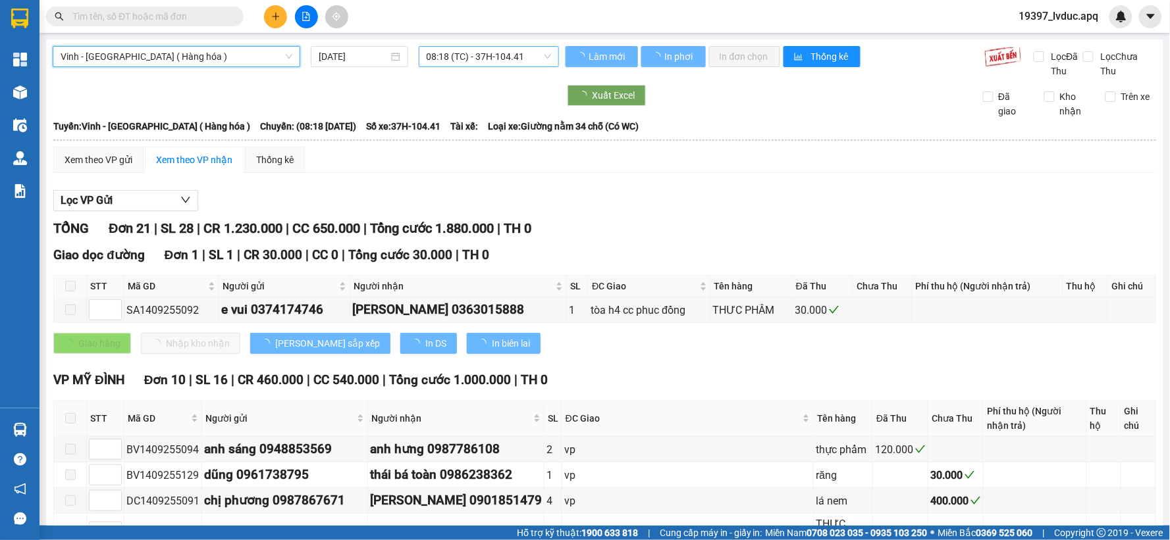
click at [427, 59] on span "08:18 (TC) - 37H-104.41" at bounding box center [489, 57] width 124 height 20
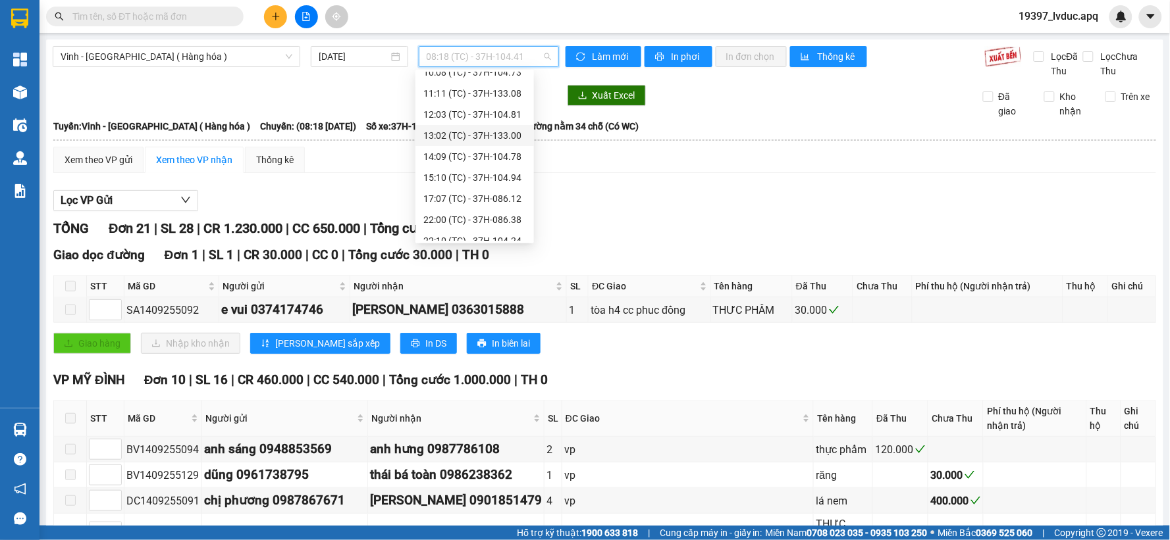
scroll to position [73, 0]
click at [432, 176] on div "17:07 (TC) - 37H-086.12" at bounding box center [474, 178] width 103 height 14
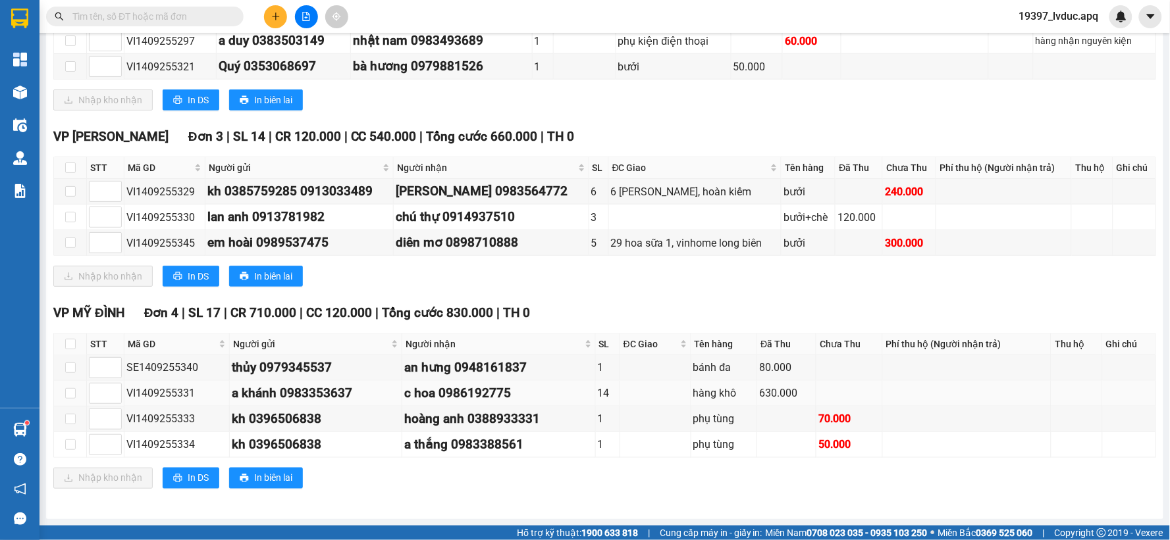
scroll to position [50, 0]
